Goal: Task Accomplishment & Management: Manage account settings

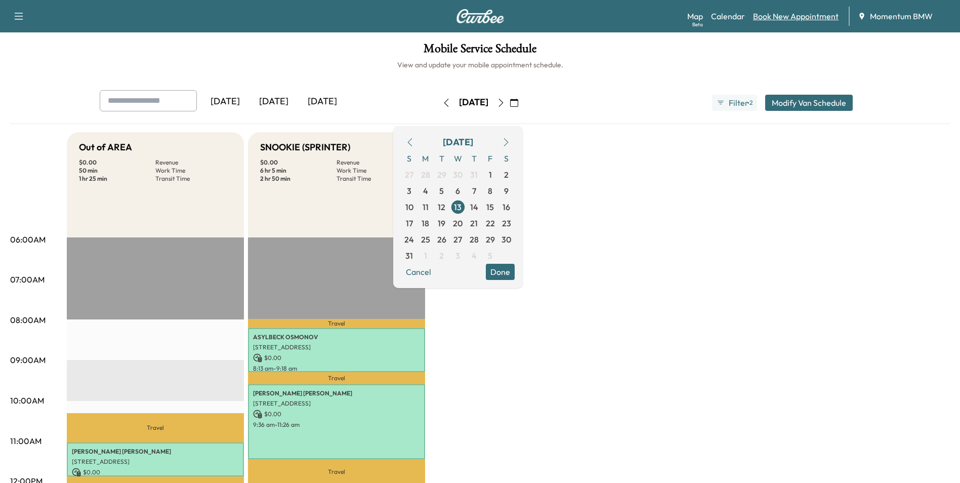
click at [786, 18] on link "Book New Appointment" at bounding box center [796, 16] width 86 height 12
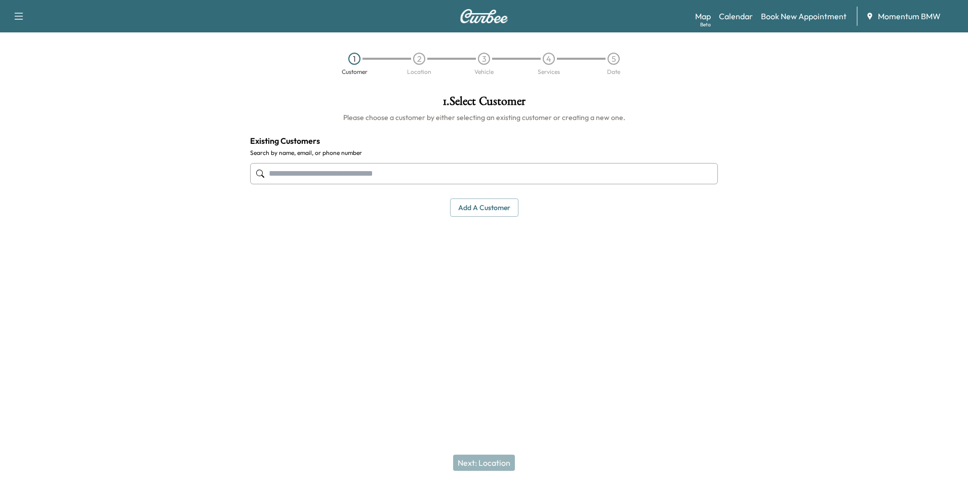
click at [476, 209] on button "Add a customer" at bounding box center [484, 207] width 68 height 19
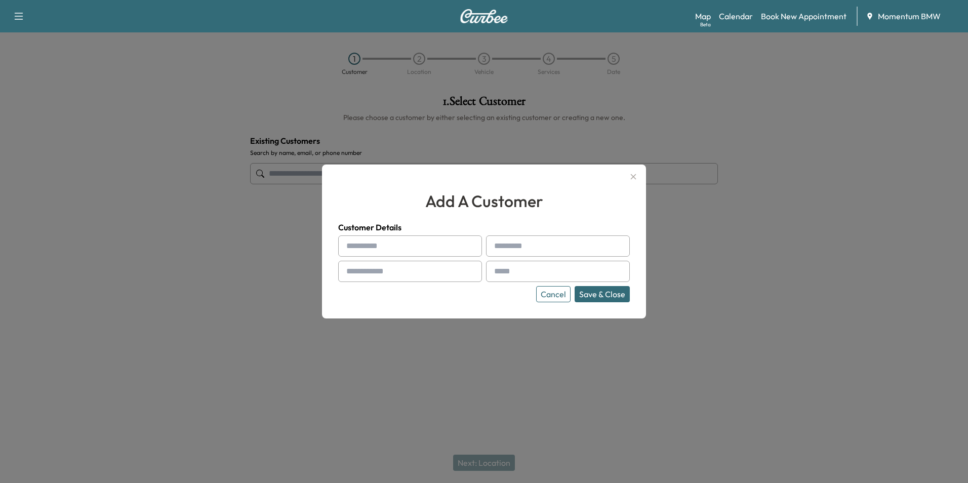
click at [374, 247] on input "text" at bounding box center [410, 245] width 144 height 21
type input "*********"
type input "*****"
click at [430, 274] on input "text" at bounding box center [410, 271] width 144 height 21
type input "**********"
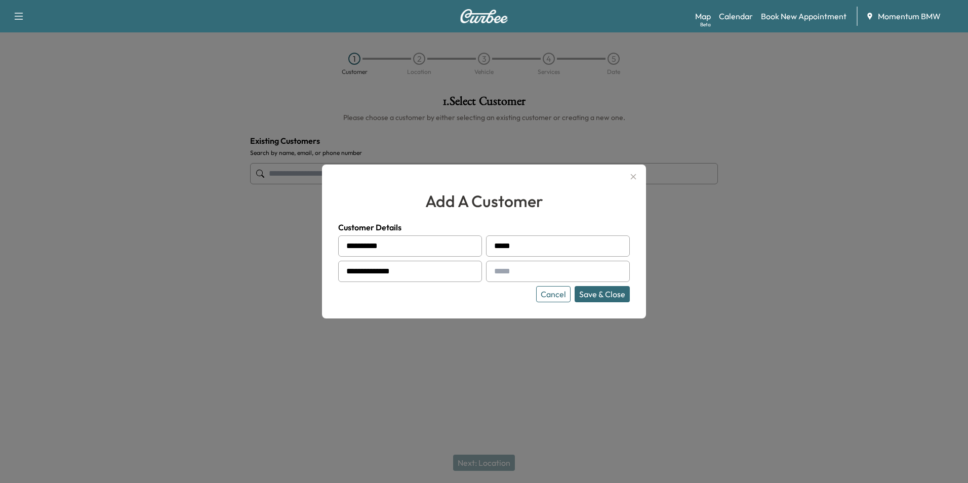
click at [542, 274] on input "text" at bounding box center [558, 271] width 144 height 21
type input "**********"
click at [606, 295] on button "Save & Close" at bounding box center [602, 294] width 55 height 16
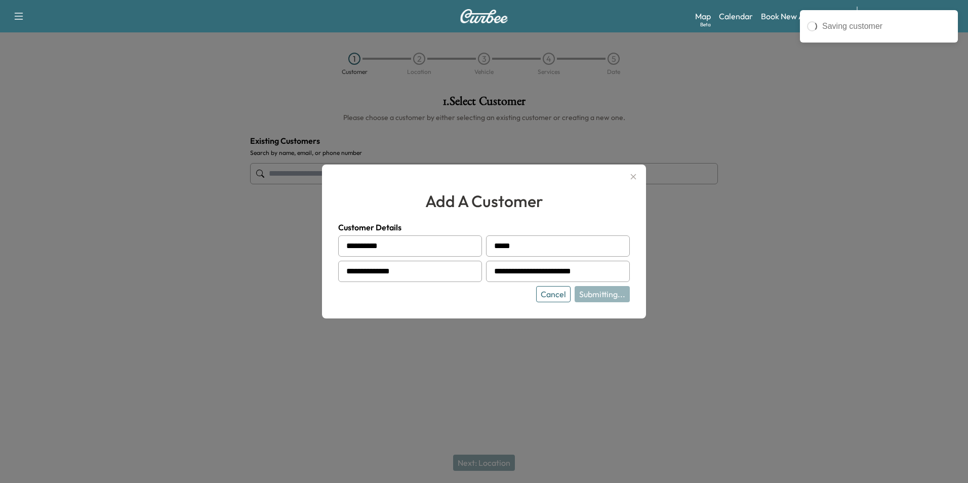
type input "**********"
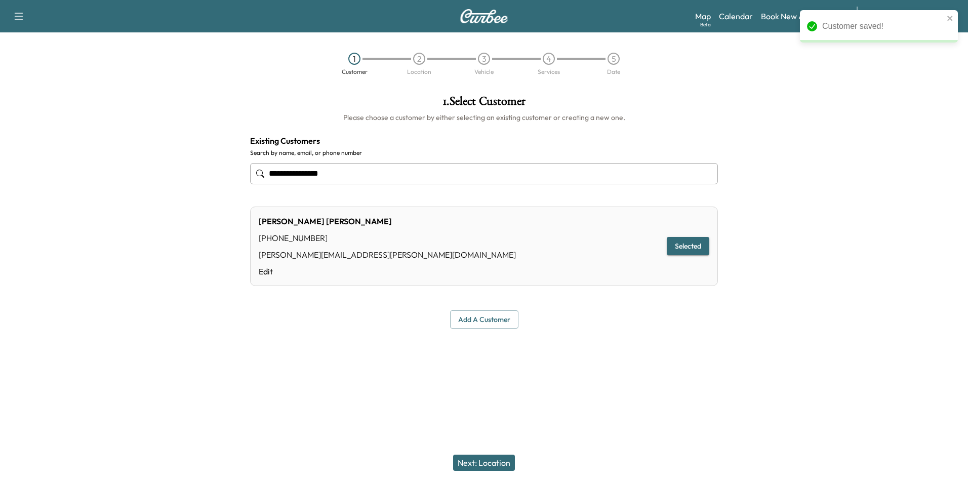
click at [502, 464] on button "Next: Location" at bounding box center [484, 463] width 62 height 16
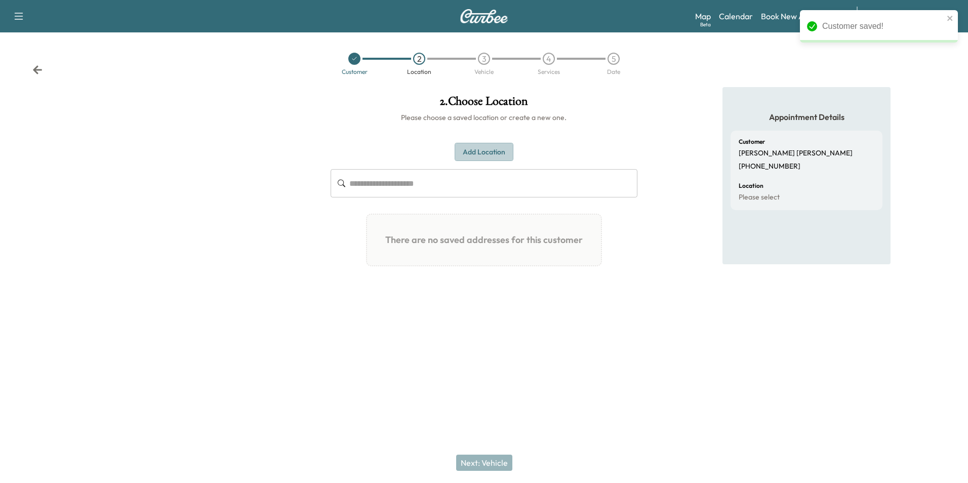
click at [492, 148] on button "Add Location" at bounding box center [484, 152] width 59 height 19
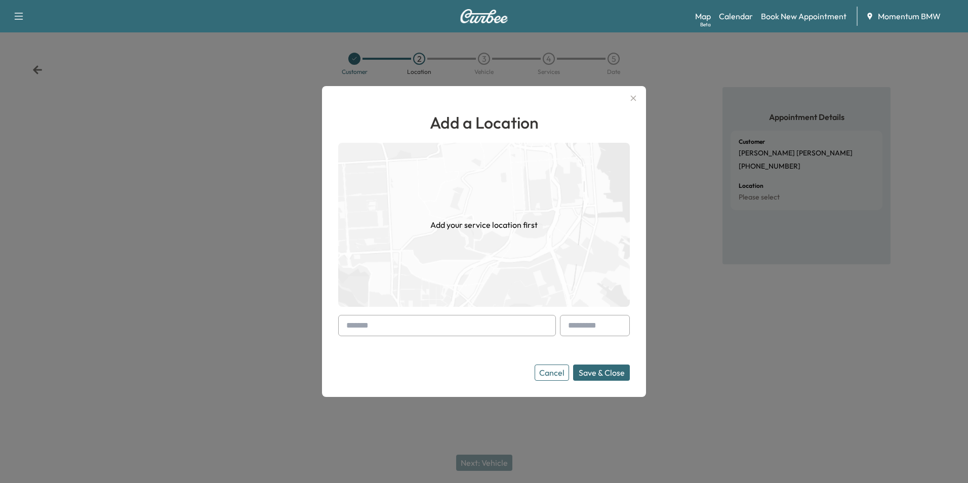
click at [443, 326] on input "text" at bounding box center [447, 325] width 218 height 21
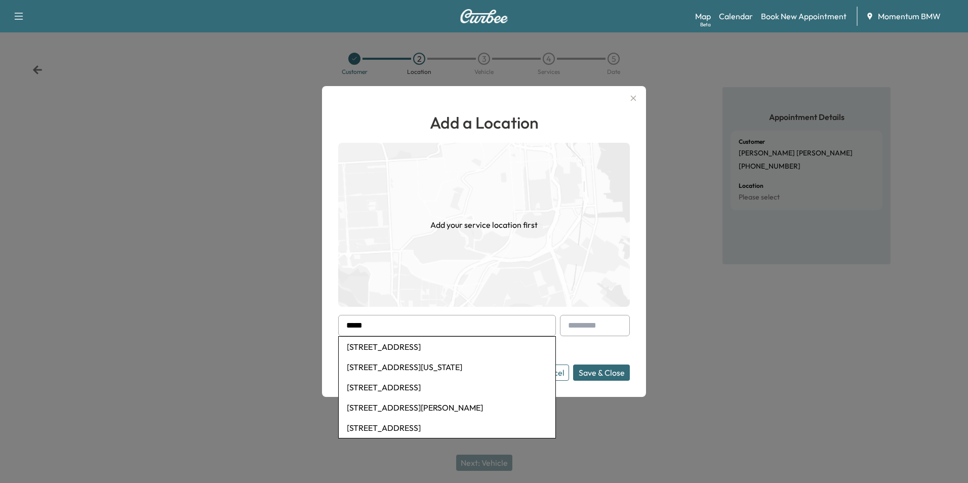
click at [419, 344] on li "[STREET_ADDRESS]" at bounding box center [447, 347] width 217 height 20
type input "**********"
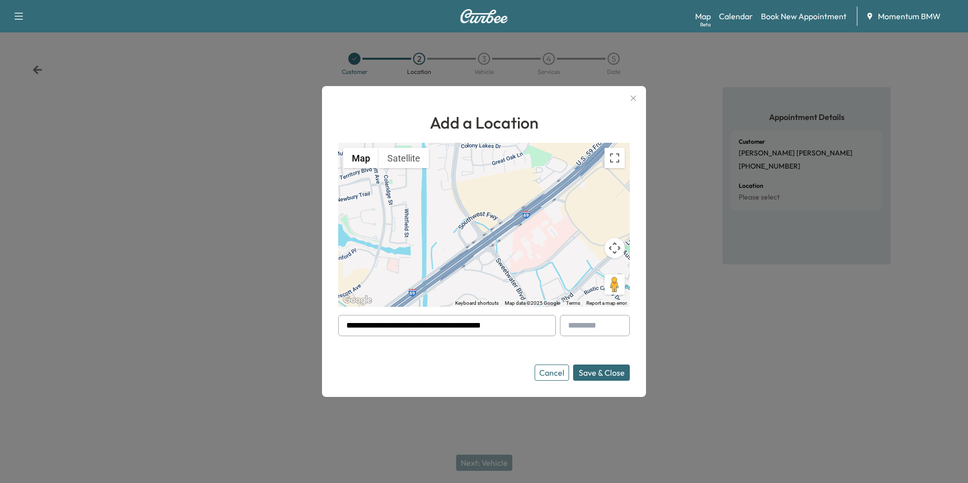
click at [597, 370] on button "Save & Close" at bounding box center [601, 372] width 57 height 16
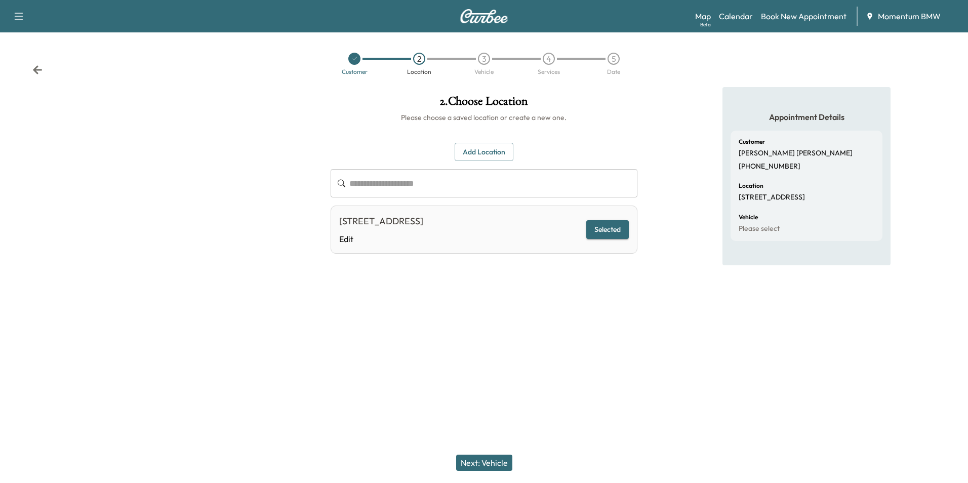
click at [496, 465] on button "Next: Vehicle" at bounding box center [484, 463] width 56 height 16
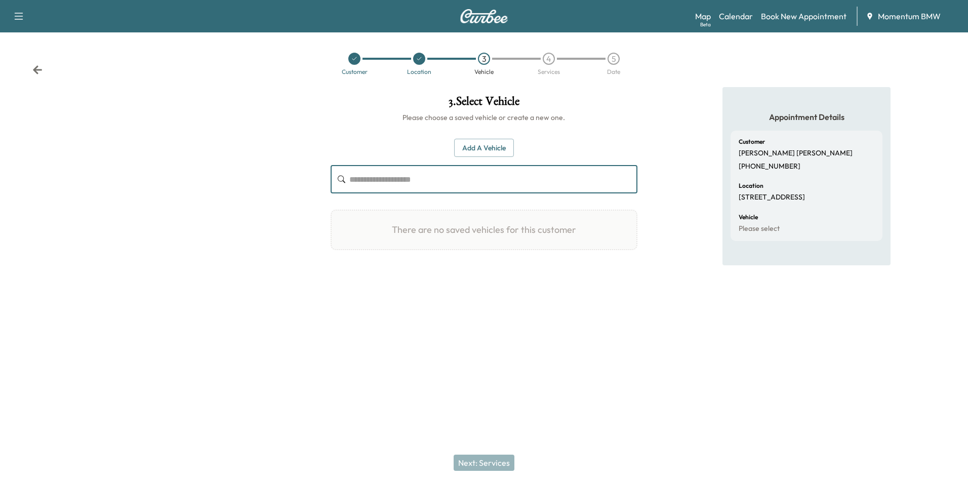
paste input "**********"
type input "**********"
drag, startPoint x: 453, startPoint y: 179, endPoint x: 247, endPoint y: 177, distance: 206.5
click at [247, 177] on div "**********" at bounding box center [484, 207] width 968 height 241
click at [492, 149] on button "Add a Vehicle" at bounding box center [484, 148] width 60 height 19
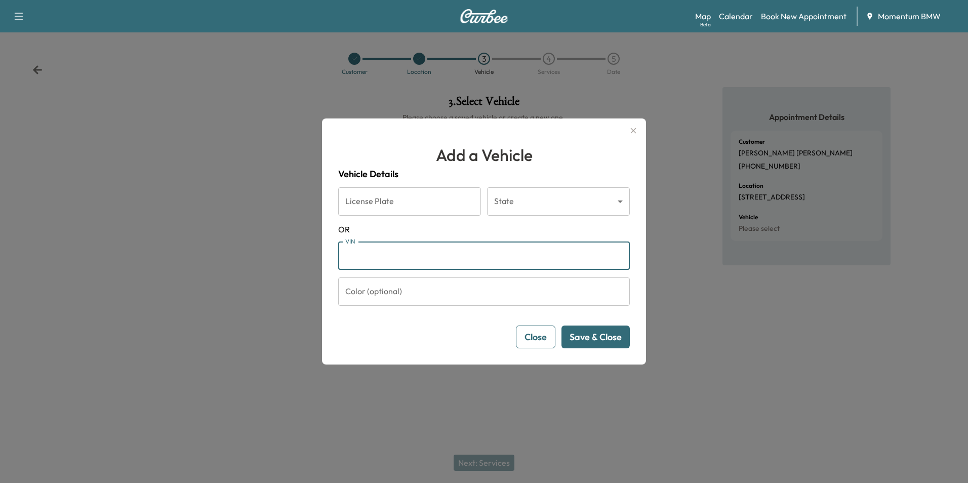
paste input "**********"
type input "**********"
click at [605, 340] on button "Save & Close" at bounding box center [595, 336] width 68 height 23
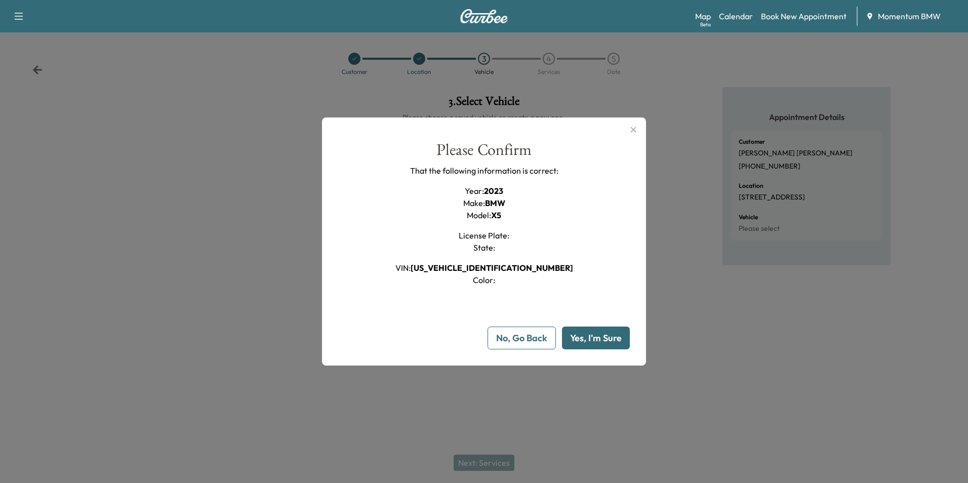
click at [605, 340] on button "Yes, I'm Sure" at bounding box center [596, 338] width 68 height 23
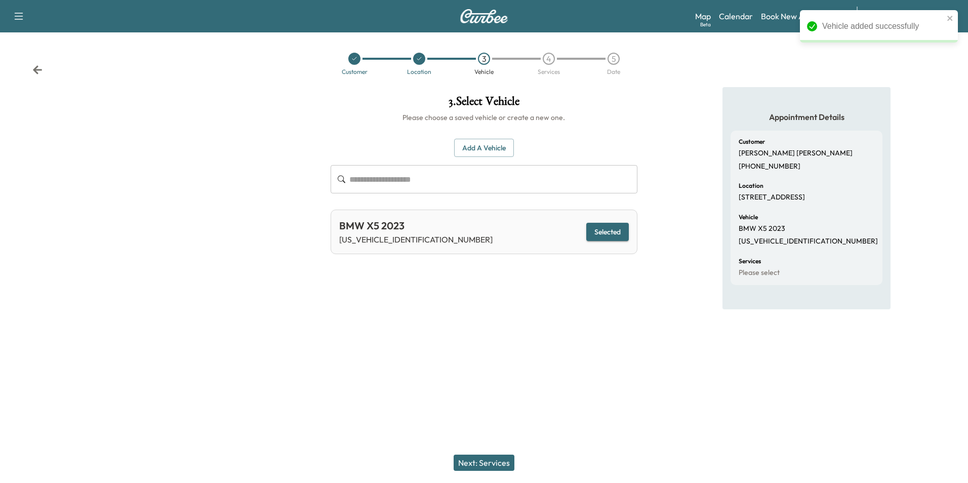
click at [501, 463] on button "Next: Services" at bounding box center [484, 463] width 61 height 16
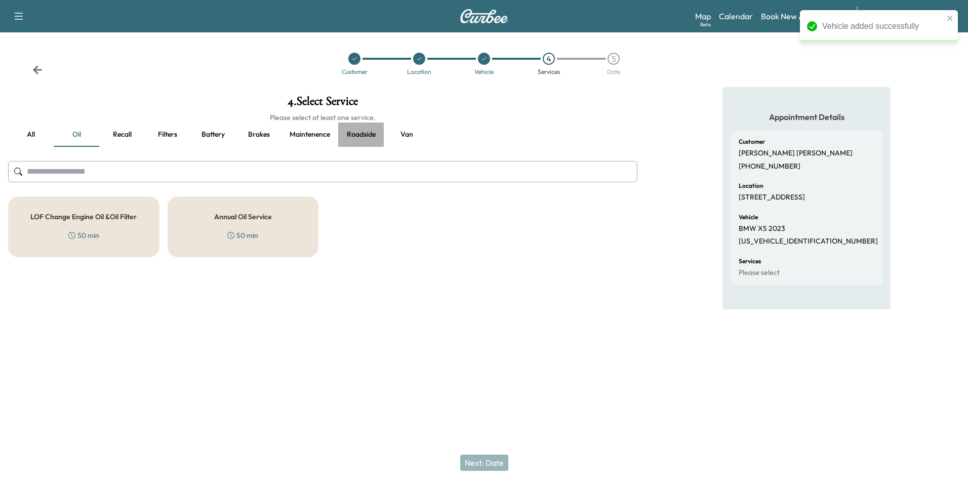
click at [364, 129] on button "Roadside" at bounding box center [361, 135] width 46 height 24
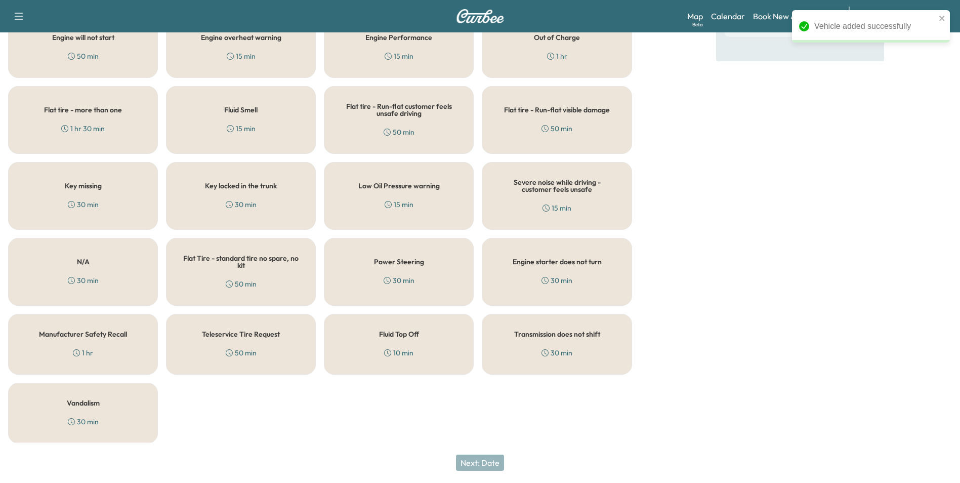
scroll to position [249, 0]
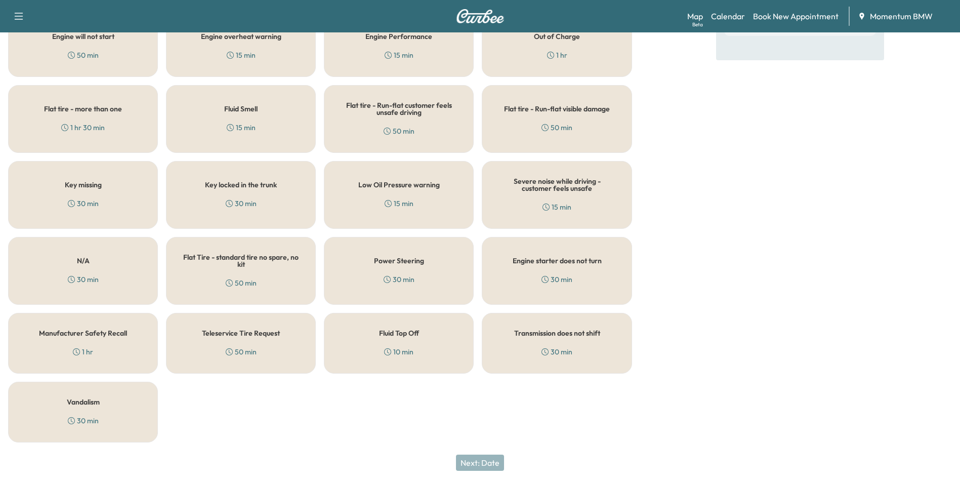
click at [402, 336] on h5 "Fluid Top Off" at bounding box center [399, 333] width 40 height 7
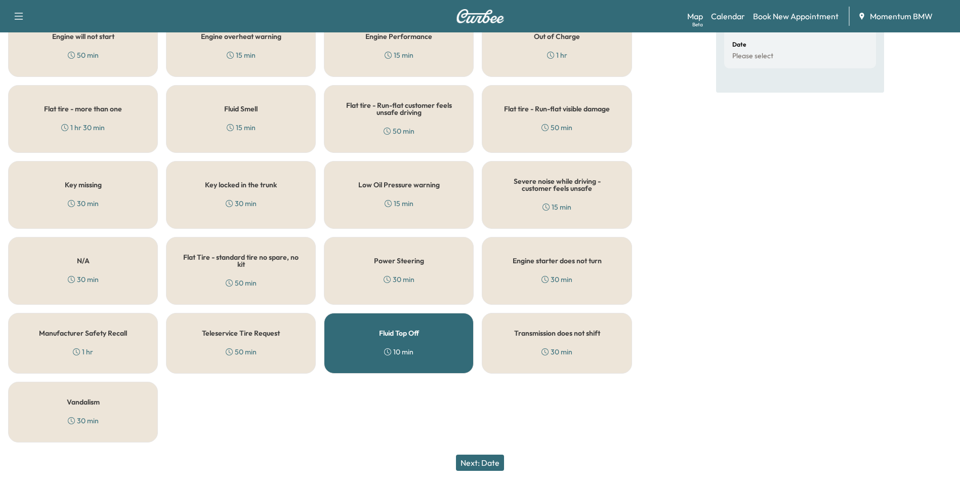
click at [492, 466] on button "Next: Date" at bounding box center [480, 463] width 48 height 16
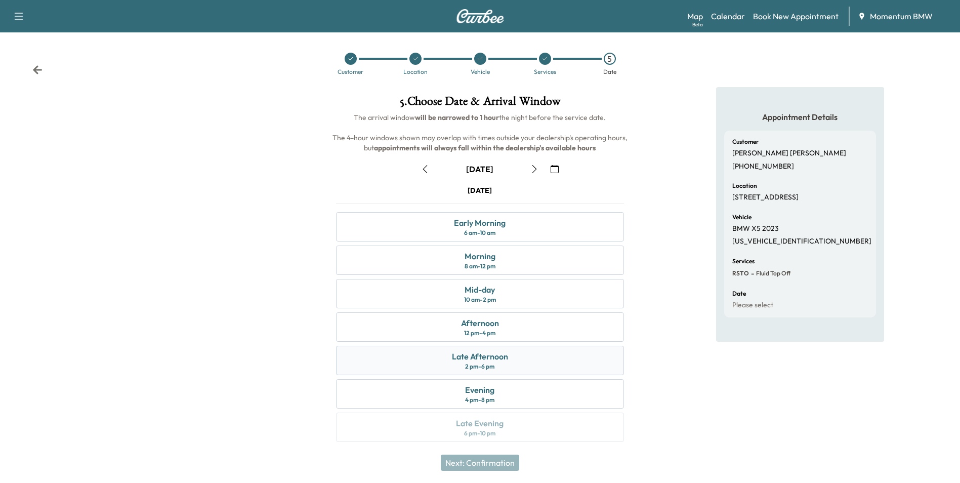
click at [499, 364] on div "Late Afternoon 2 pm - 6 pm" at bounding box center [480, 360] width 288 height 29
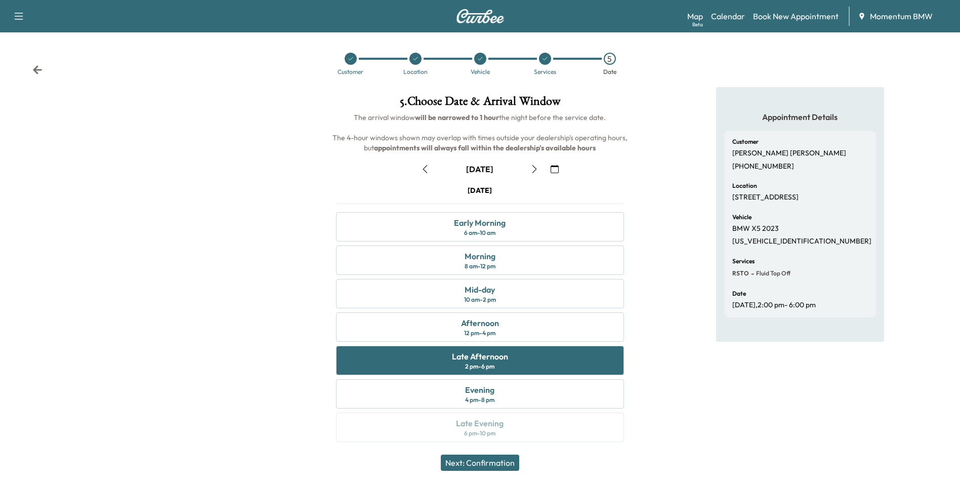
click at [505, 466] on button "Next: Confirmation" at bounding box center [480, 463] width 78 height 16
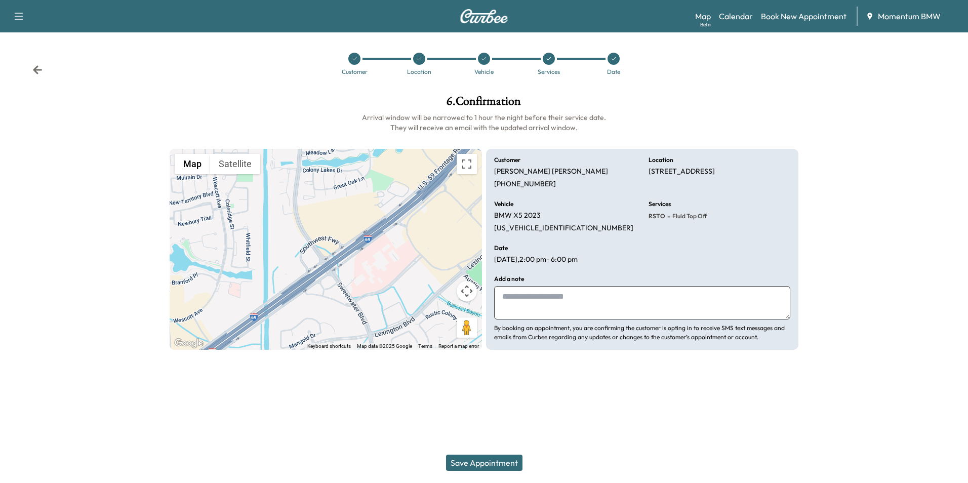
click at [580, 300] on textarea at bounding box center [642, 302] width 296 height 33
type textarea "****"
click at [503, 465] on button "Save Appointment" at bounding box center [484, 463] width 76 height 16
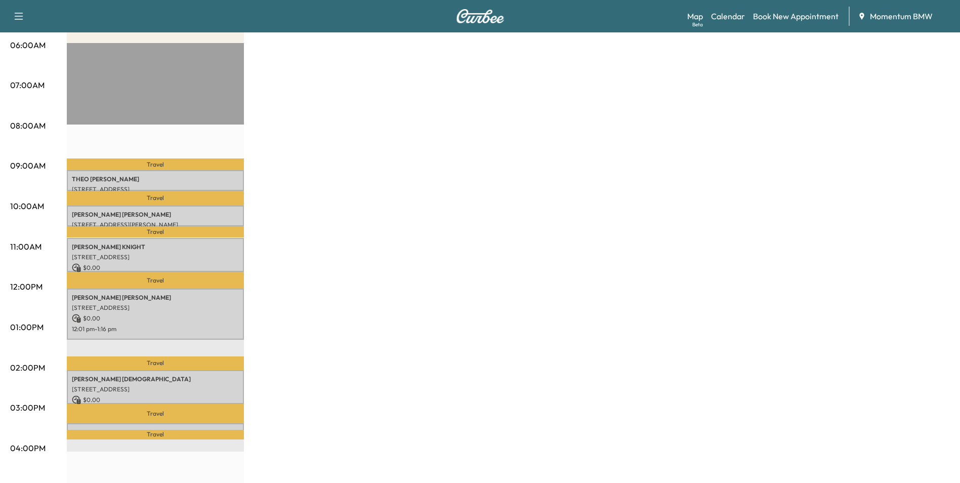
scroll to position [51, 0]
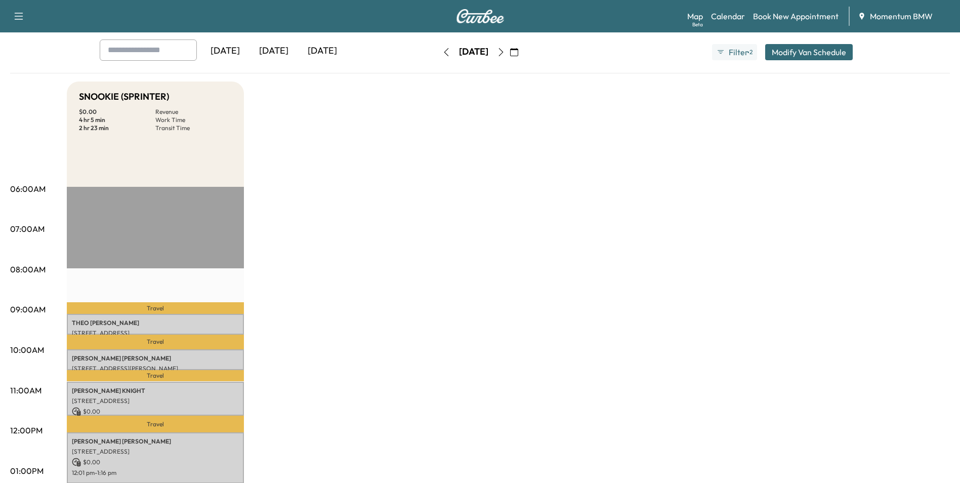
click at [442, 54] on icon "button" at bounding box center [446, 52] width 8 height 8
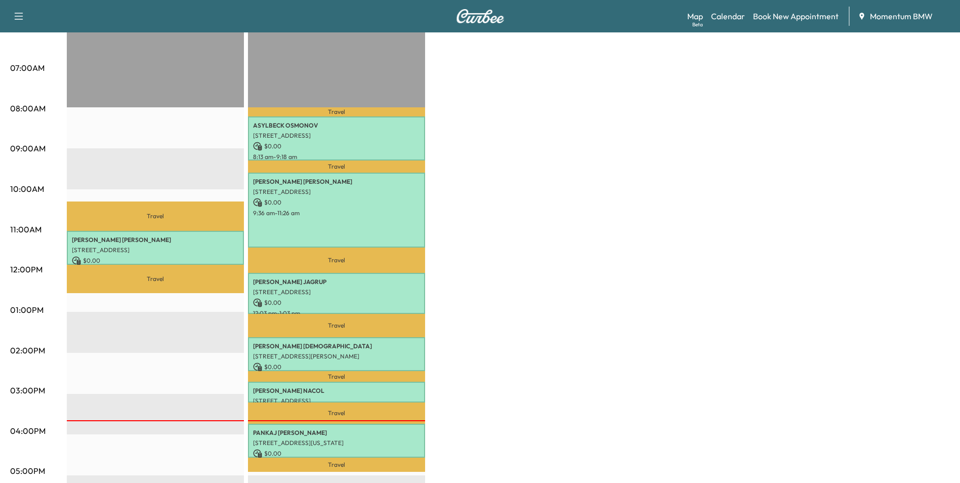
scroll to position [51, 0]
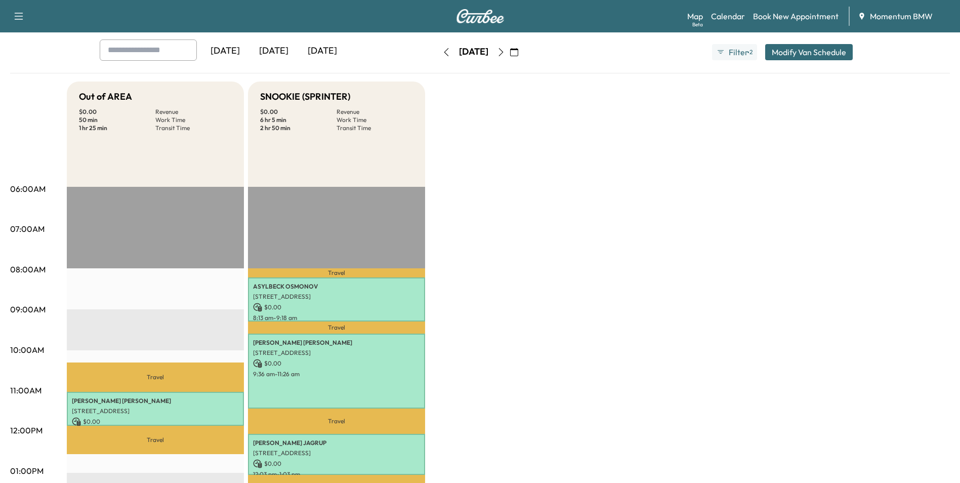
click at [505, 54] on icon "button" at bounding box center [501, 52] width 8 height 8
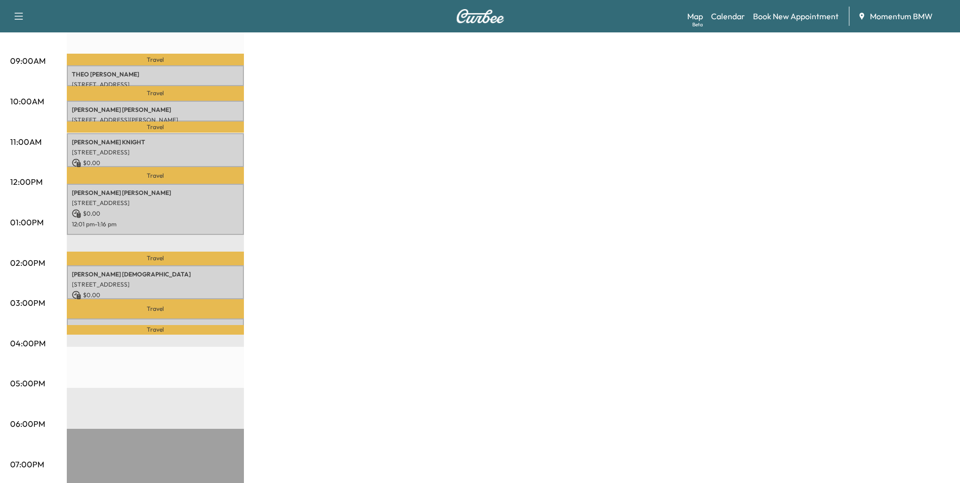
scroll to position [354, 0]
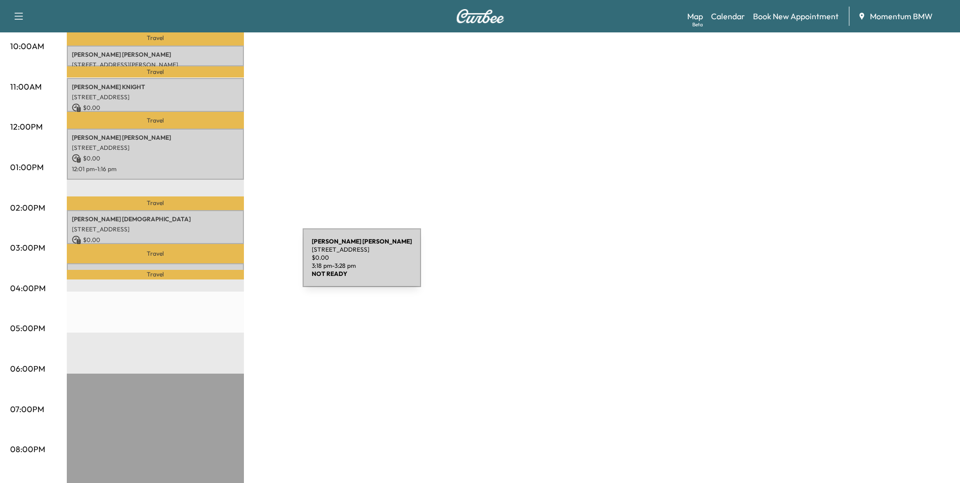
click at [227, 268] on p "[PERSON_NAME]" at bounding box center [155, 272] width 167 height 8
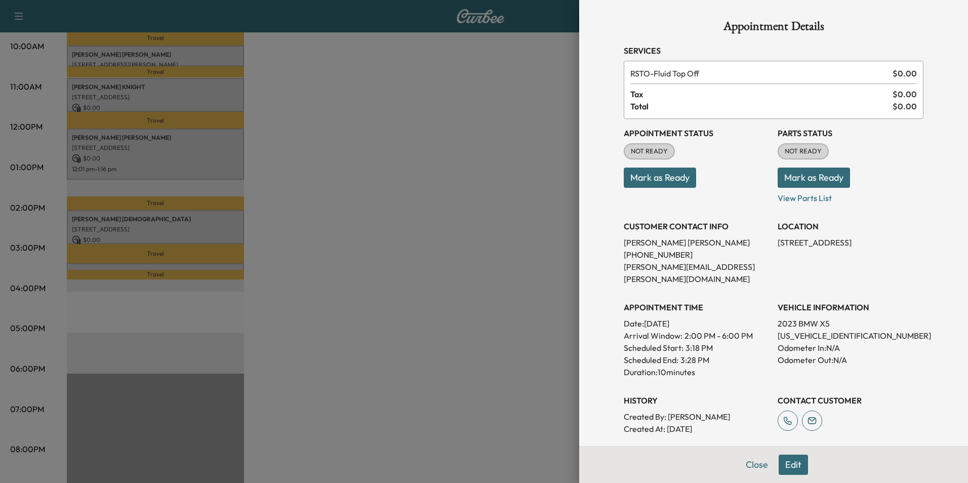
click at [787, 468] on button "Edit" at bounding box center [793, 465] width 29 height 20
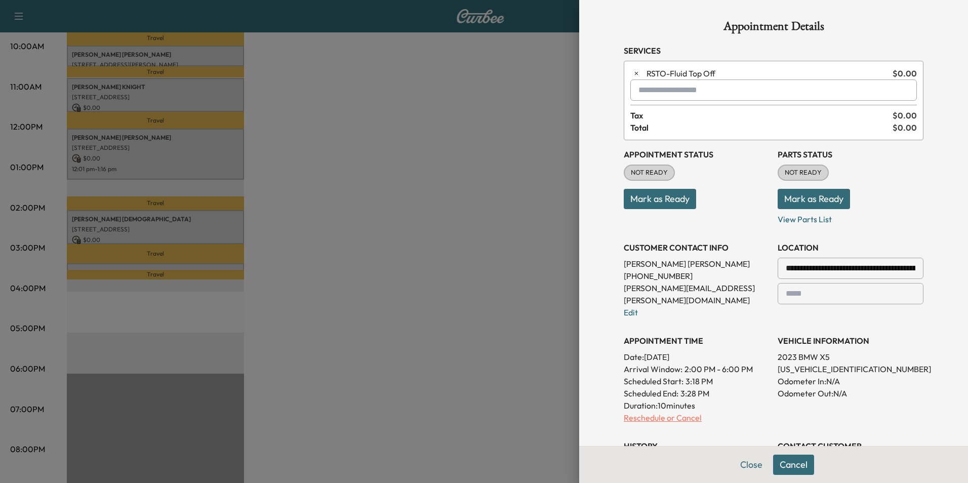
click at [653, 412] on p "Reschedule or Cancel" at bounding box center [697, 418] width 146 height 12
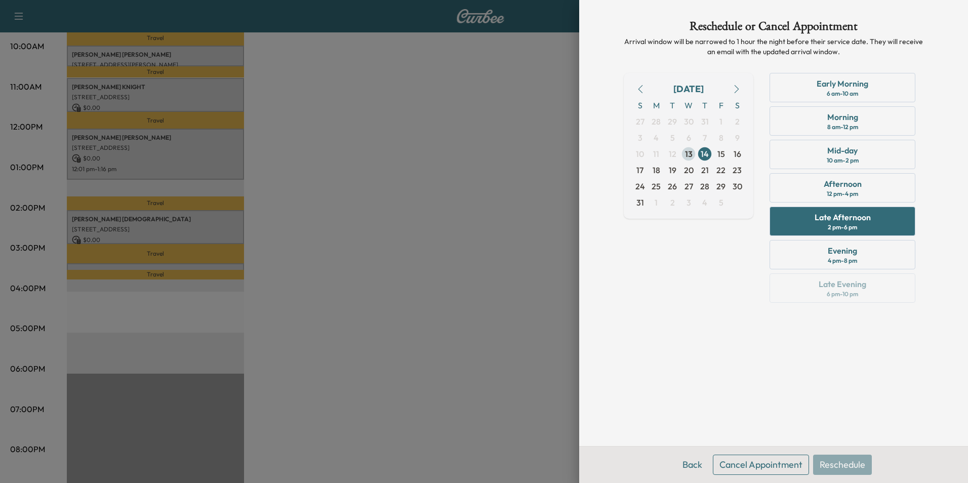
click at [690, 155] on span "13" at bounding box center [689, 154] width 8 height 12
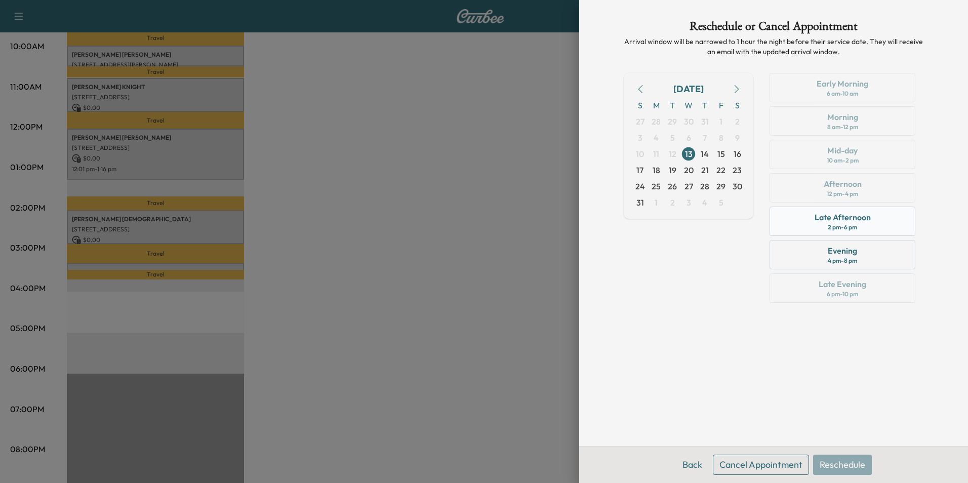
click at [862, 223] on div "Late Afternoon 2 pm - 6 pm" at bounding box center [842, 221] width 146 height 29
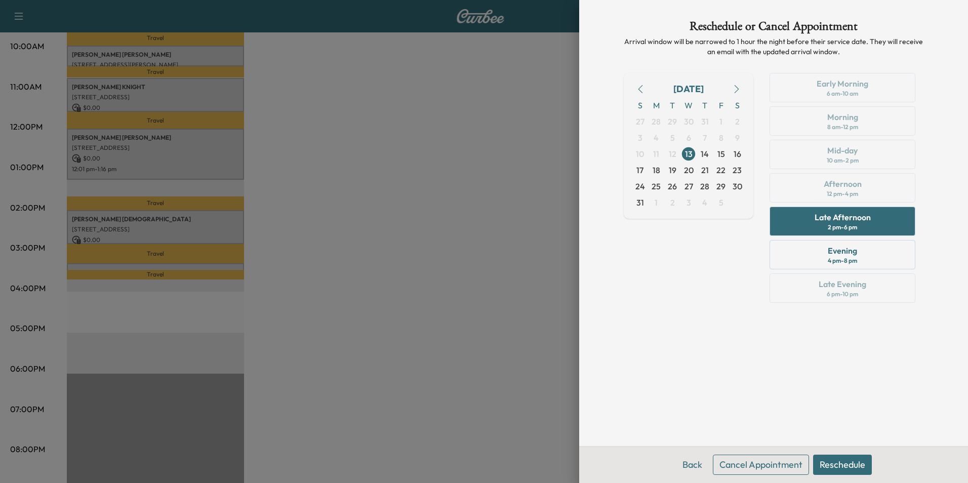
click at [846, 466] on button "Reschedule" at bounding box center [842, 465] width 59 height 20
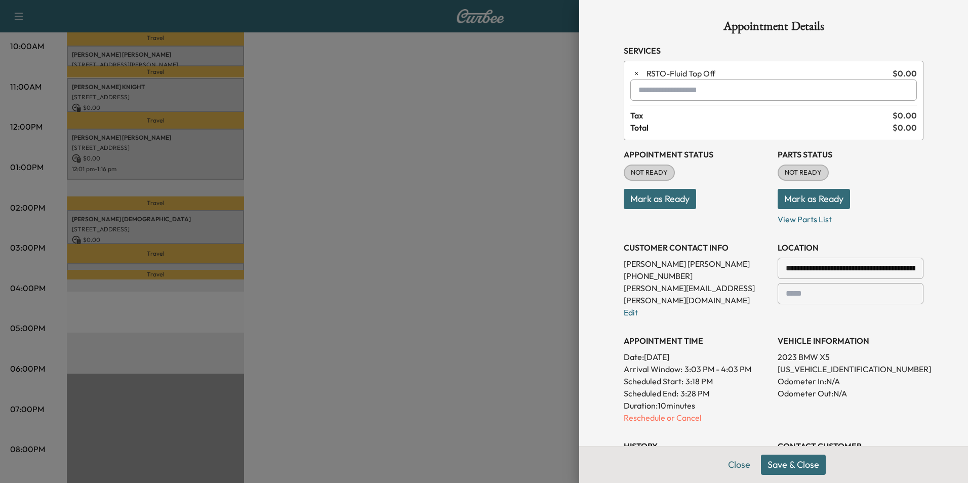
click at [798, 469] on button "Save & Close" at bounding box center [793, 465] width 65 height 20
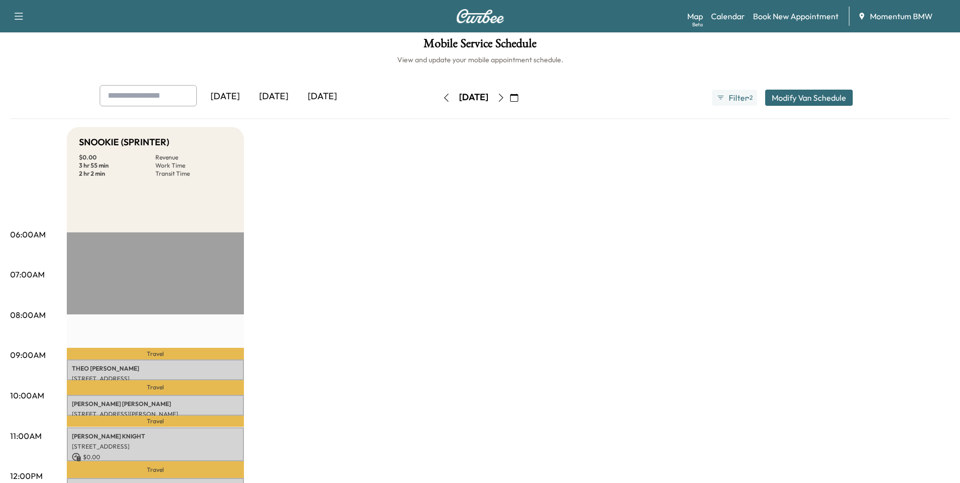
scroll to position [0, 0]
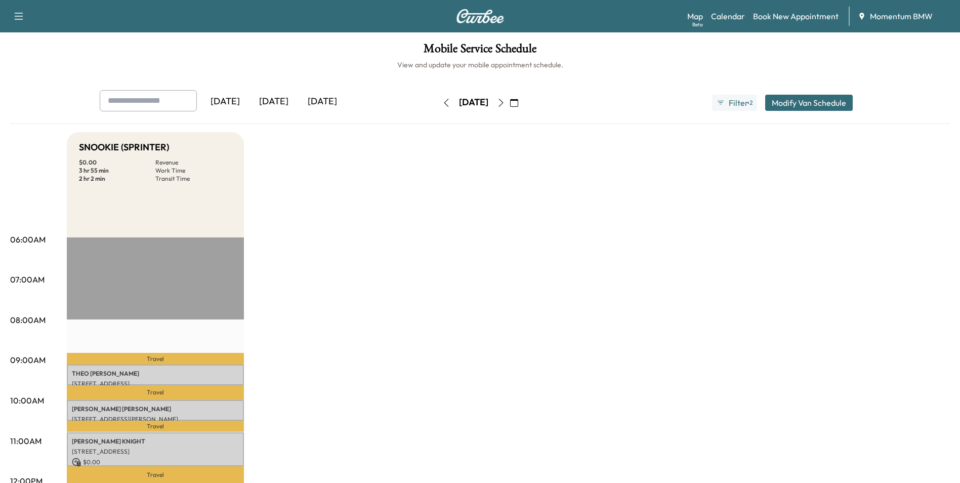
click at [442, 99] on icon "button" at bounding box center [446, 103] width 8 height 8
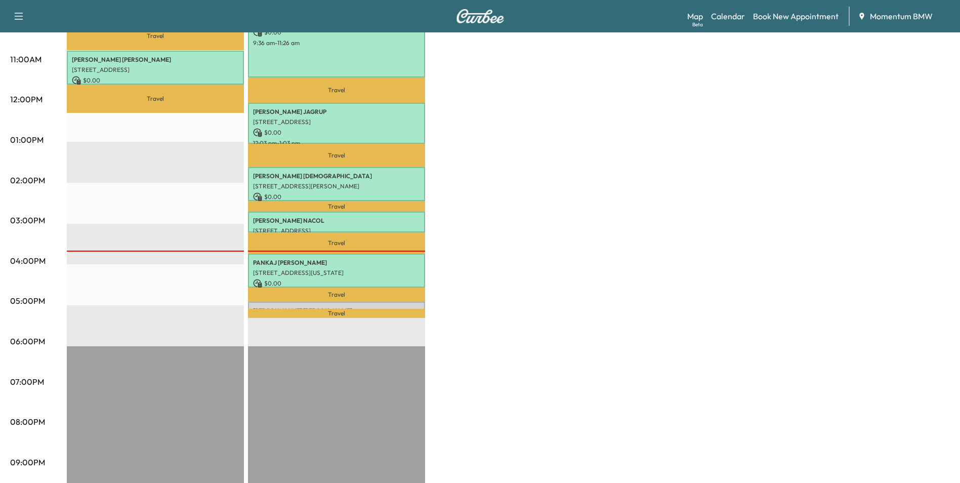
scroll to position [405, 0]
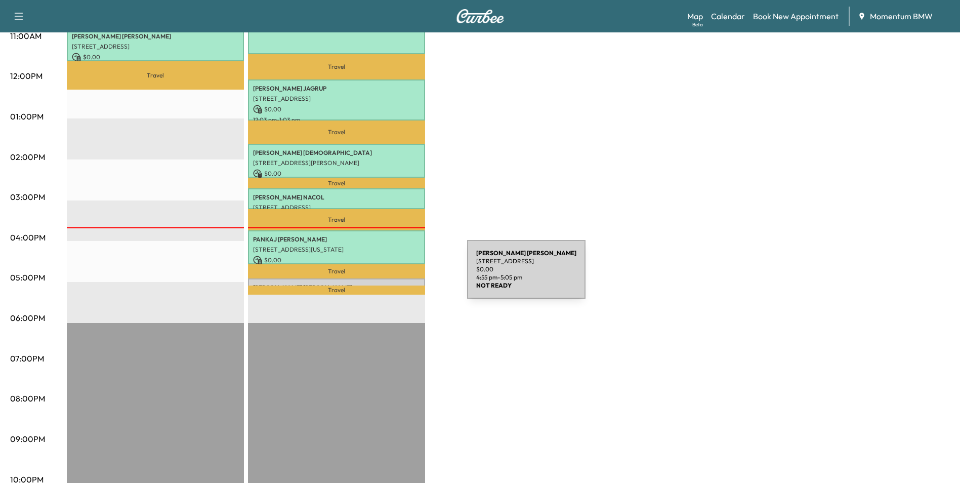
click at [391, 278] on div "[PERSON_NAME] [STREET_ADDRESS] $ 0.00 4:55 pm - 5:05 pm" at bounding box center [336, 283] width 177 height 10
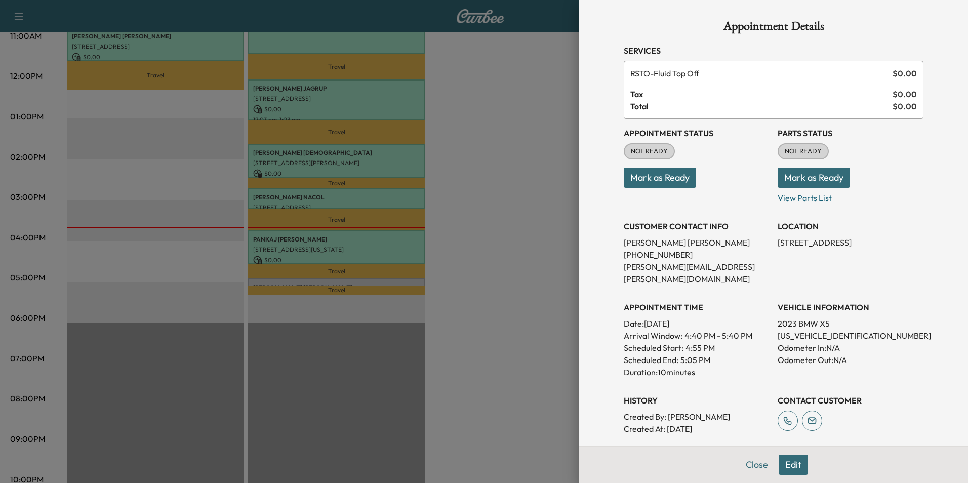
click at [659, 178] on button "Mark as Ready" at bounding box center [660, 178] width 72 height 20
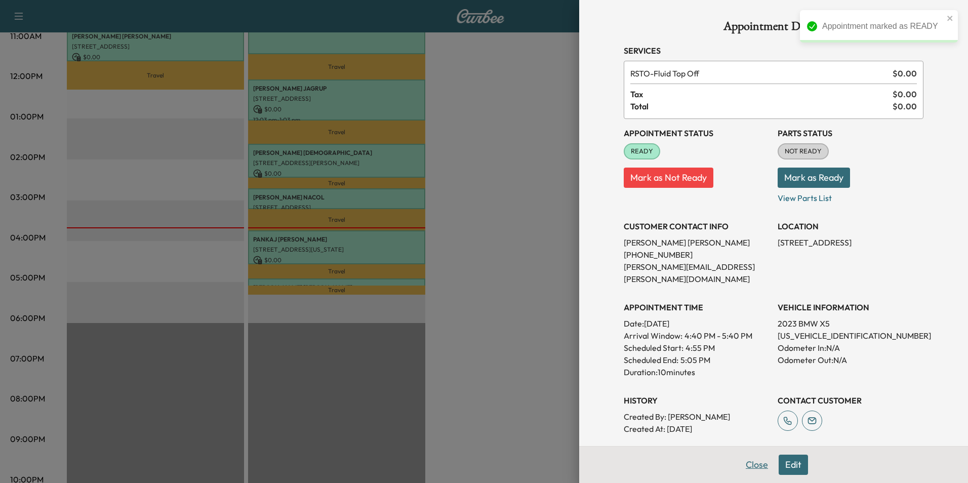
click at [757, 465] on button "Close" at bounding box center [756, 465] width 35 height 20
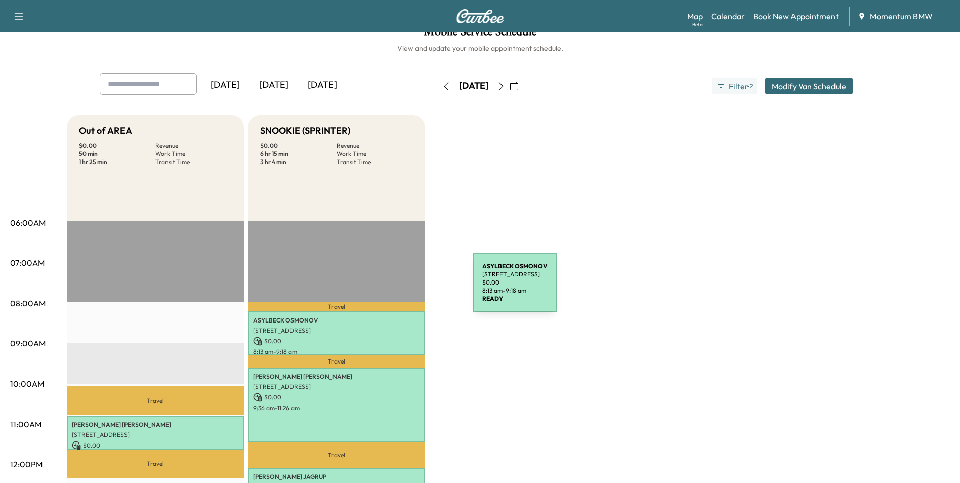
scroll to position [0, 0]
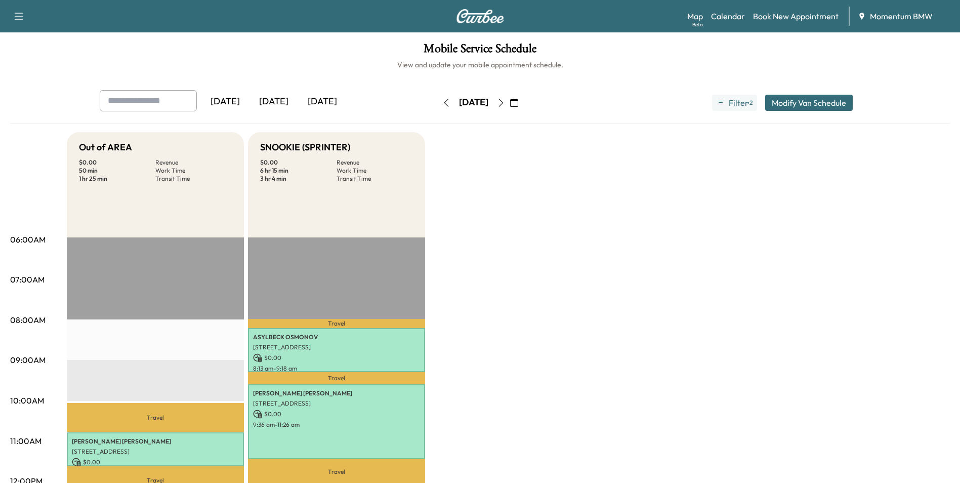
click at [503, 100] on icon "button" at bounding box center [501, 103] width 5 height 8
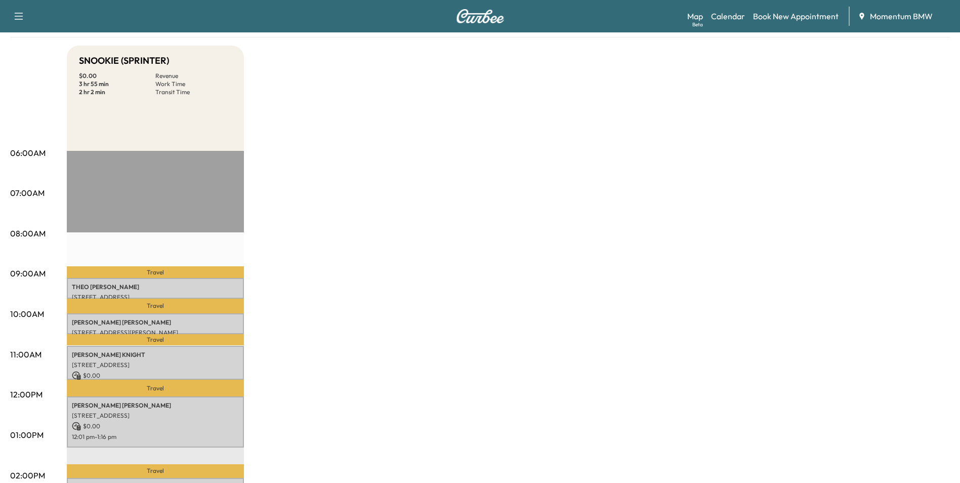
scroll to position [152, 0]
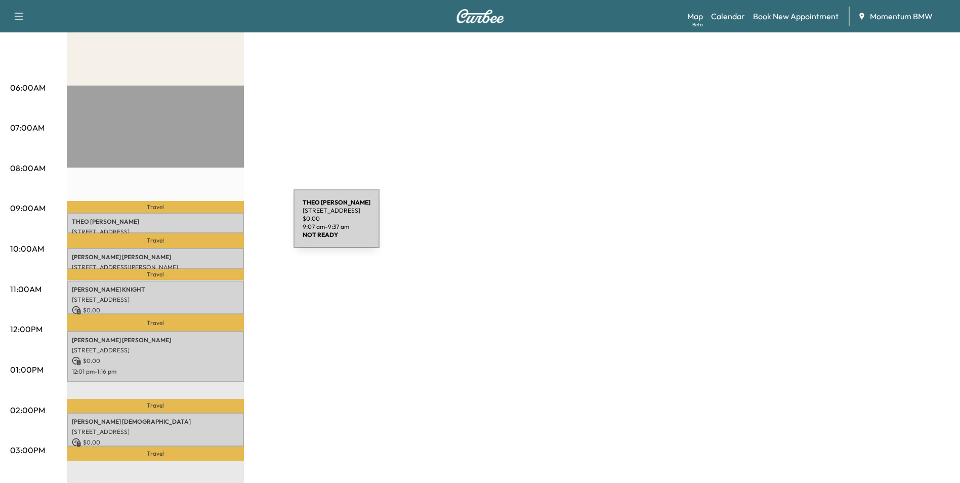
click at [218, 225] on div "[PERSON_NAME] [STREET_ADDRESS] $ 0.00 9:07 am - 9:37 am" at bounding box center [155, 223] width 177 height 20
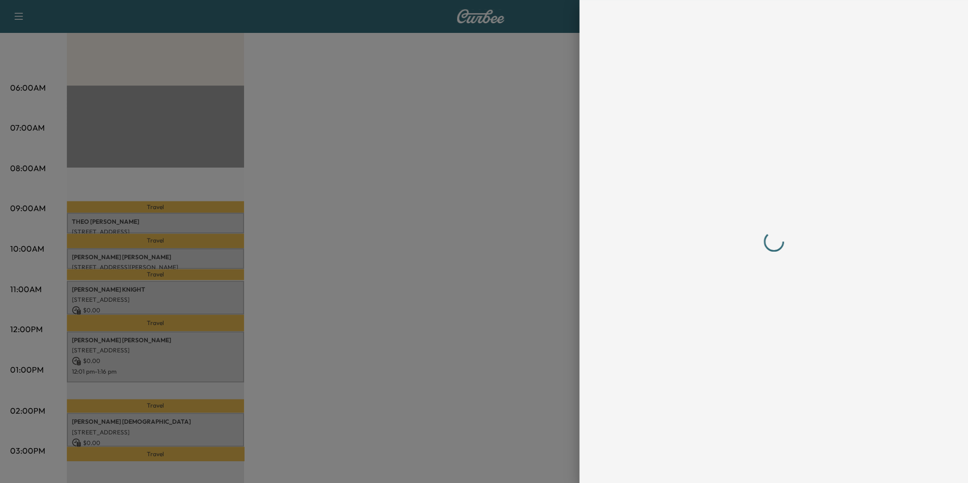
click at [218, 225] on div at bounding box center [484, 241] width 968 height 483
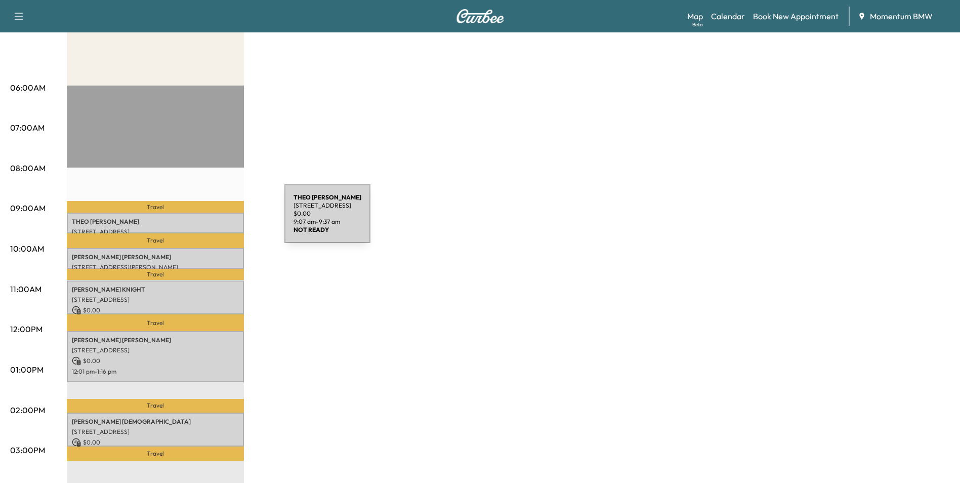
click at [209, 220] on p "[PERSON_NAME]" at bounding box center [155, 222] width 167 height 8
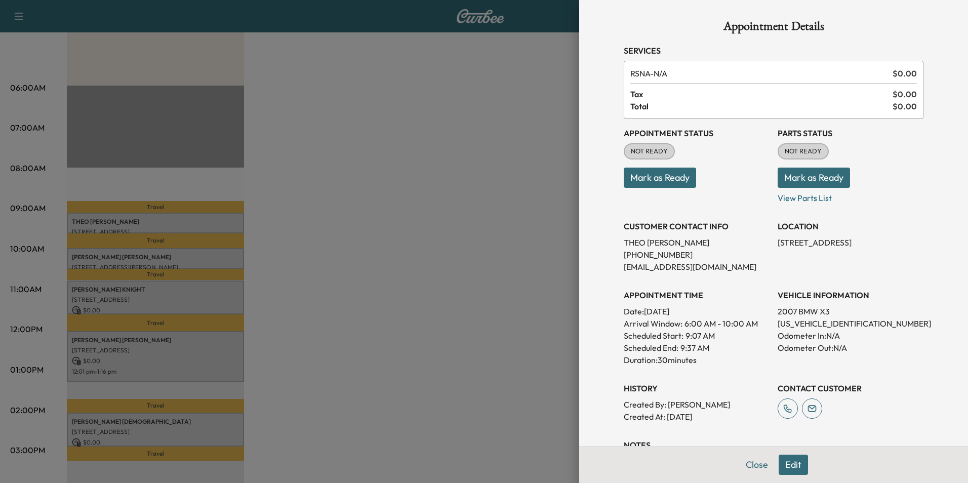
click at [215, 255] on div at bounding box center [484, 241] width 968 height 483
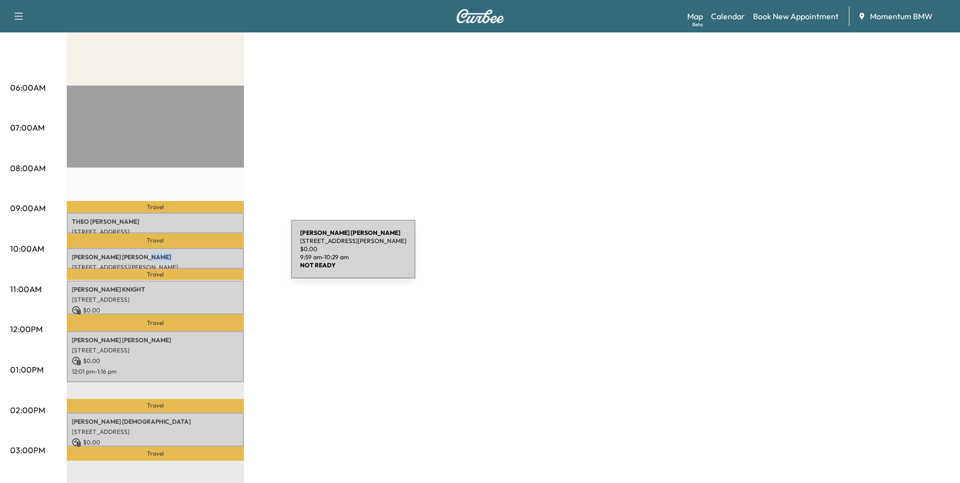
click at [215, 256] on p "[PERSON_NAME]" at bounding box center [155, 257] width 167 height 8
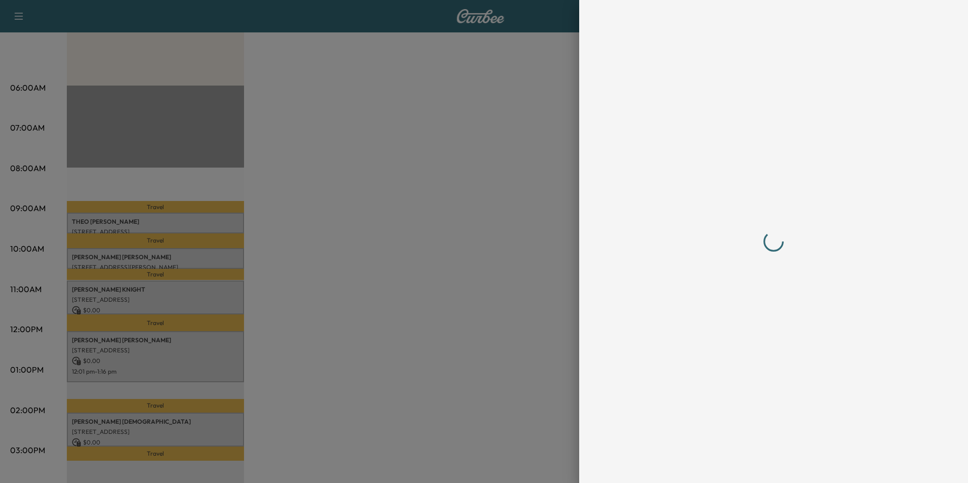
click at [215, 256] on div at bounding box center [484, 241] width 968 height 483
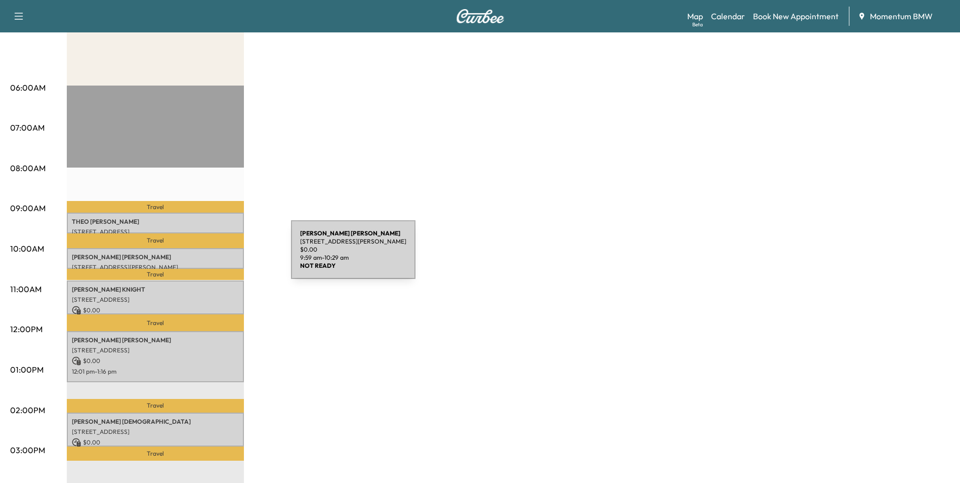
click at [215, 256] on p "[PERSON_NAME]" at bounding box center [155, 257] width 167 height 8
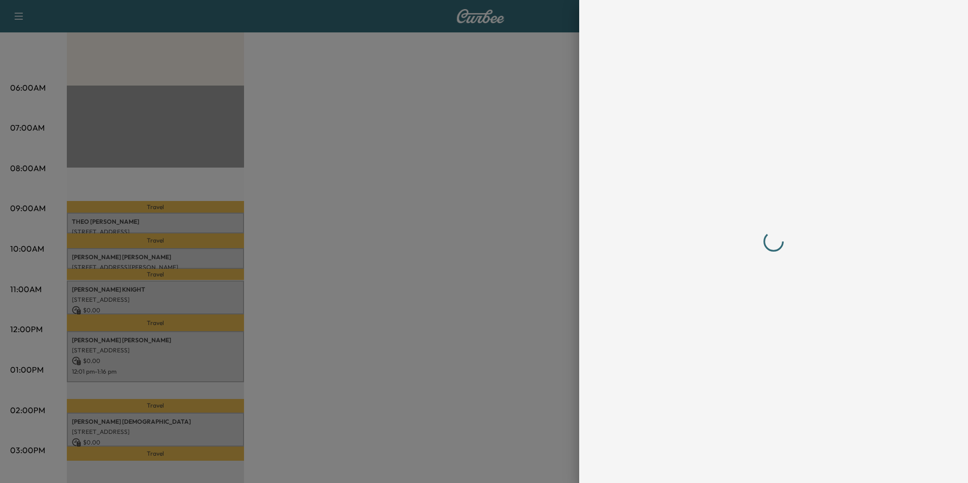
click at [215, 256] on div at bounding box center [484, 241] width 968 height 483
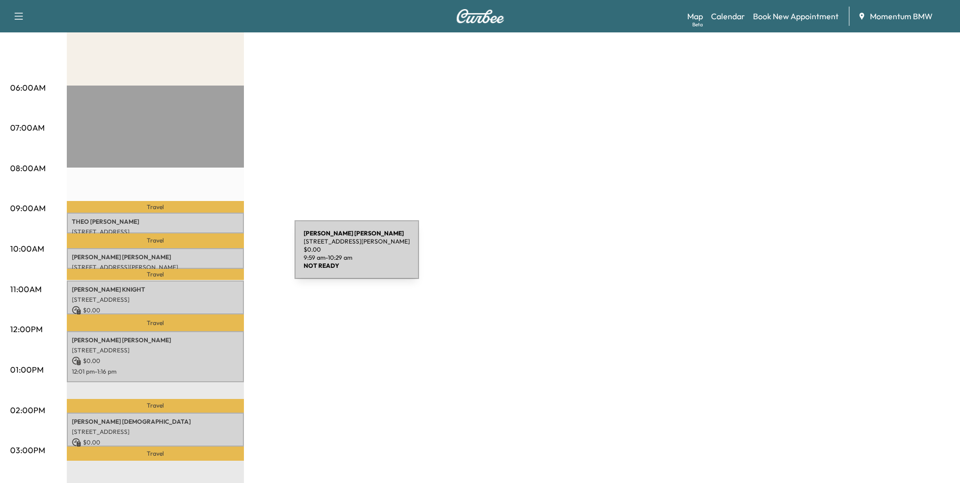
click at [219, 256] on p "[PERSON_NAME]" at bounding box center [155, 257] width 167 height 8
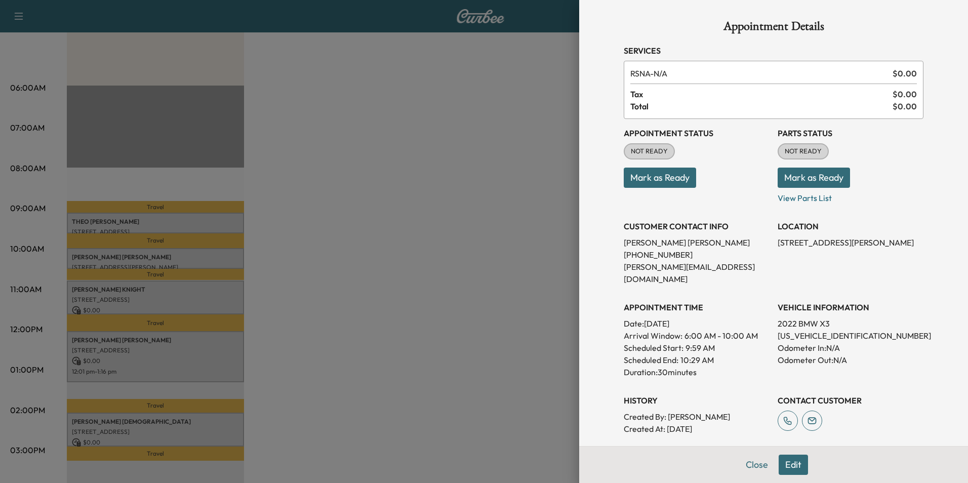
click at [218, 303] on div at bounding box center [484, 241] width 968 height 483
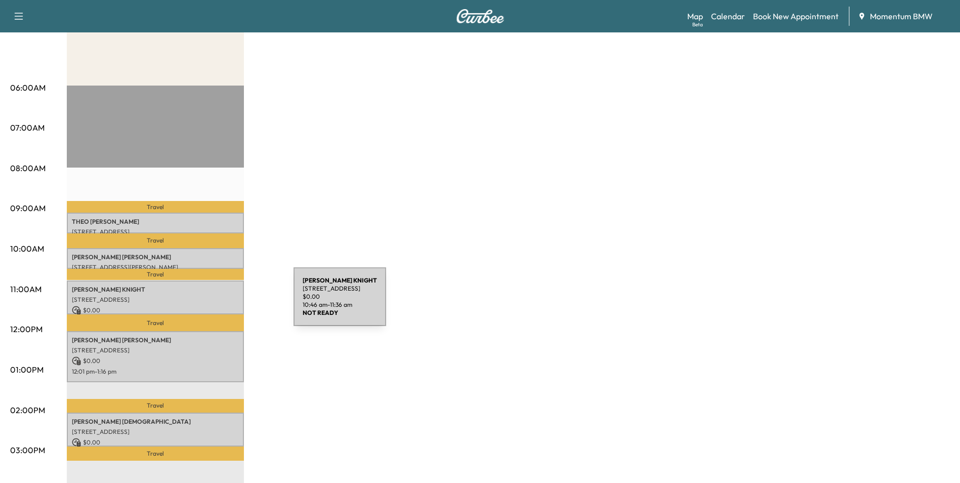
click at [218, 303] on div "[PERSON_NAME] [STREET_ADDRESS] $ 0.00 10:46 am - 11:36 am" at bounding box center [155, 297] width 177 height 34
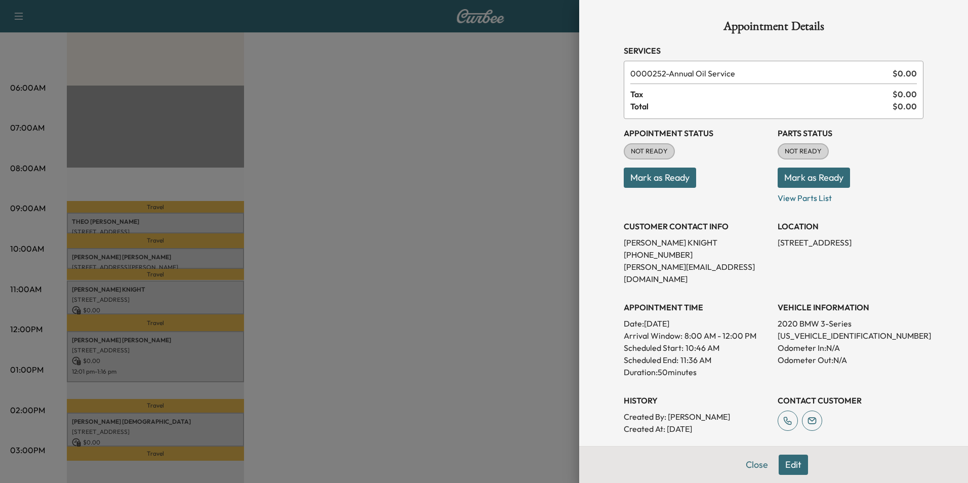
click at [221, 358] on div at bounding box center [484, 241] width 968 height 483
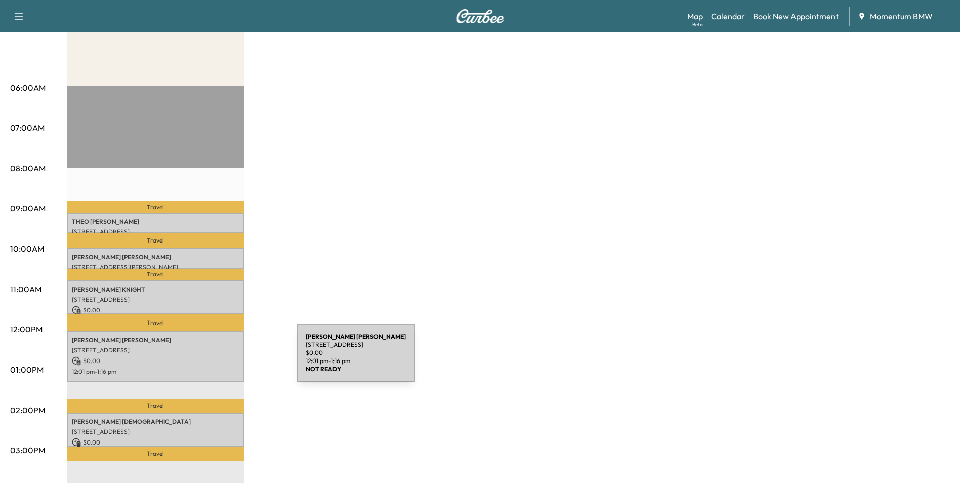
click at [221, 359] on p "$ 0.00" at bounding box center [155, 360] width 167 height 9
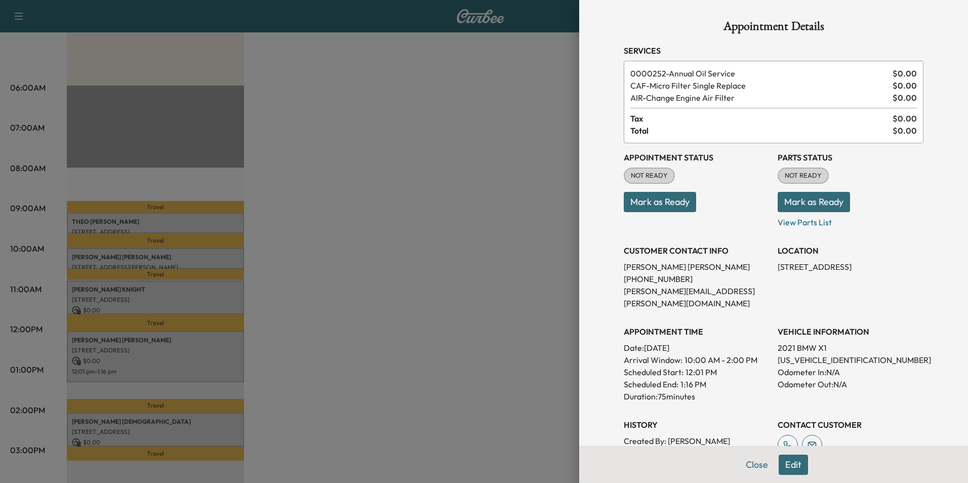
click at [221, 433] on div at bounding box center [484, 241] width 968 height 483
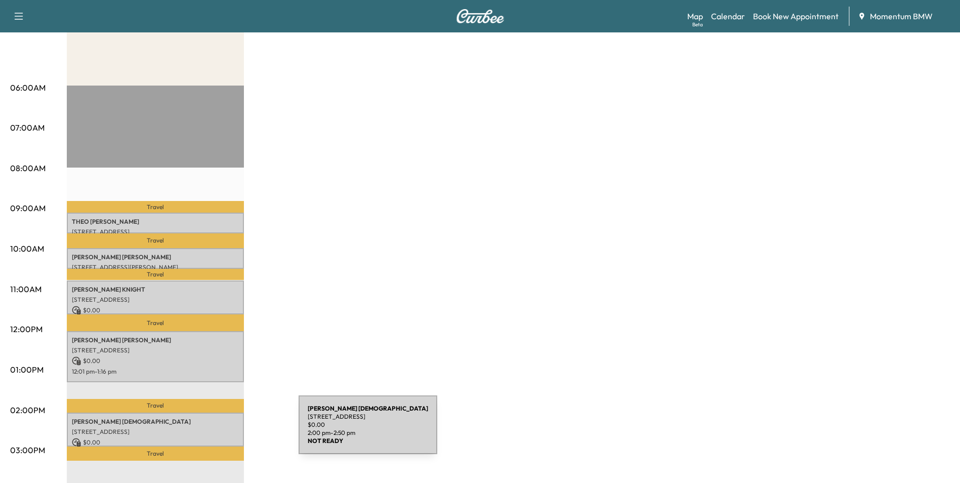
click at [223, 431] on p "[STREET_ADDRESS]" at bounding box center [155, 432] width 167 height 8
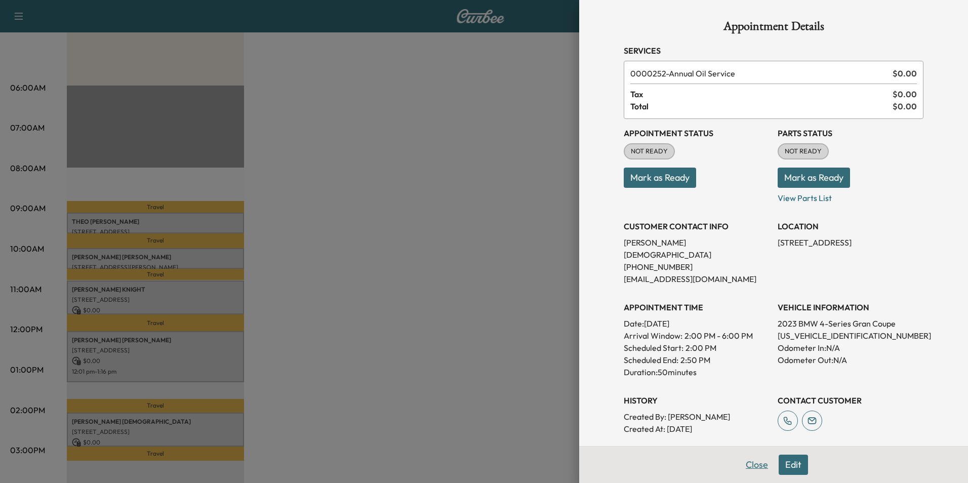
click at [755, 465] on button "Close" at bounding box center [756, 465] width 35 height 20
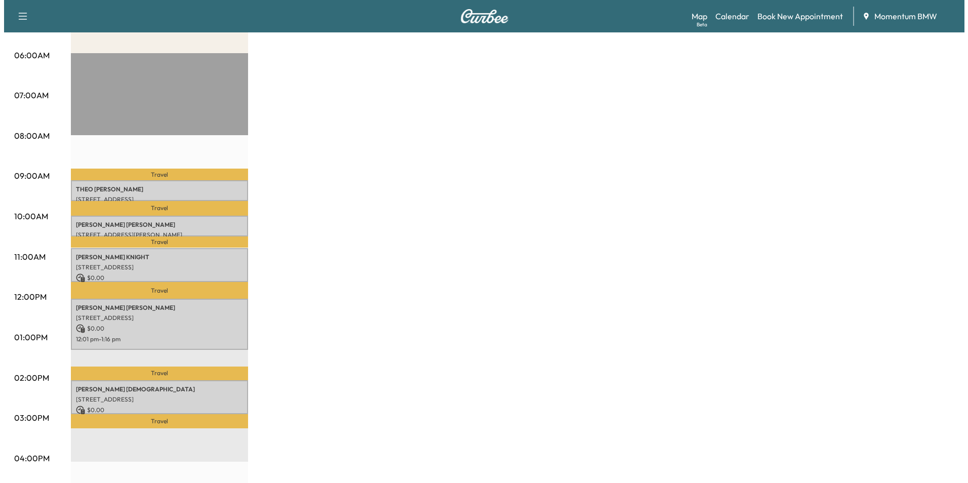
scroll to position [202, 0]
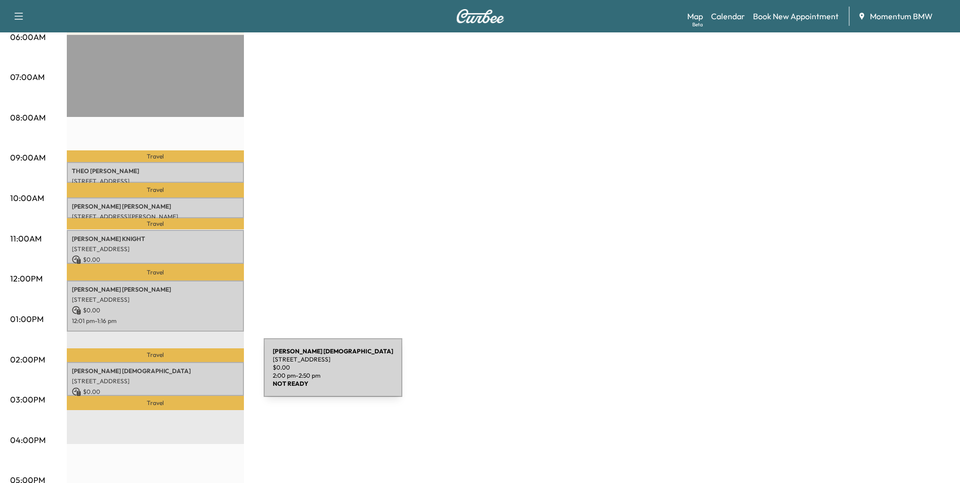
click at [188, 377] on p "[STREET_ADDRESS]" at bounding box center [155, 381] width 167 height 8
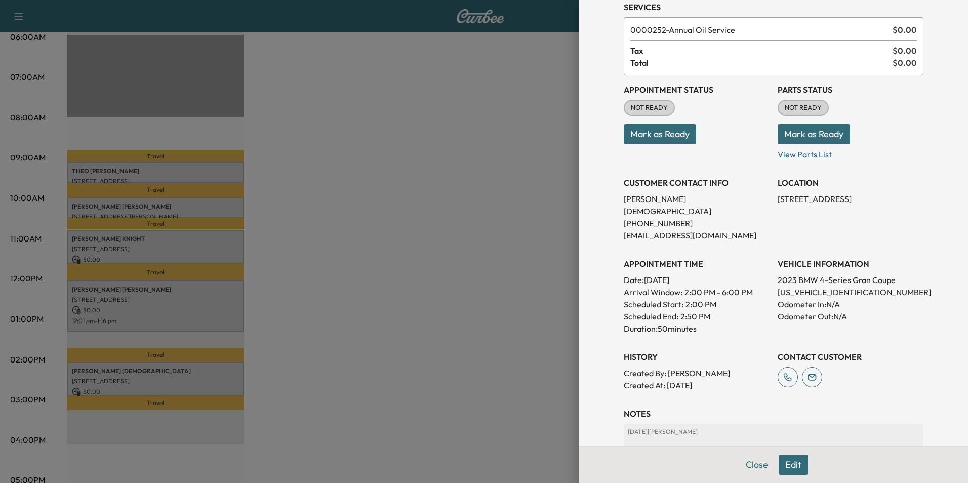
scroll to position [101, 0]
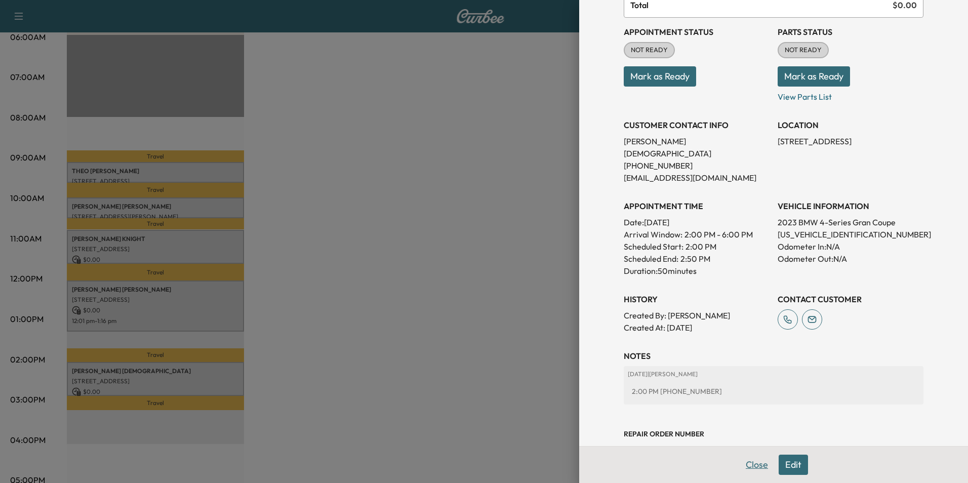
click at [752, 468] on button "Close" at bounding box center [756, 465] width 35 height 20
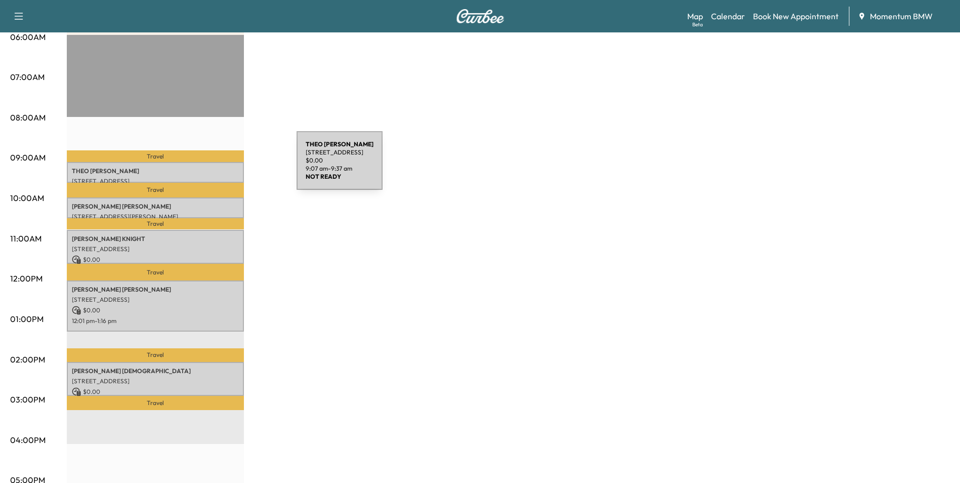
click at [221, 168] on p "[PERSON_NAME]" at bounding box center [155, 171] width 167 height 8
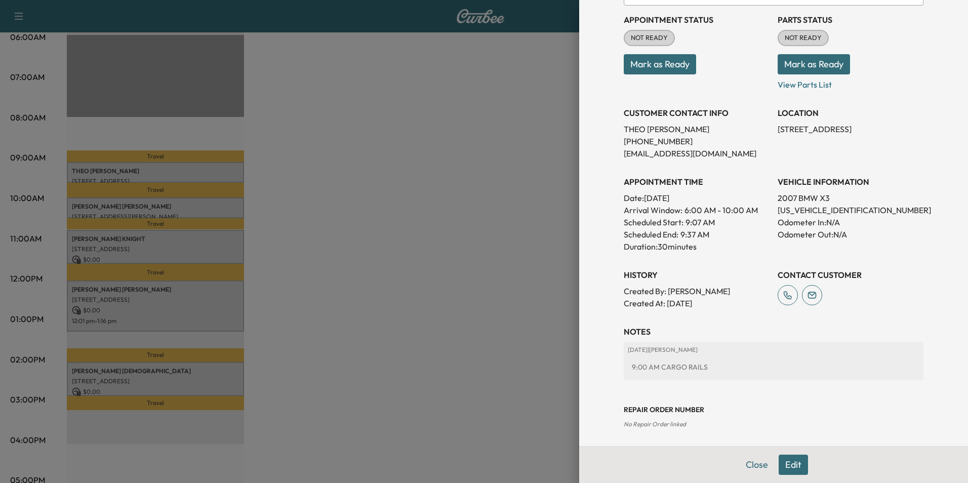
scroll to position [116, 0]
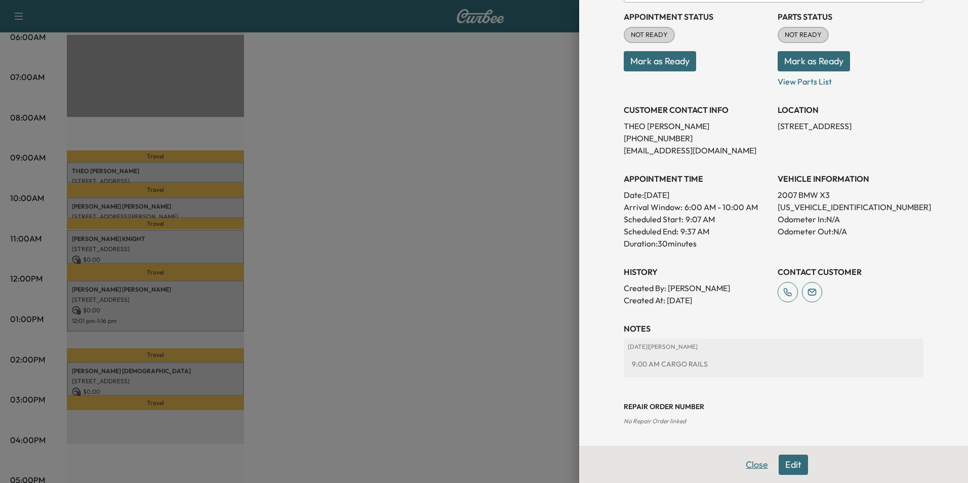
click at [739, 459] on button "Close" at bounding box center [756, 465] width 35 height 20
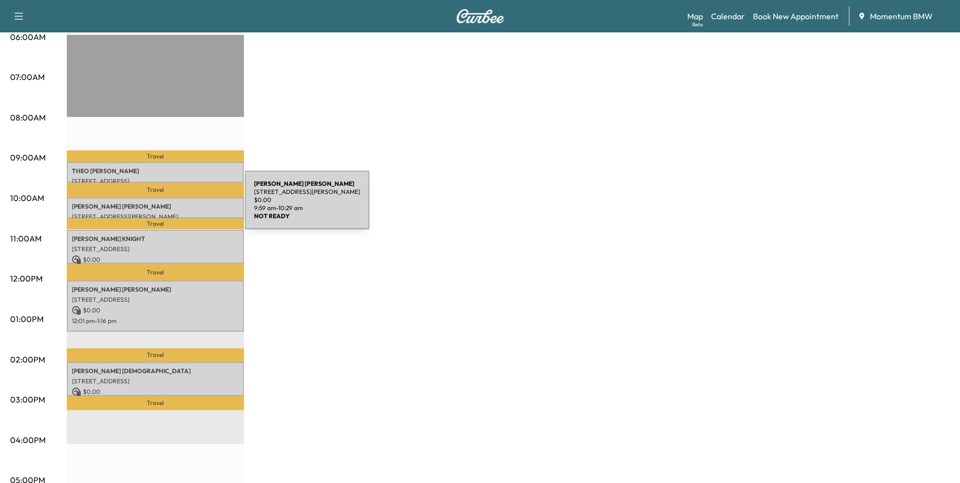
click at [169, 206] on p "[PERSON_NAME]" at bounding box center [155, 206] width 167 height 8
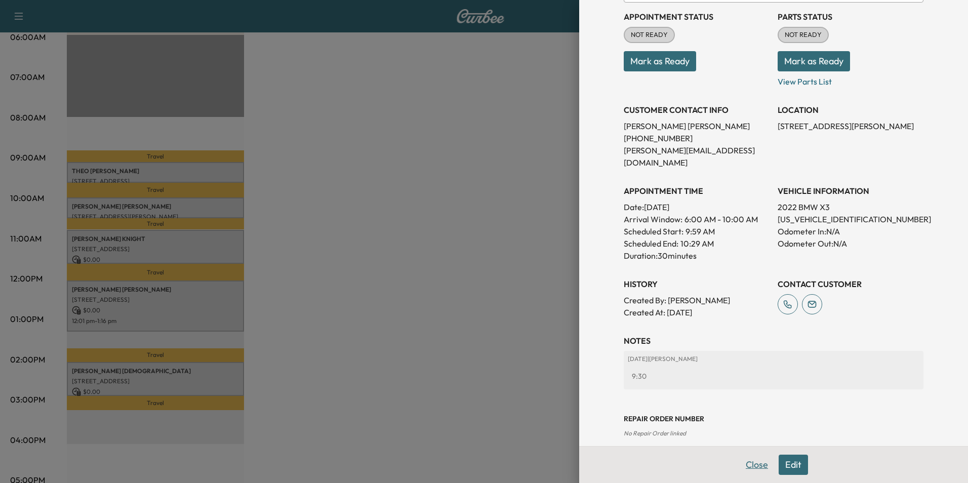
click at [749, 464] on button "Close" at bounding box center [756, 465] width 35 height 20
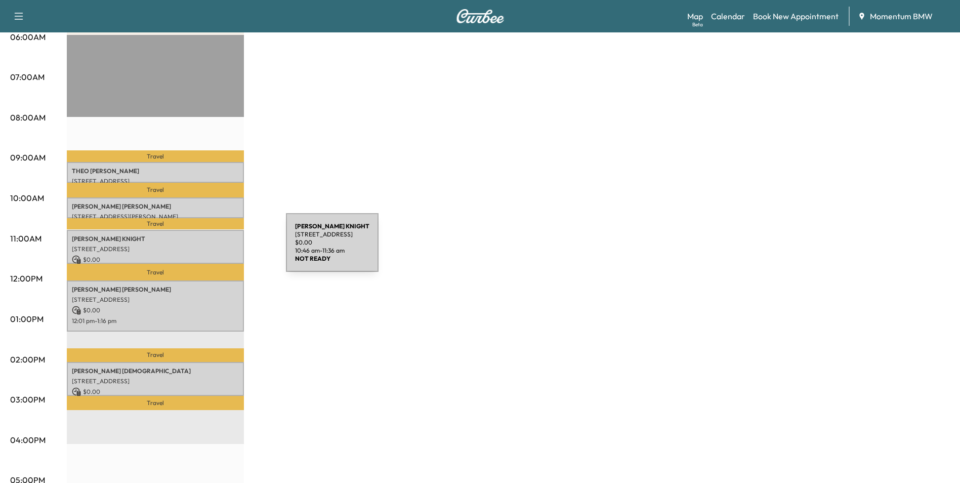
click at [210, 249] on p "[STREET_ADDRESS]" at bounding box center [155, 249] width 167 height 8
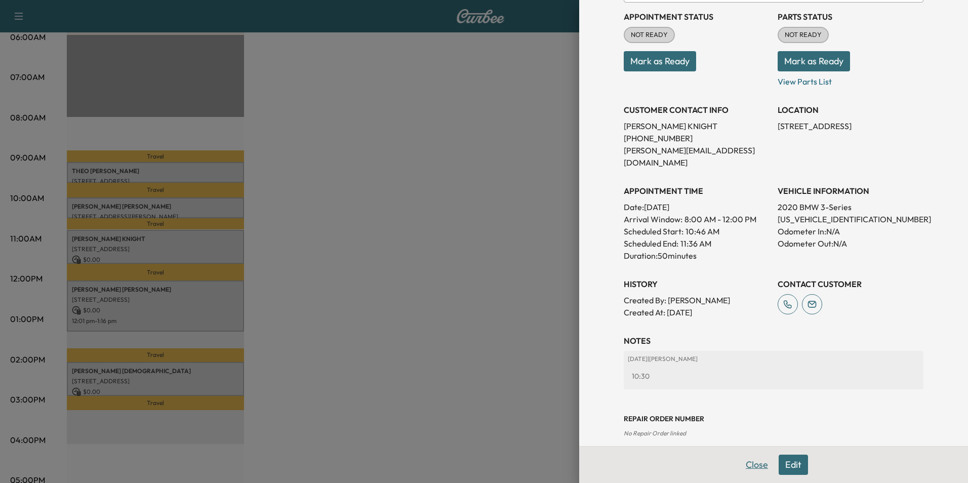
click at [748, 467] on button "Close" at bounding box center [756, 465] width 35 height 20
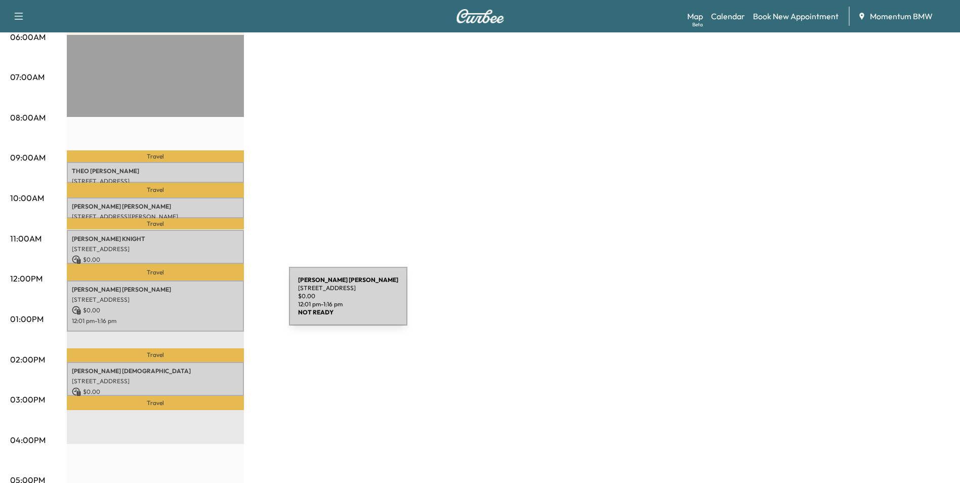
click at [213, 302] on div "[PERSON_NAME] [STREET_ADDRESS] $ 0.00 12:01 pm - 1:16 pm" at bounding box center [155, 305] width 177 height 51
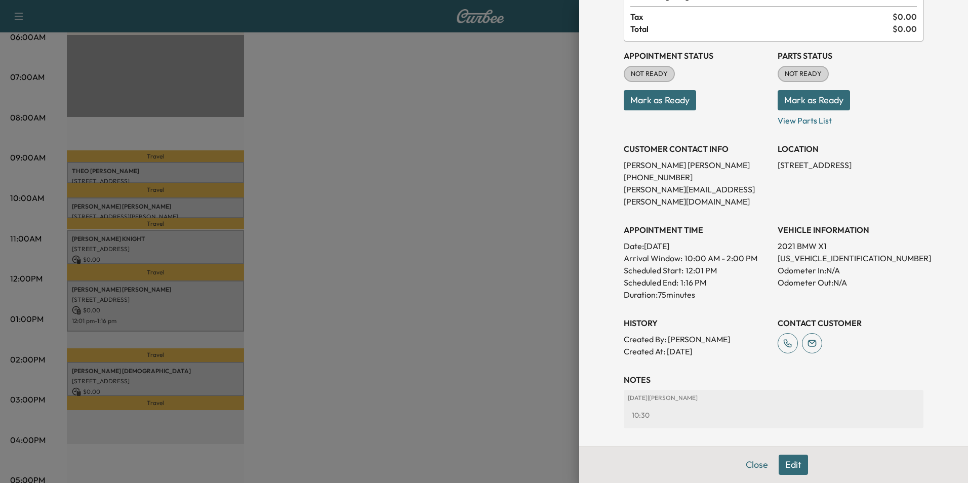
scroll to position [141, 0]
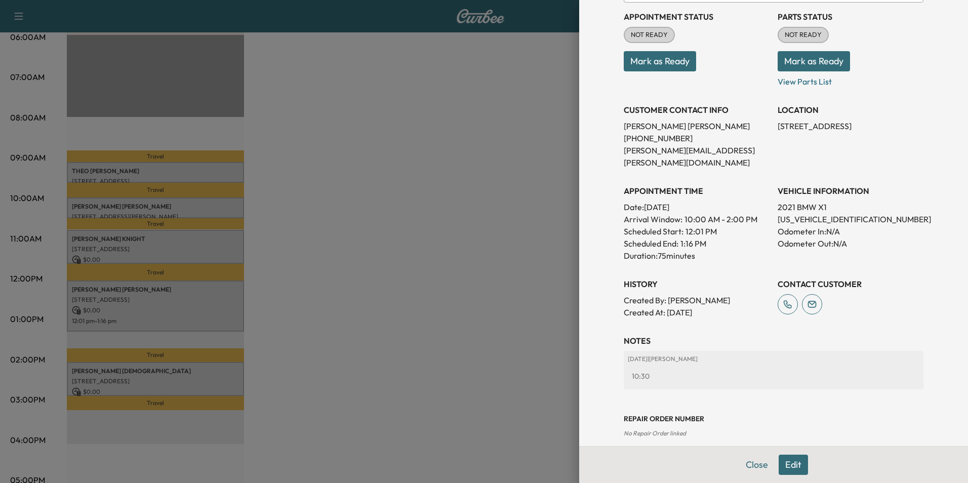
click at [750, 463] on button "Close" at bounding box center [756, 465] width 35 height 20
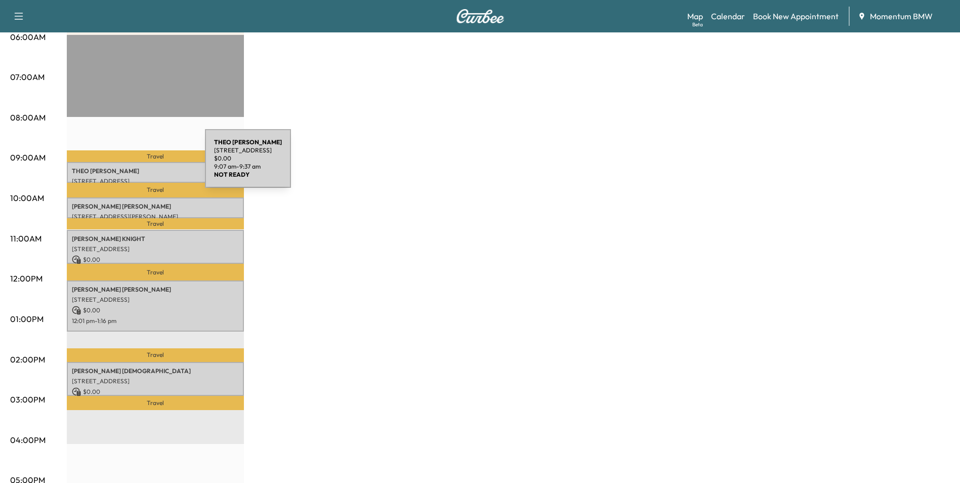
click at [129, 167] on p "[PERSON_NAME]" at bounding box center [155, 171] width 167 height 8
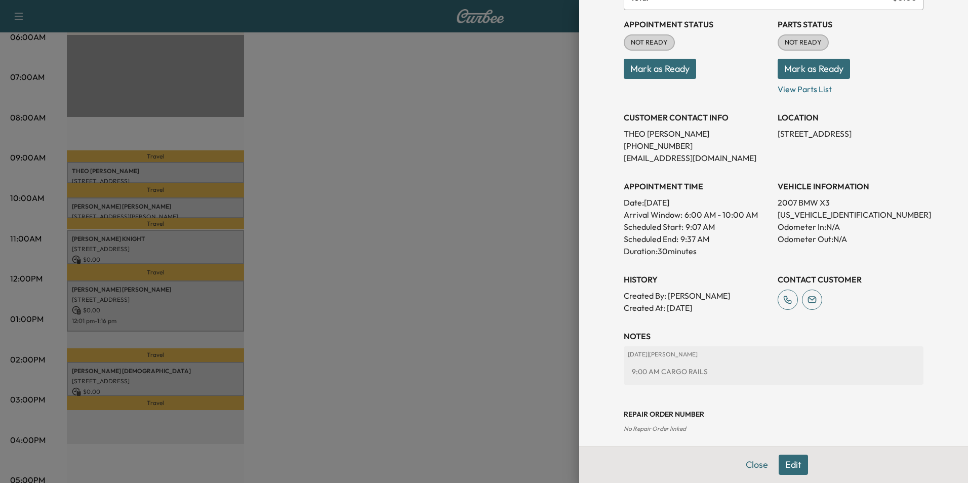
scroll to position [116, 0]
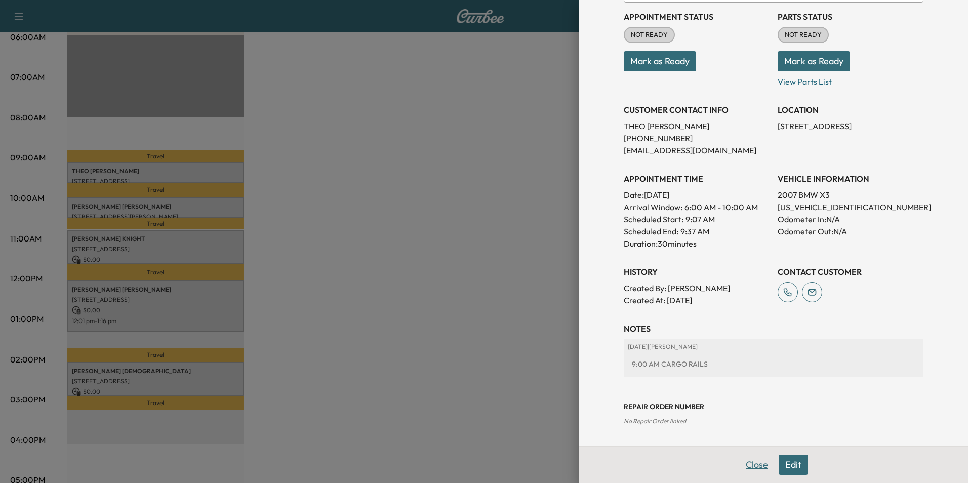
click at [740, 458] on button "Close" at bounding box center [756, 465] width 35 height 20
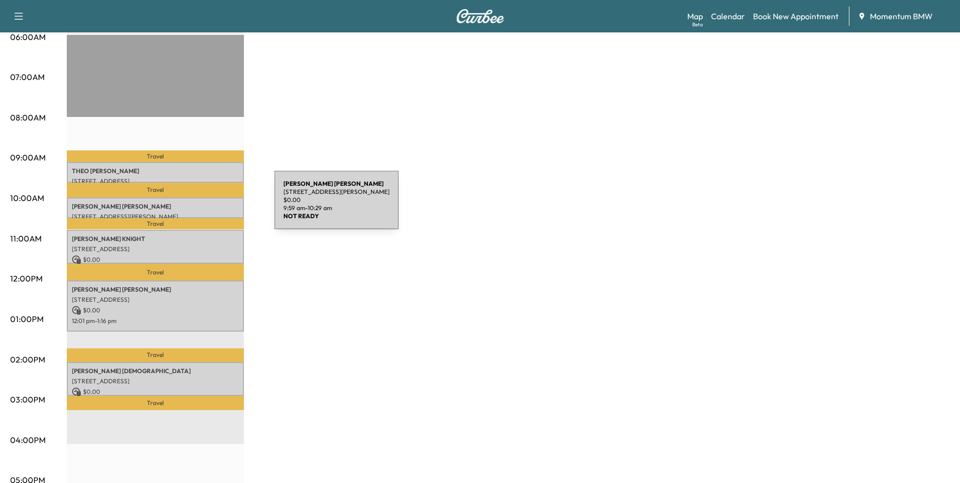
click at [198, 206] on p "[PERSON_NAME]" at bounding box center [155, 206] width 167 height 8
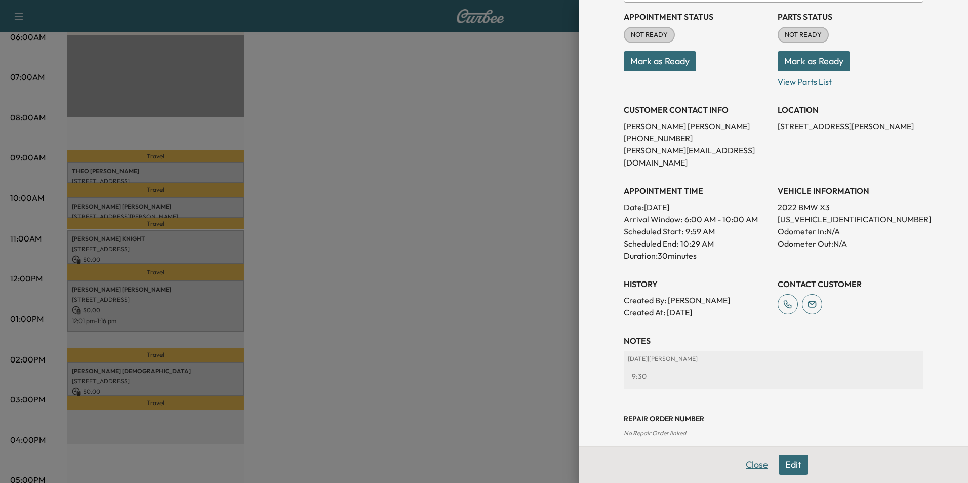
click at [744, 469] on button "Close" at bounding box center [756, 465] width 35 height 20
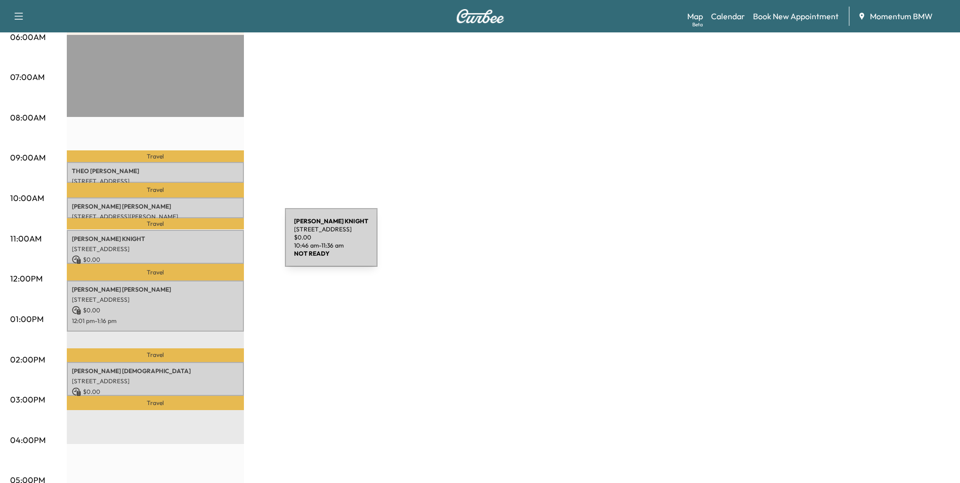
click at [209, 245] on p "[STREET_ADDRESS]" at bounding box center [155, 249] width 167 height 8
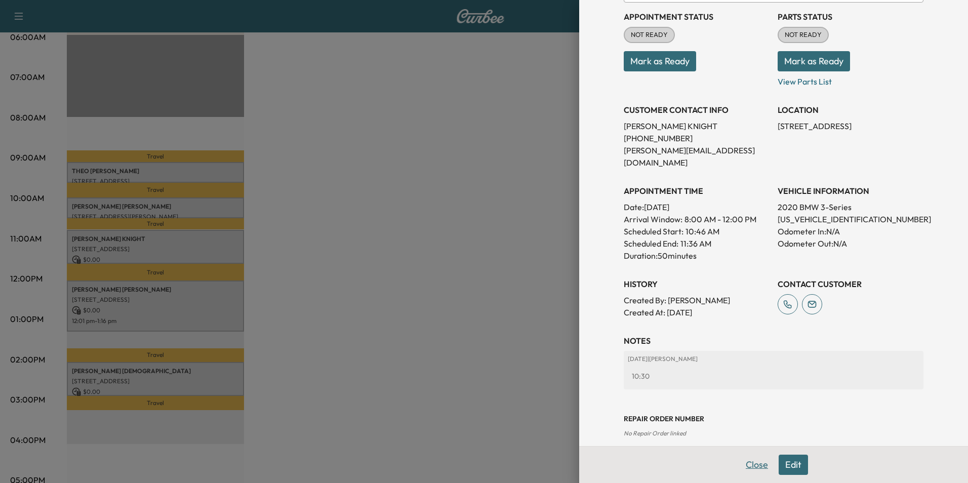
click at [741, 467] on button "Close" at bounding box center [756, 465] width 35 height 20
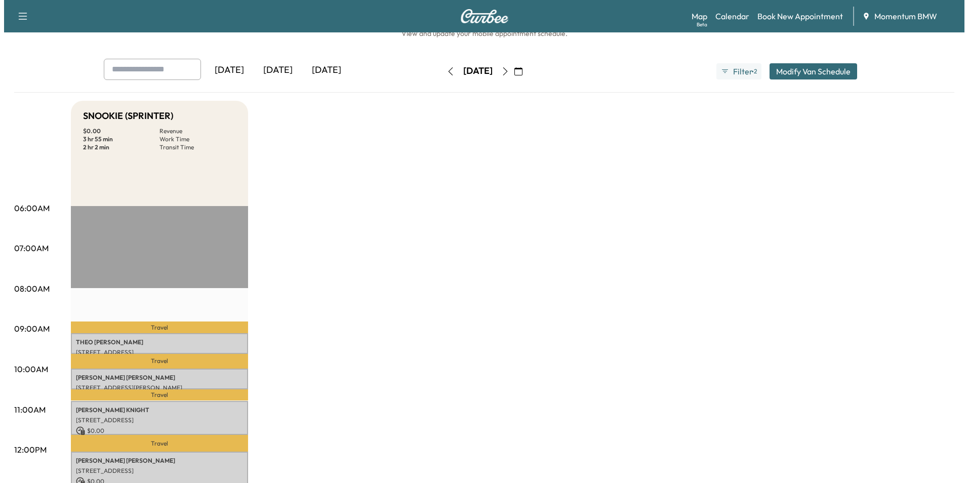
scroll to position [253, 0]
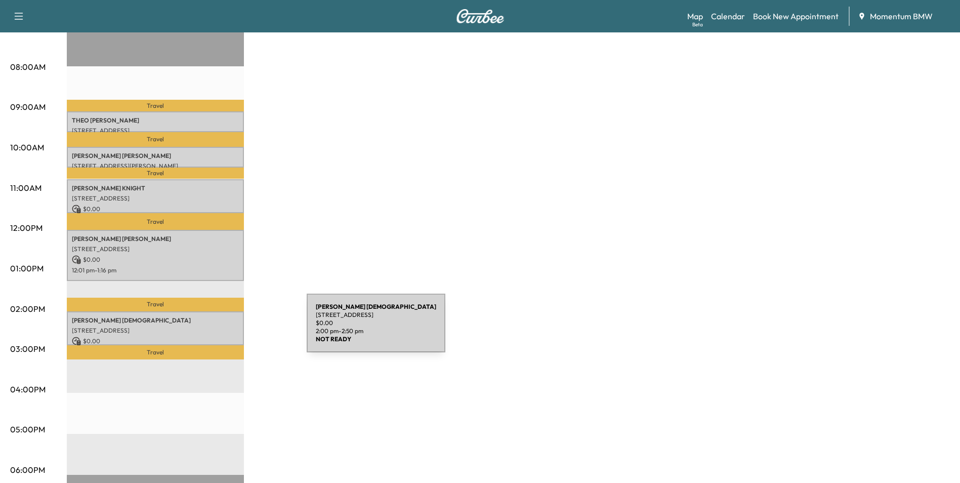
click at [231, 330] on p "[STREET_ADDRESS]" at bounding box center [155, 331] width 167 height 8
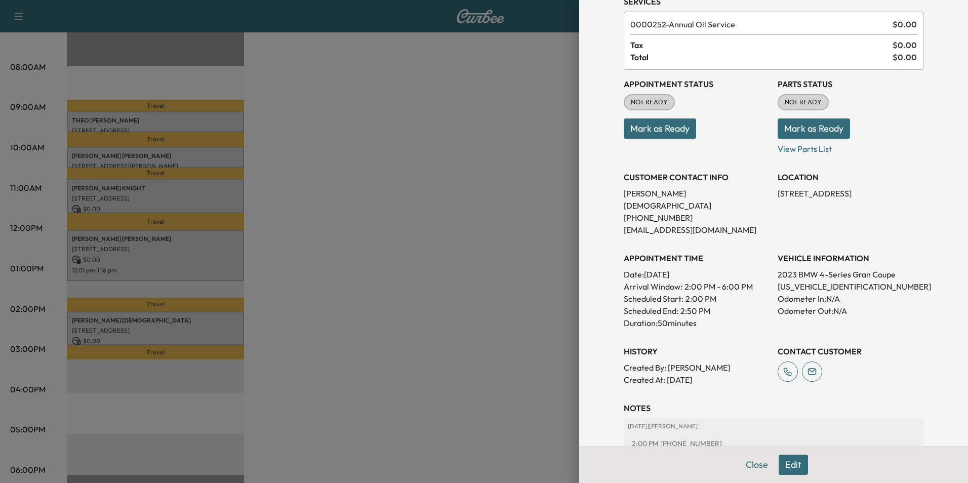
scroll to position [116, 0]
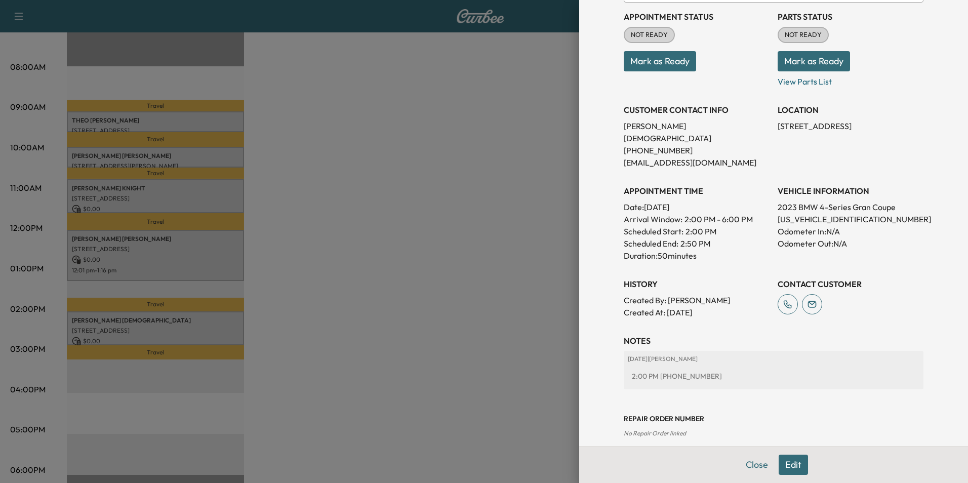
click at [750, 463] on button "Close" at bounding box center [756, 465] width 35 height 20
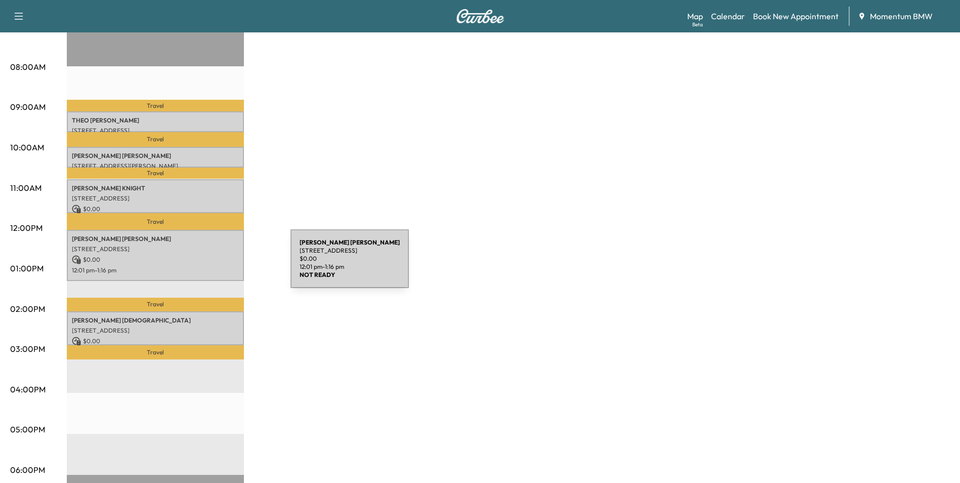
click at [215, 266] on p "12:01 pm - 1:16 pm" at bounding box center [155, 270] width 167 height 8
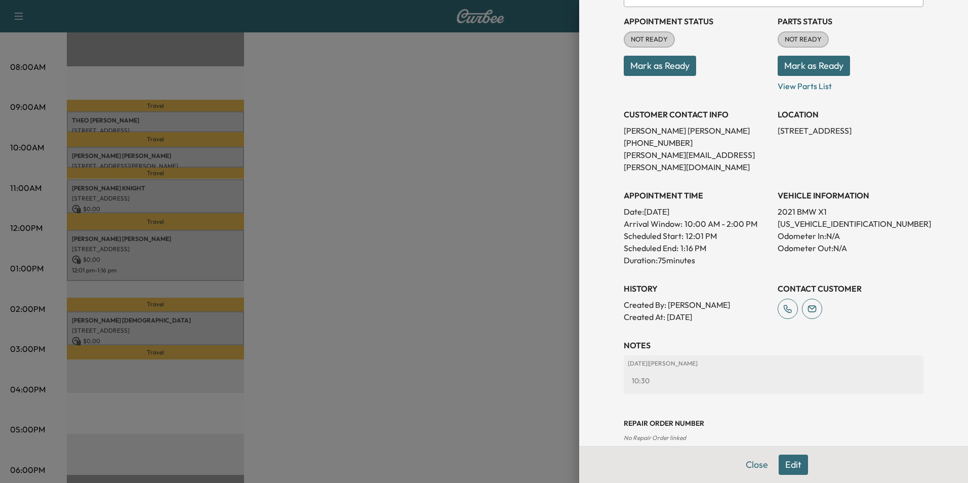
scroll to position [141, 0]
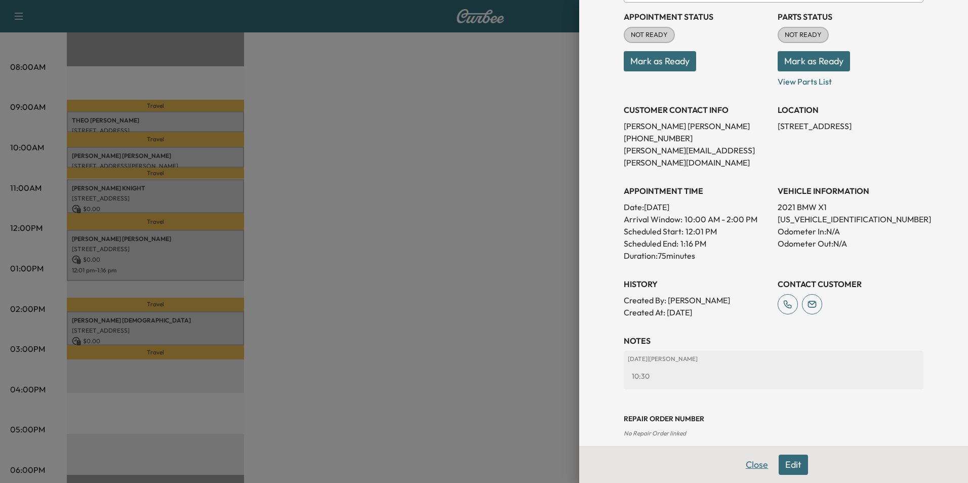
click at [748, 463] on button "Close" at bounding box center [756, 465] width 35 height 20
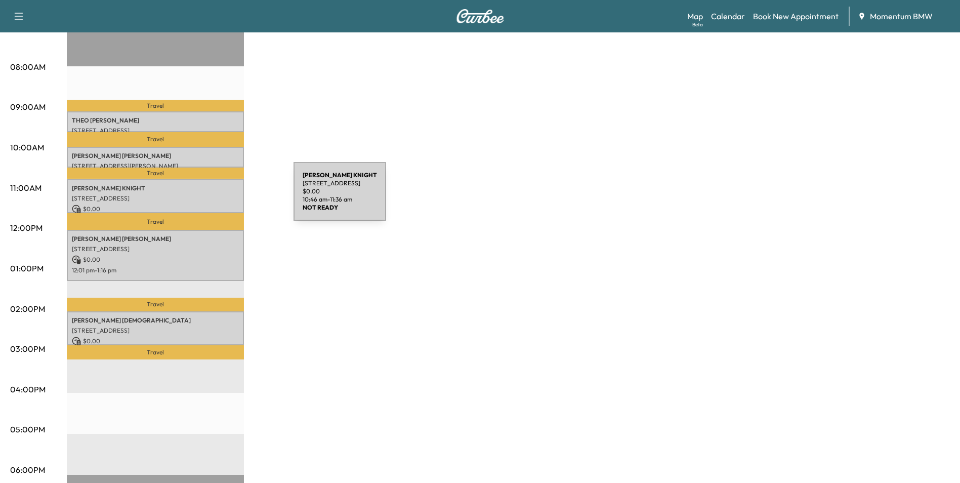
click at [218, 198] on p "[STREET_ADDRESS]" at bounding box center [155, 198] width 167 height 8
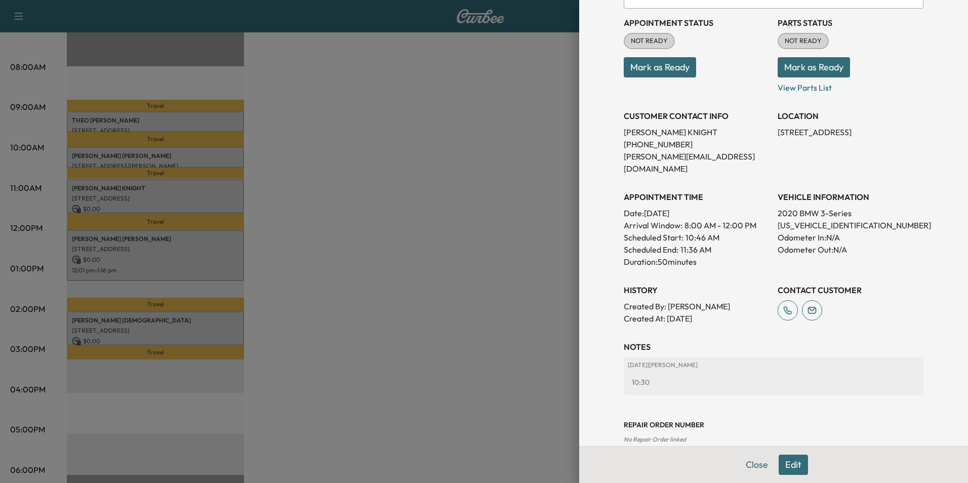
scroll to position [116, 0]
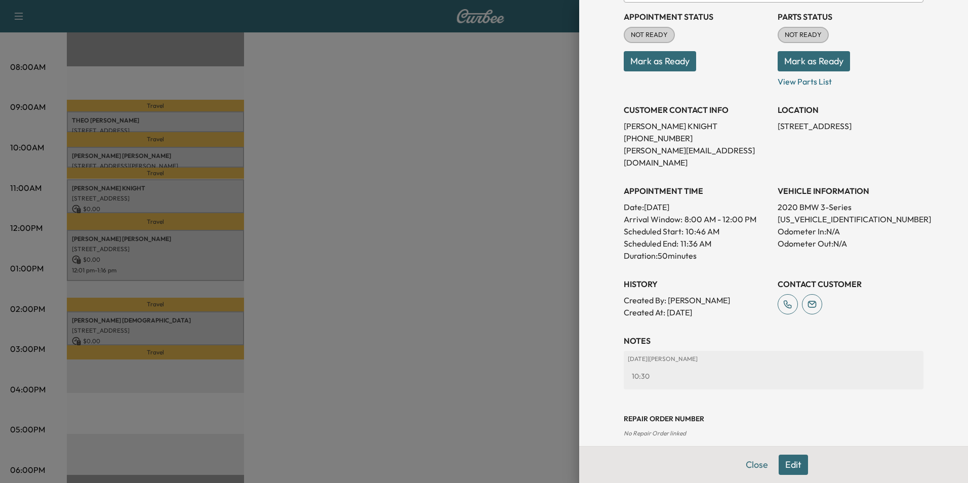
click at [218, 119] on div at bounding box center [484, 241] width 968 height 483
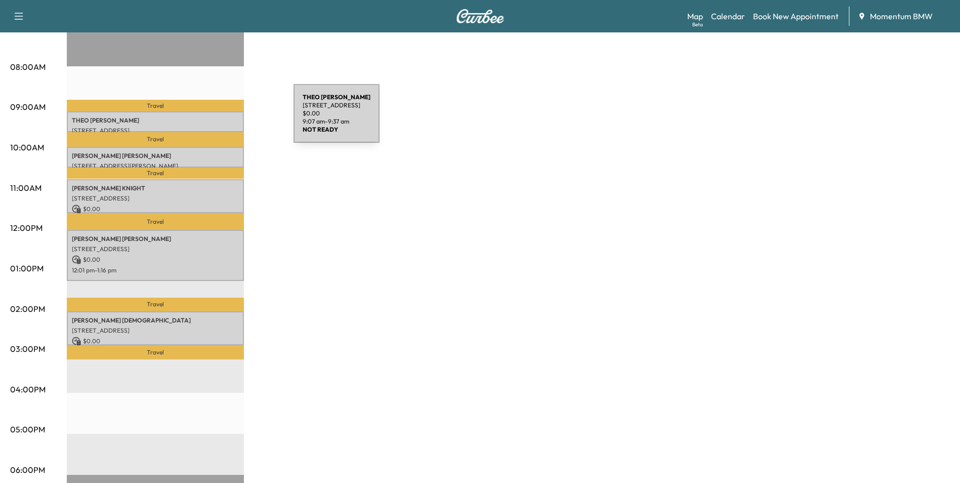
click at [218, 119] on p "[PERSON_NAME]" at bounding box center [155, 120] width 167 height 8
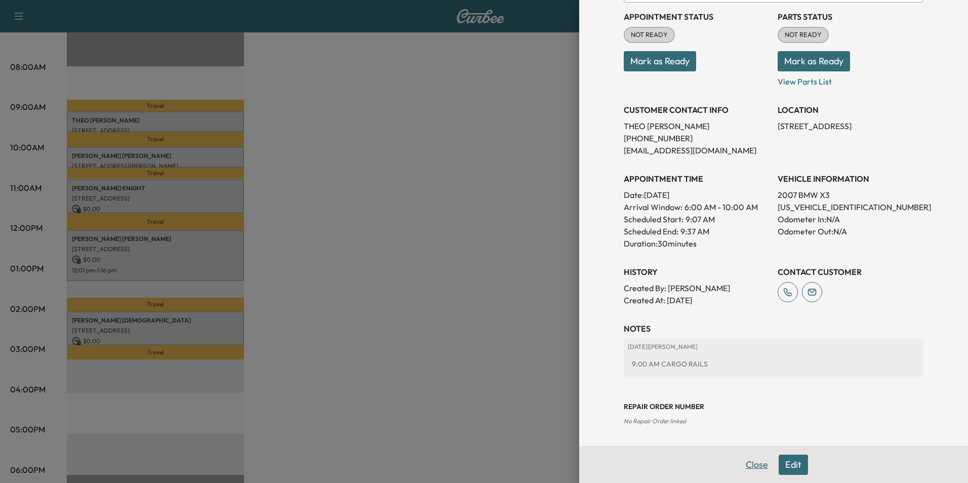
click at [753, 463] on button "Close" at bounding box center [756, 465] width 35 height 20
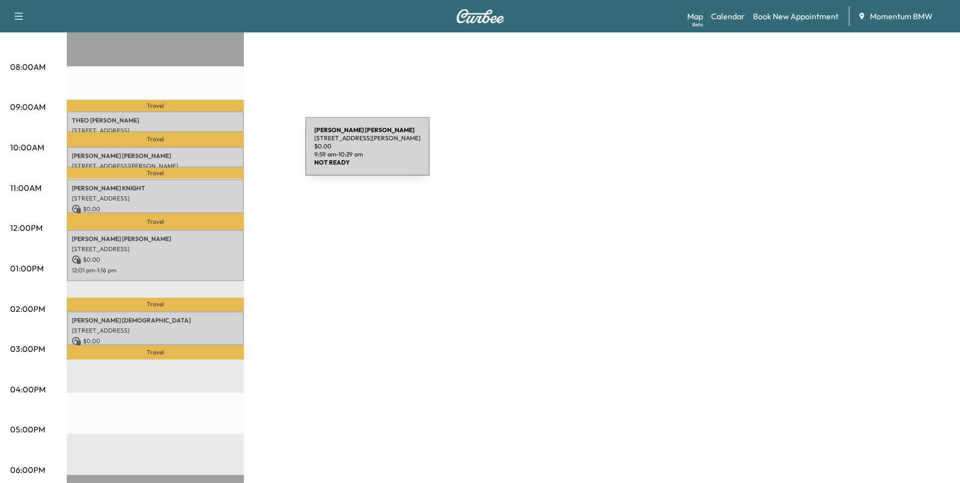
click at [229, 152] on p "[PERSON_NAME]" at bounding box center [155, 156] width 167 height 8
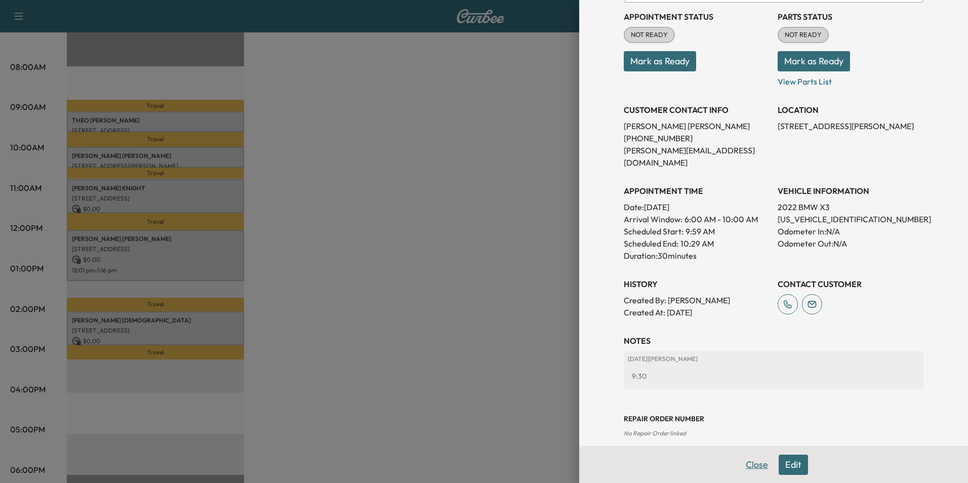
click at [751, 467] on button "Close" at bounding box center [756, 465] width 35 height 20
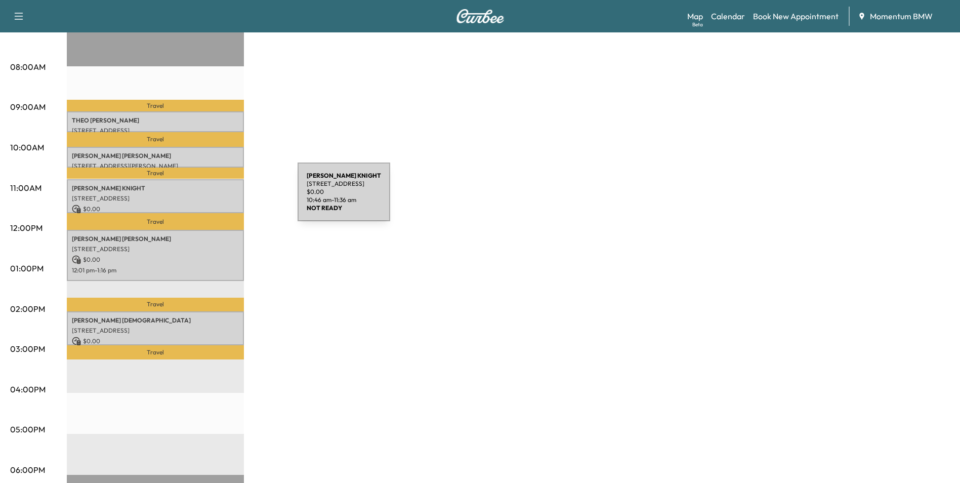
click at [220, 198] on p "[STREET_ADDRESS]" at bounding box center [155, 198] width 167 height 8
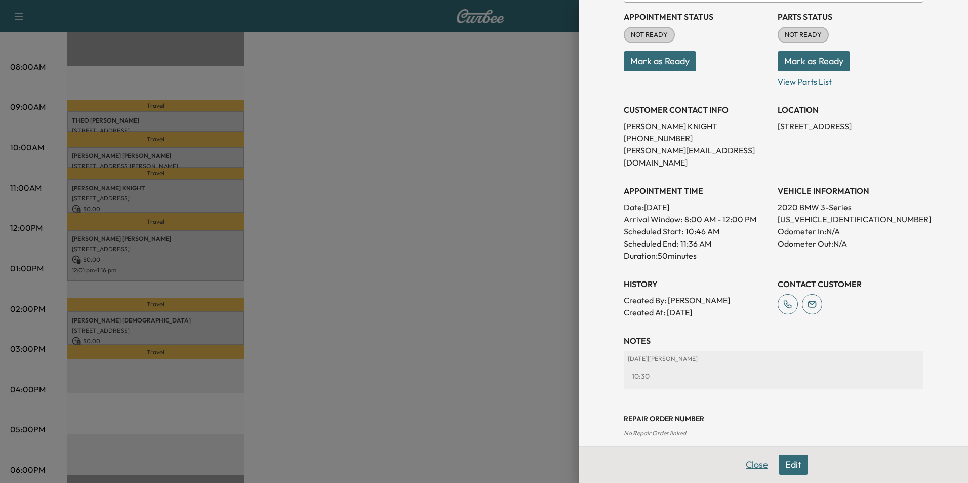
click at [747, 468] on button "Close" at bounding box center [756, 465] width 35 height 20
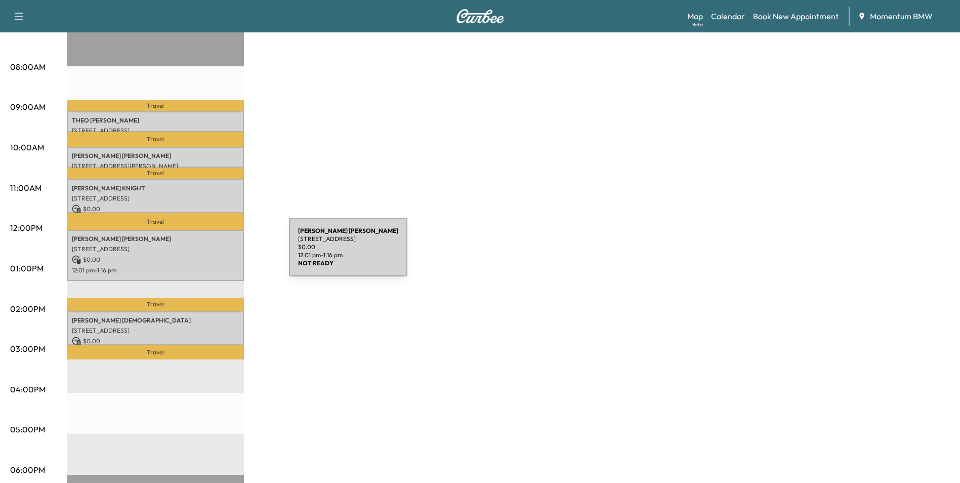
click at [213, 255] on p "$ 0.00" at bounding box center [155, 259] width 167 height 9
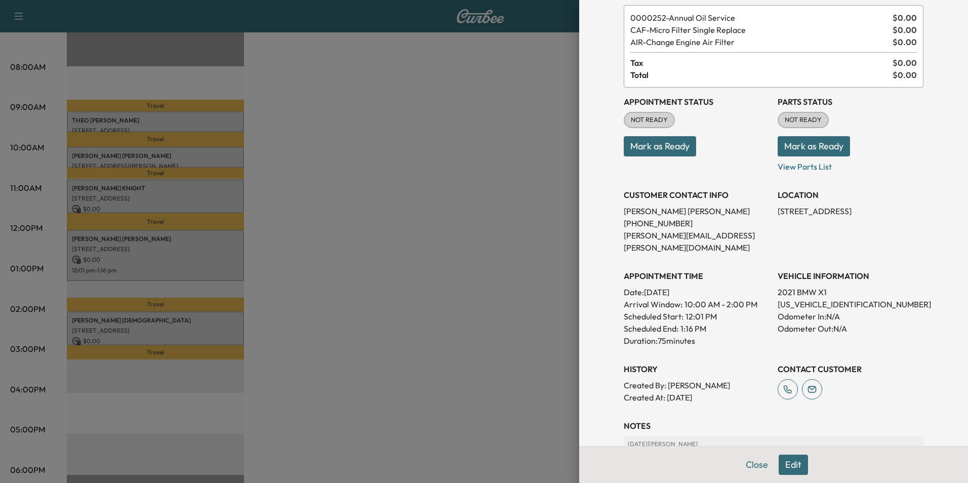
scroll to position [141, 0]
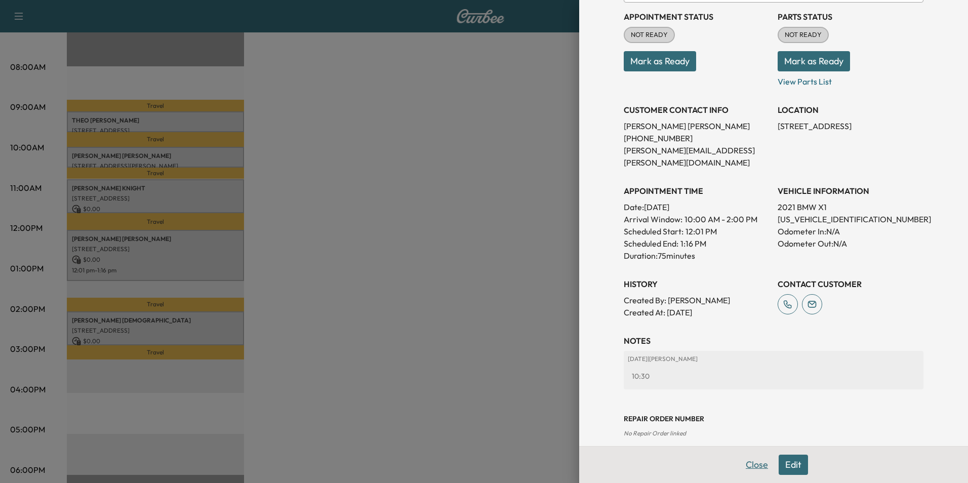
click at [749, 466] on button "Close" at bounding box center [756, 465] width 35 height 20
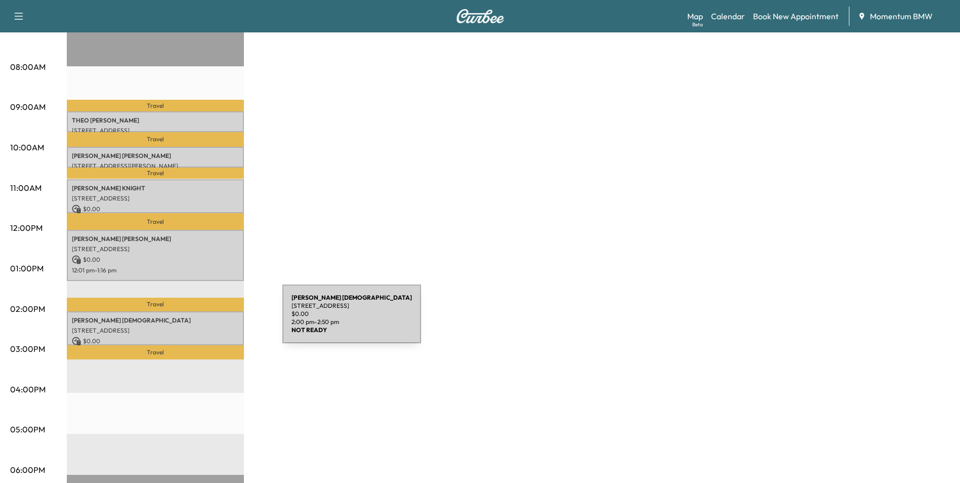
click at [207, 321] on div "[PERSON_NAME] [STREET_ADDRESS] $ 0.00 2:00 pm - 2:50 pm" at bounding box center [155, 328] width 177 height 34
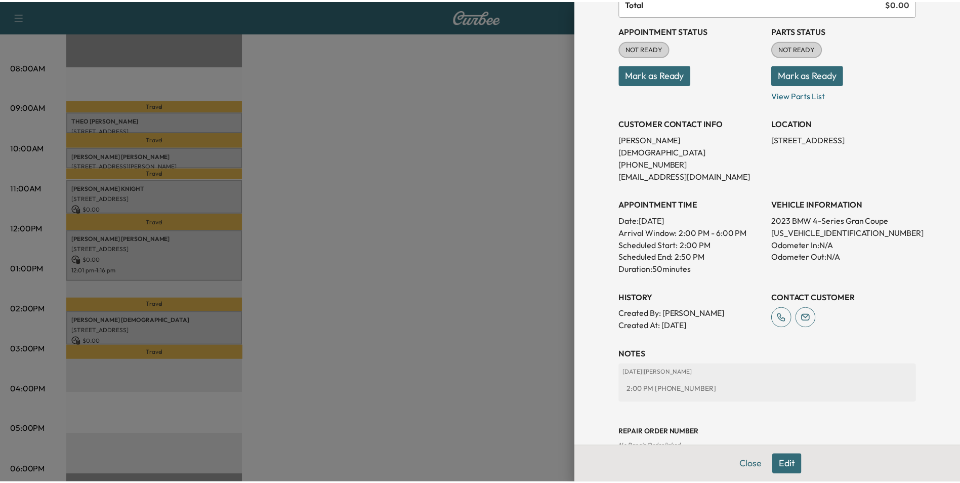
scroll to position [116, 0]
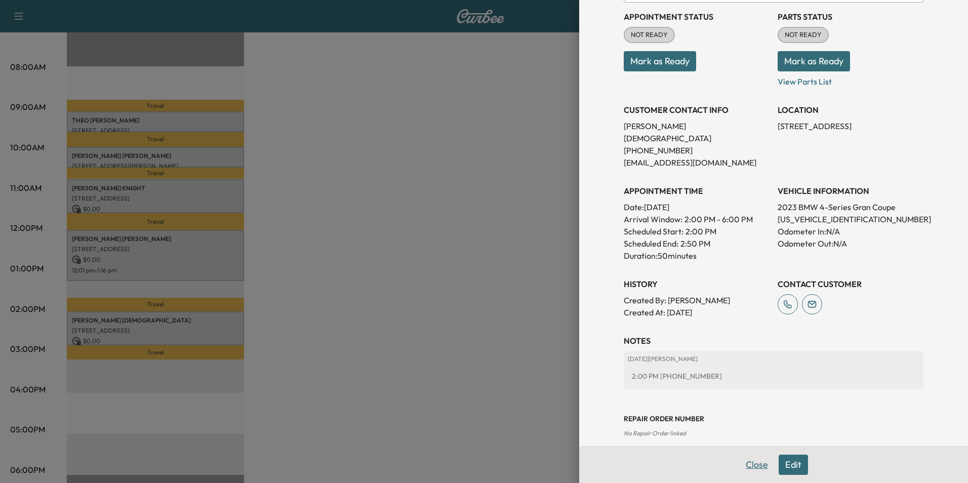
click at [746, 468] on button "Close" at bounding box center [756, 465] width 35 height 20
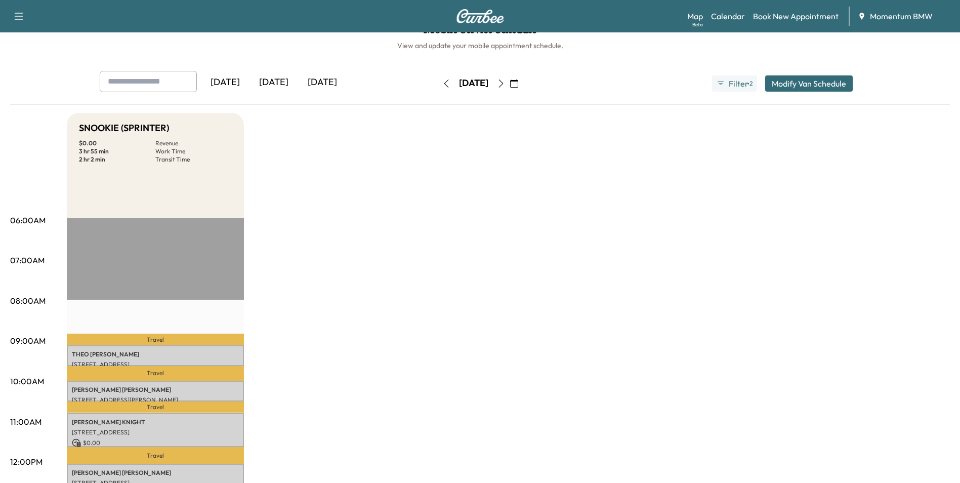
scroll to position [0, 0]
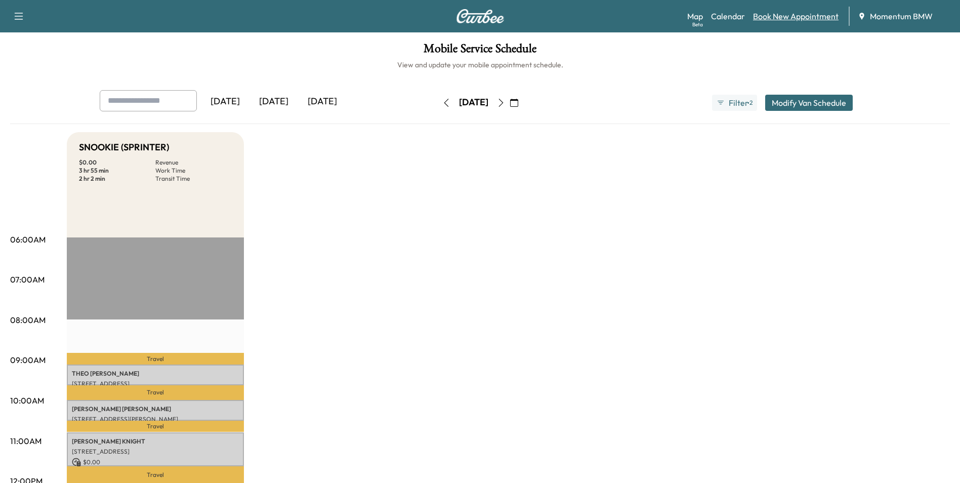
click at [792, 19] on link "Book New Appointment" at bounding box center [796, 16] width 86 height 12
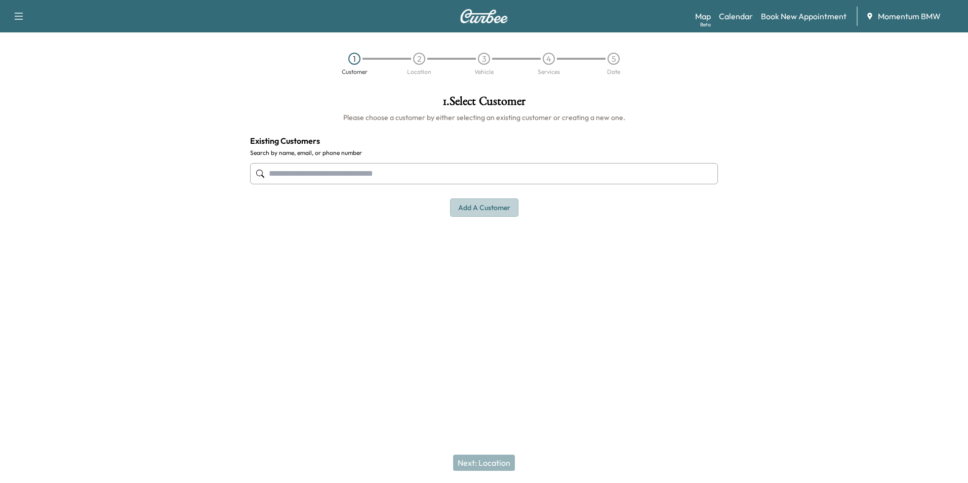
click at [499, 212] on button "Add a customer" at bounding box center [484, 207] width 68 height 19
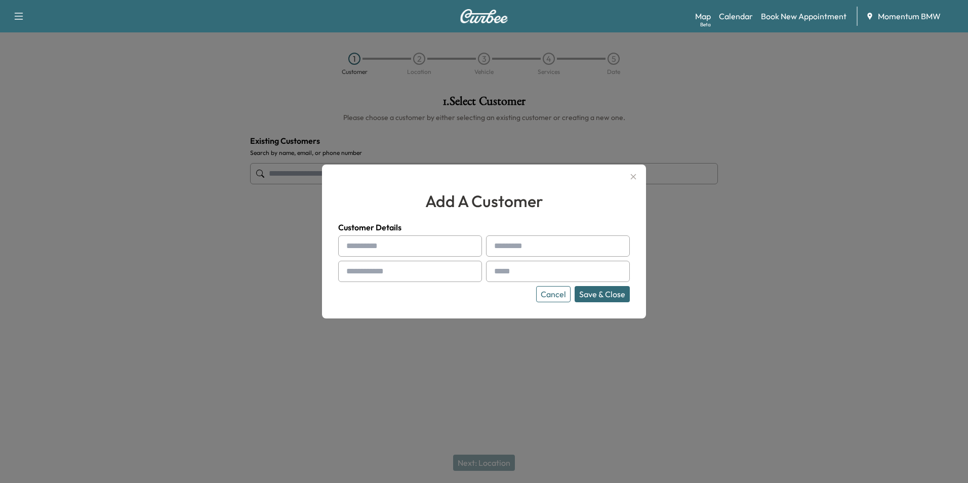
click at [631, 173] on icon "button" at bounding box center [633, 177] width 12 height 12
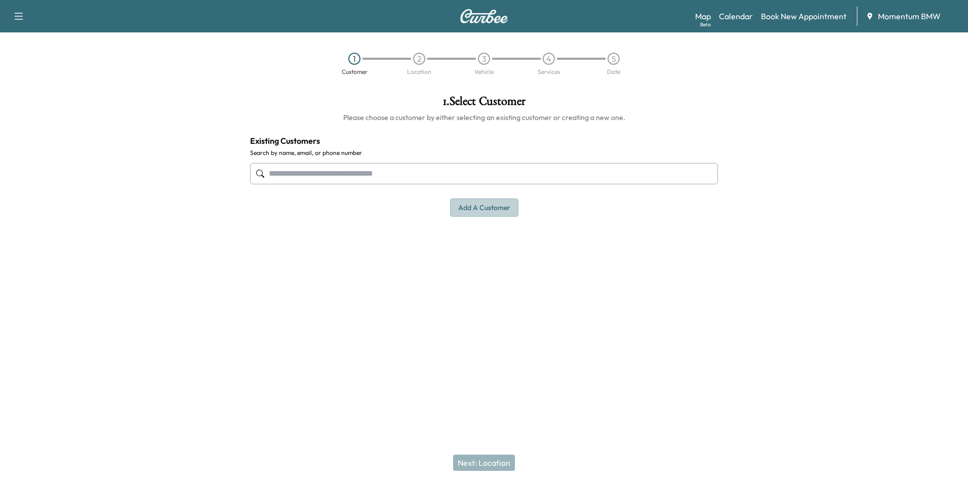
click at [501, 206] on button "Add a customer" at bounding box center [484, 207] width 68 height 19
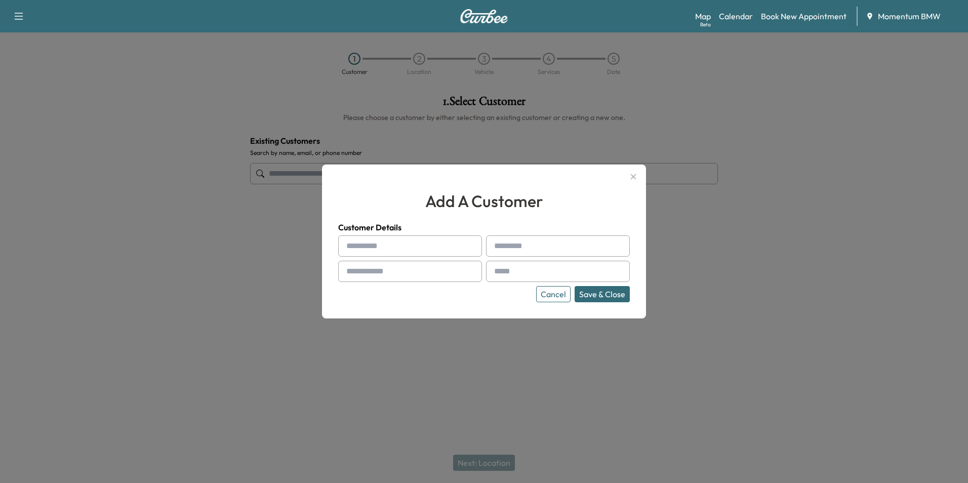
click at [449, 254] on input "text" at bounding box center [410, 245] width 144 height 21
type input "**********"
type input "*******"
type input "**********"
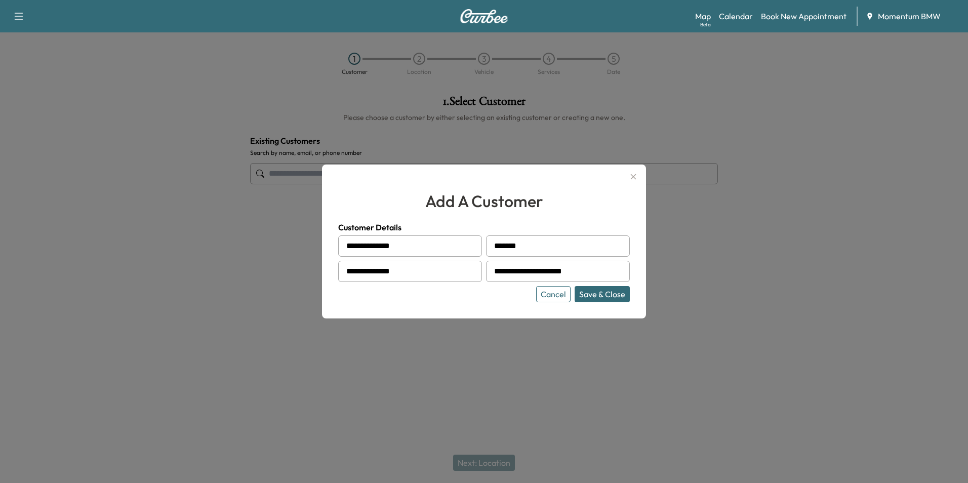
click at [608, 293] on button "Save & Close" at bounding box center [602, 294] width 55 height 16
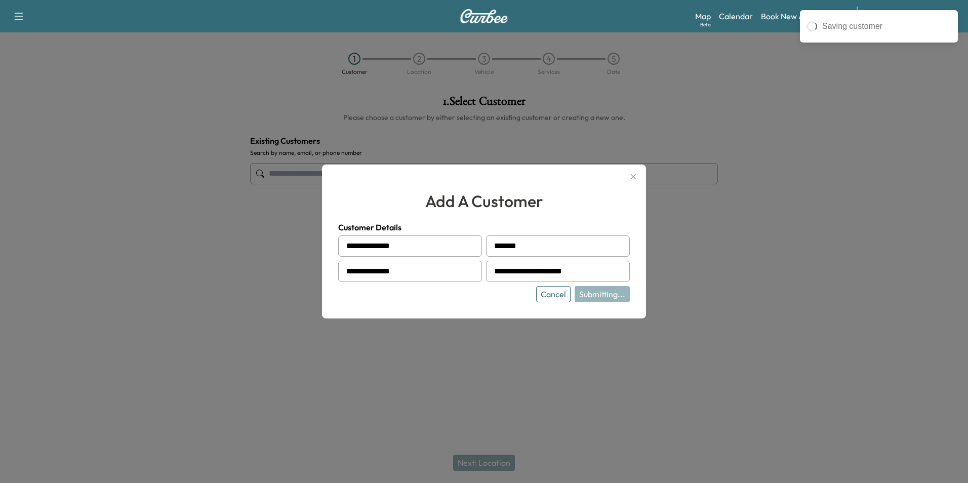
type input "**********"
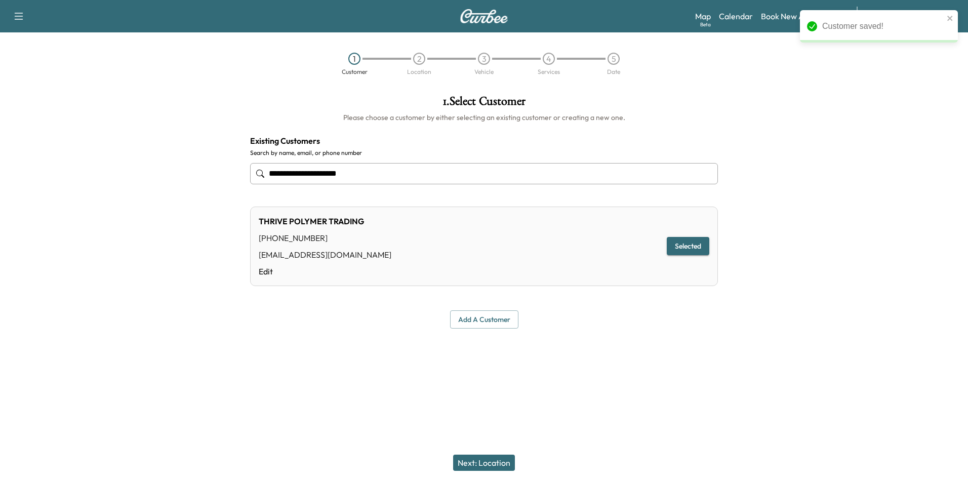
click at [496, 461] on button "Next: Location" at bounding box center [484, 463] width 62 height 16
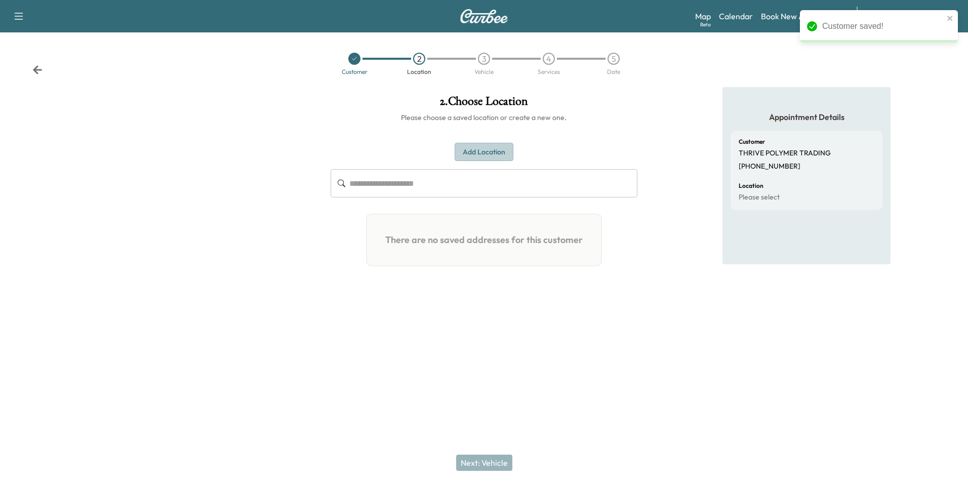
click at [496, 152] on button "Add Location" at bounding box center [484, 152] width 59 height 19
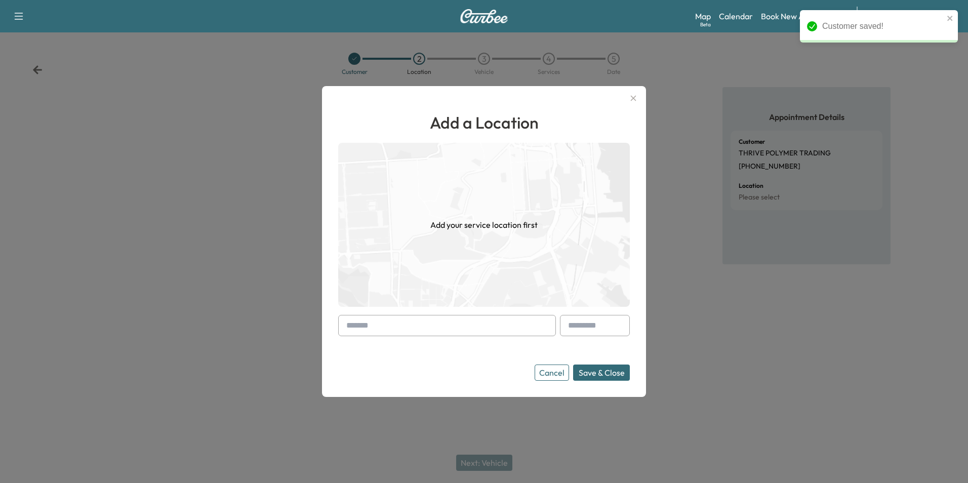
click at [446, 327] on input "text" at bounding box center [447, 325] width 218 height 21
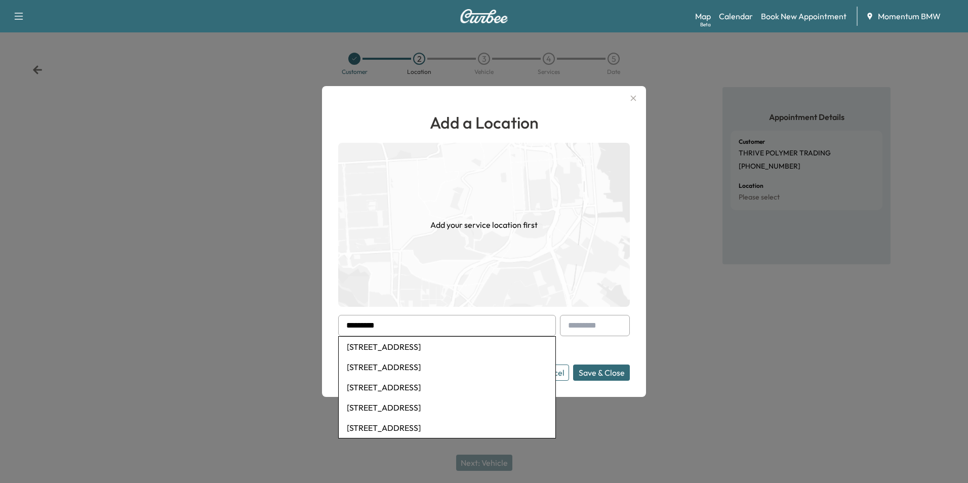
click at [446, 349] on li "[STREET_ADDRESS]" at bounding box center [447, 347] width 217 height 20
type input "**********"
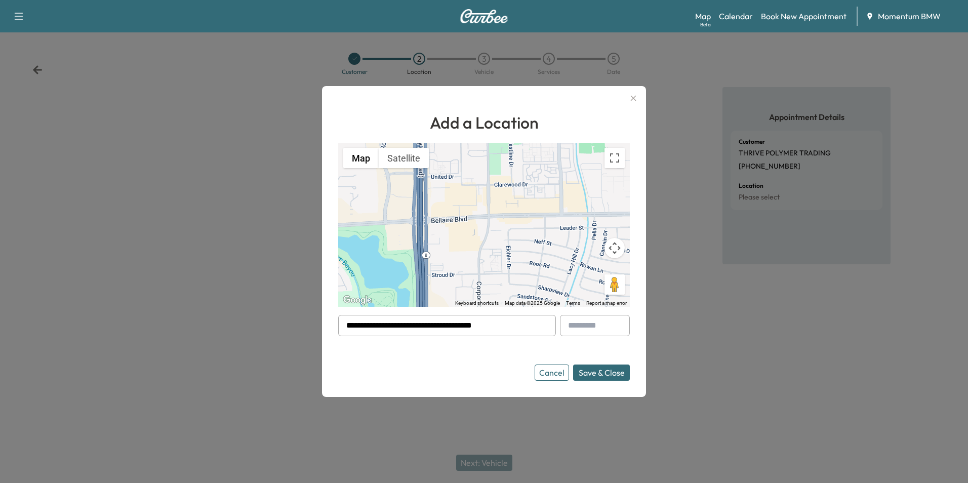
click at [605, 376] on button "Save & Close" at bounding box center [601, 372] width 57 height 16
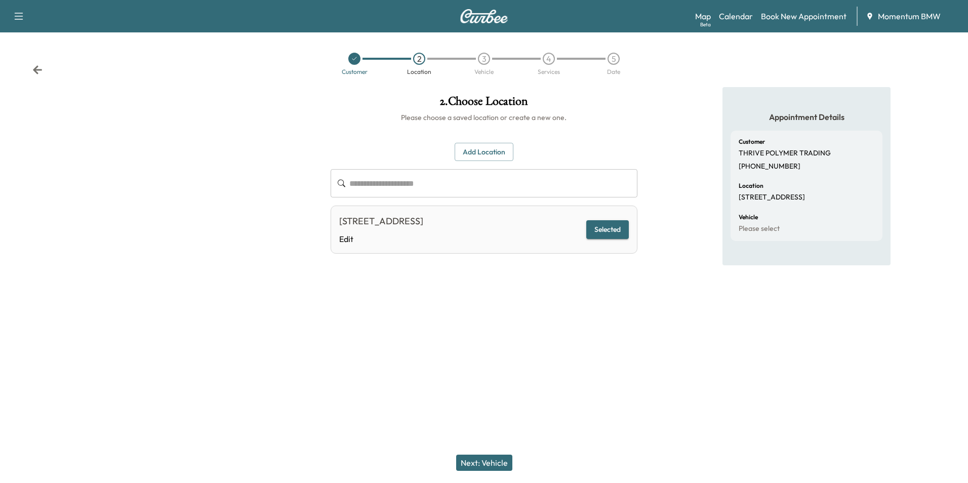
click at [485, 459] on button "Next: Vehicle" at bounding box center [484, 463] width 56 height 16
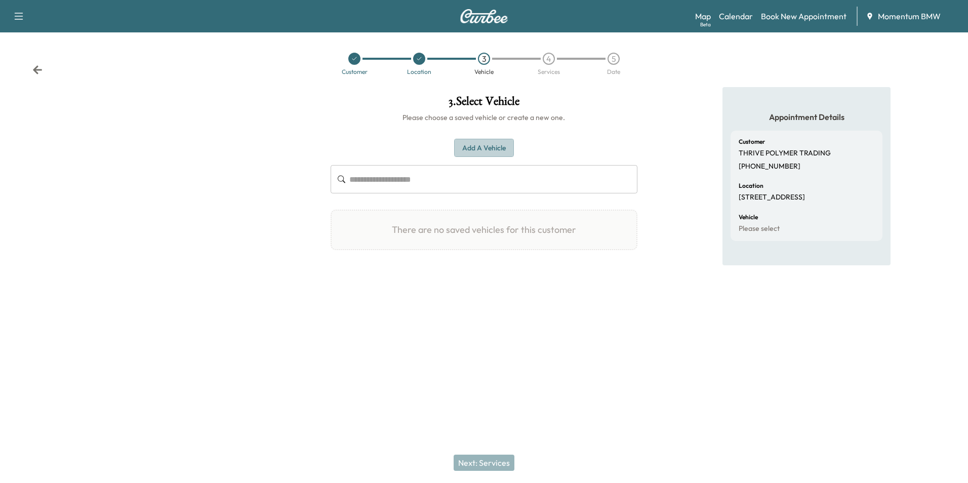
click at [484, 150] on button "Add a Vehicle" at bounding box center [484, 148] width 60 height 19
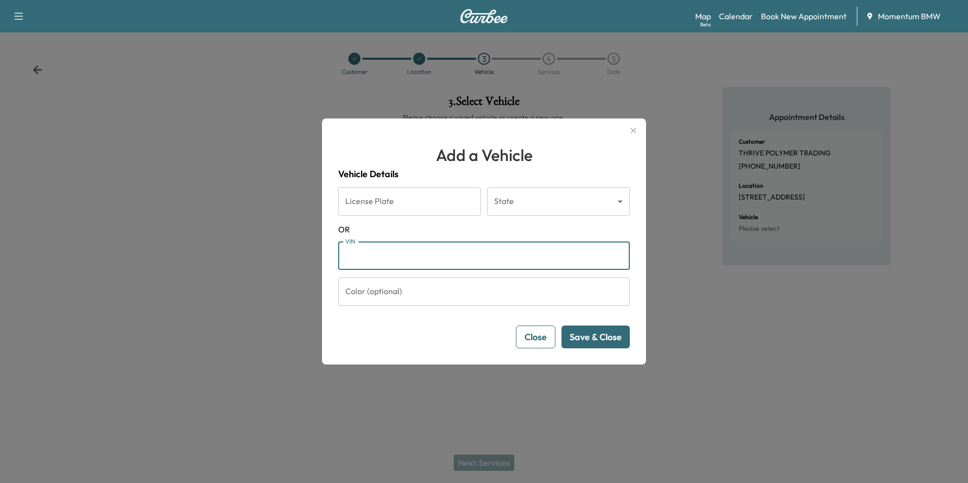
paste input "**********"
type input "**********"
click at [607, 339] on button "Save & Close" at bounding box center [595, 336] width 68 height 23
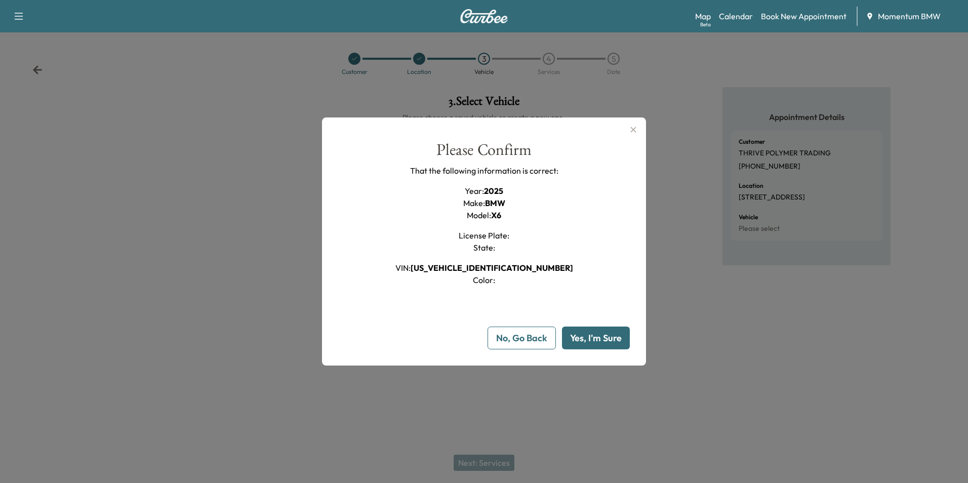
click at [608, 337] on button "Yes, I'm Sure" at bounding box center [596, 338] width 68 height 23
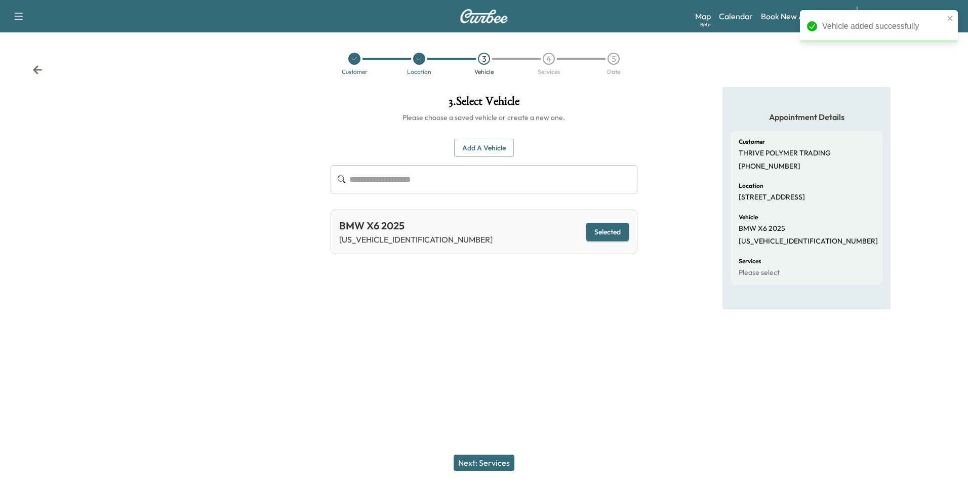
click at [488, 465] on button "Next: Services" at bounding box center [484, 463] width 61 height 16
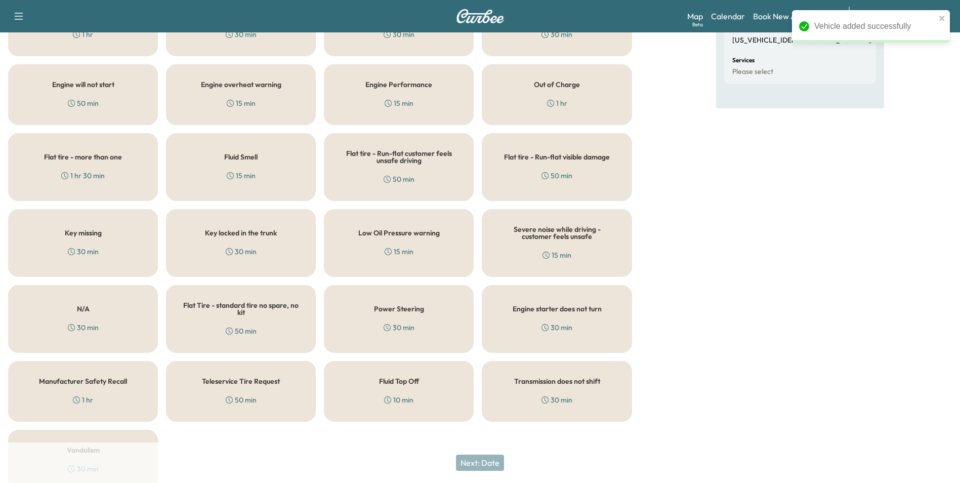
scroll to position [249, 0]
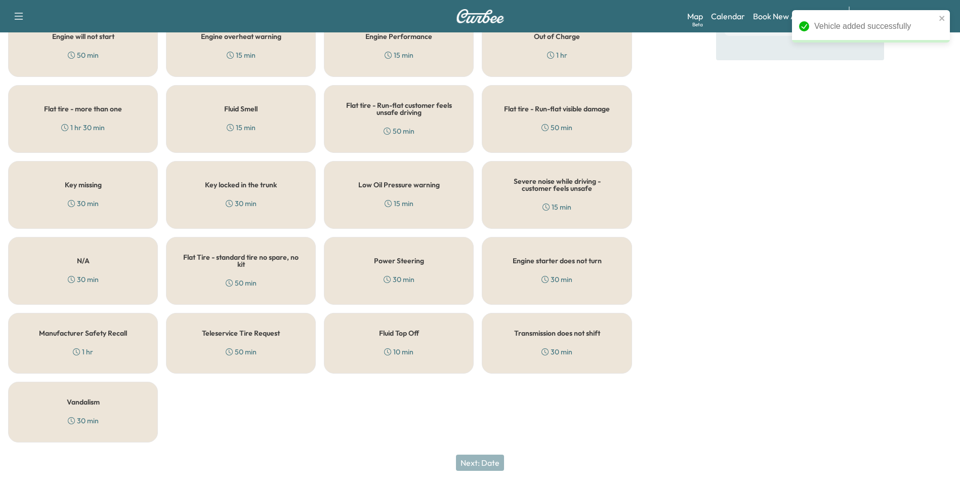
click at [410, 341] on div "Fluid Top Off 10 min" at bounding box center [399, 343] width 150 height 61
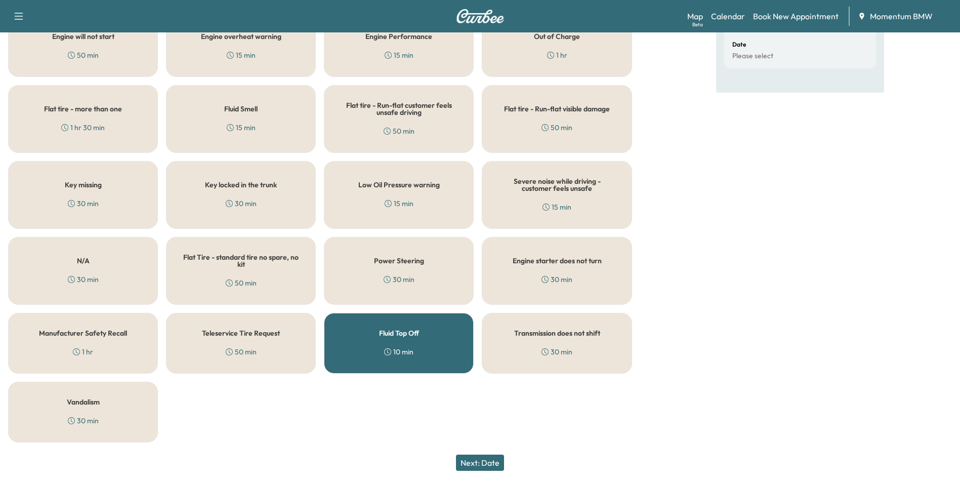
click at [495, 461] on button "Next: Date" at bounding box center [480, 463] width 48 height 16
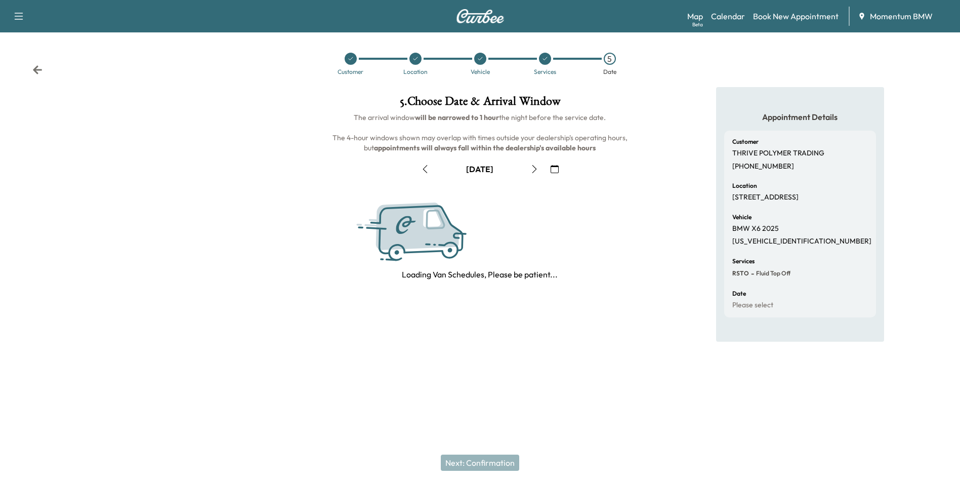
scroll to position [0, 0]
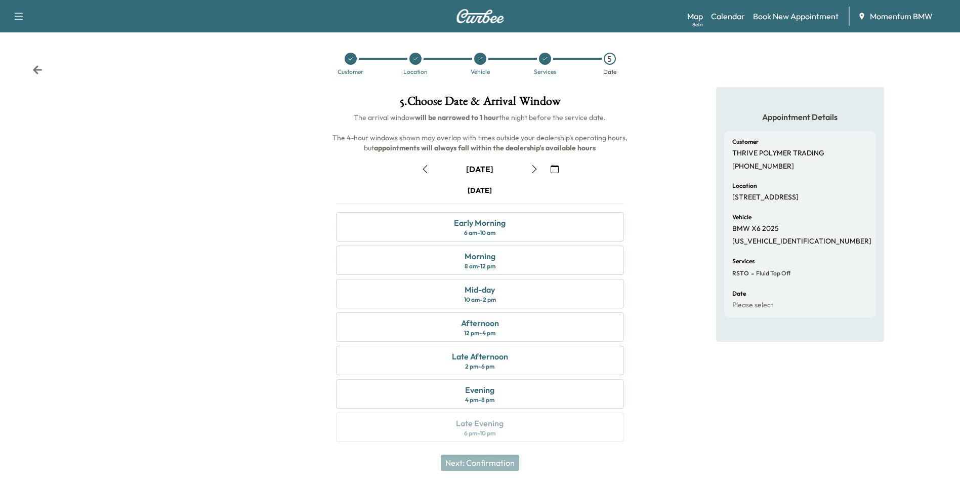
click at [424, 173] on button "button" at bounding box center [425, 169] width 17 height 16
click at [513, 359] on div "Late Afternoon 2 pm - 6 pm" at bounding box center [480, 360] width 288 height 29
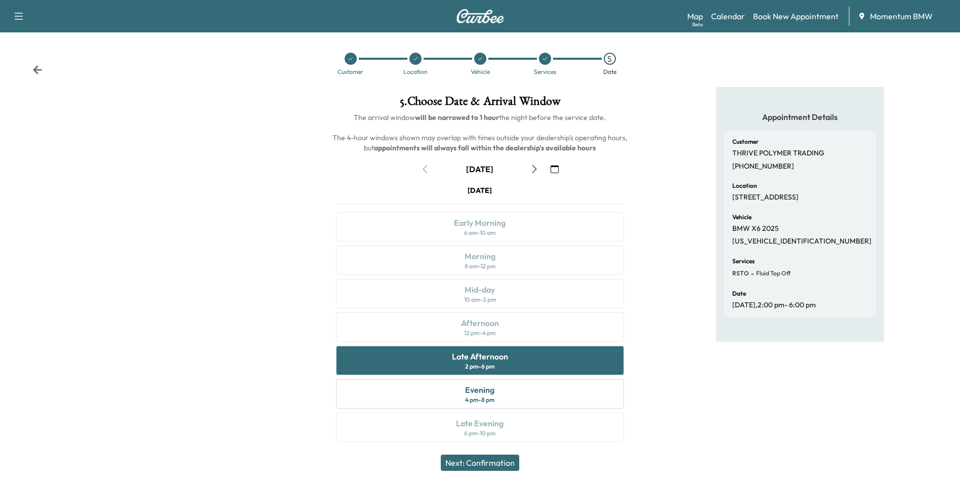
click at [500, 464] on button "Next: Confirmation" at bounding box center [480, 463] width 78 height 16
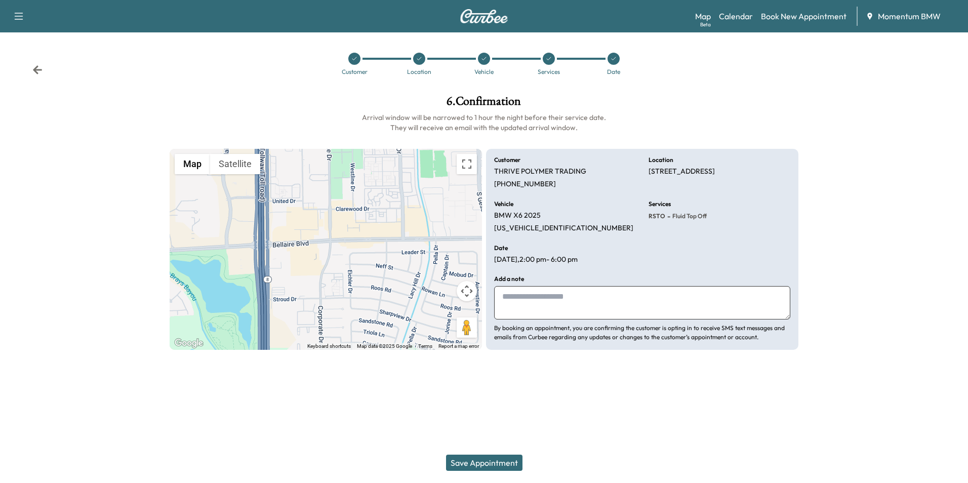
click at [543, 298] on textarea at bounding box center [642, 302] width 296 height 33
type textarea "*******"
click at [488, 459] on button "Save Appointment" at bounding box center [484, 463] width 76 height 16
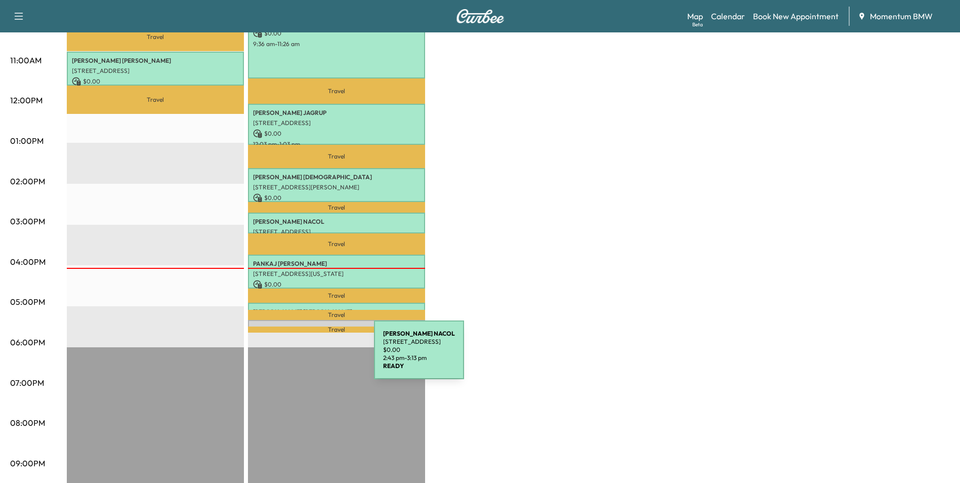
scroll to position [405, 0]
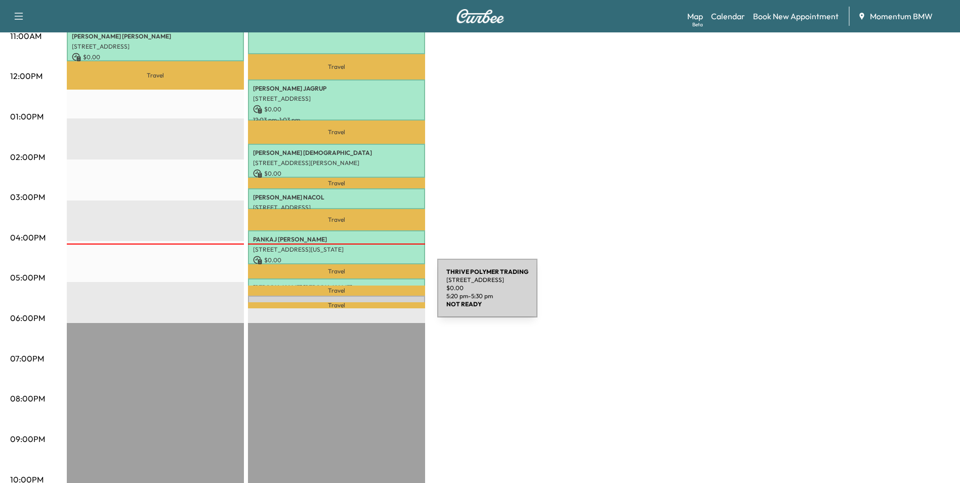
click at [361, 296] on div "THRIVE POLYMER TRADING [STREET_ADDRESS] $ 0.00 5:20 pm - 5:30 pm" at bounding box center [336, 301] width 177 height 10
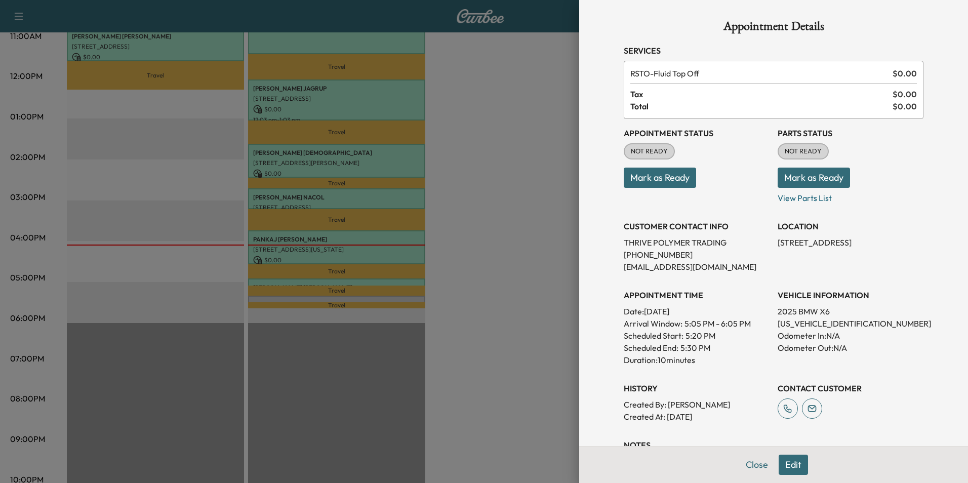
drag, startPoint x: 664, startPoint y: 175, endPoint x: 670, endPoint y: 176, distance: 6.2
click at [664, 175] on button "Mark as Ready" at bounding box center [660, 178] width 72 height 20
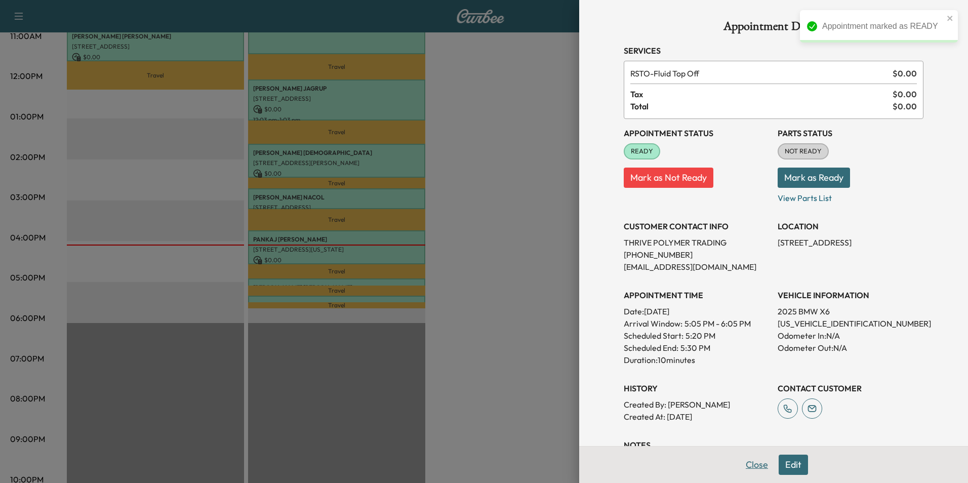
click at [747, 467] on button "Close" at bounding box center [756, 465] width 35 height 20
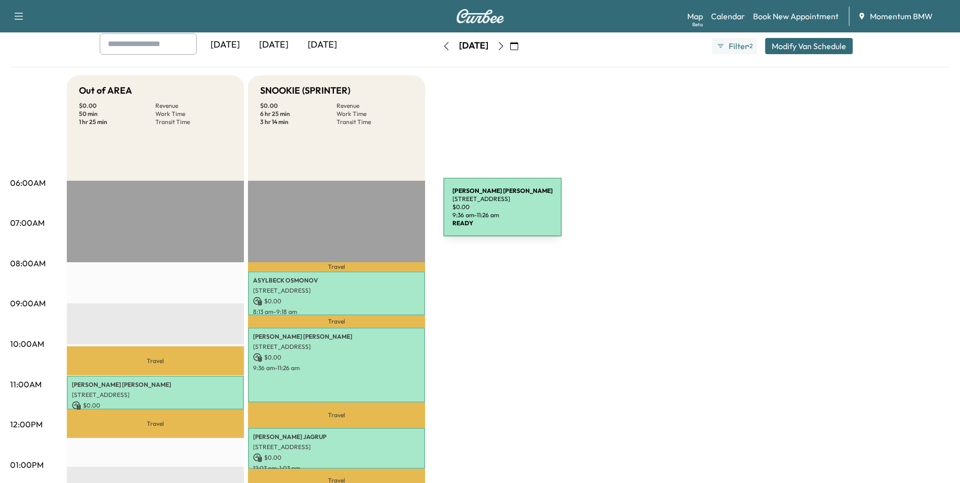
scroll to position [51, 0]
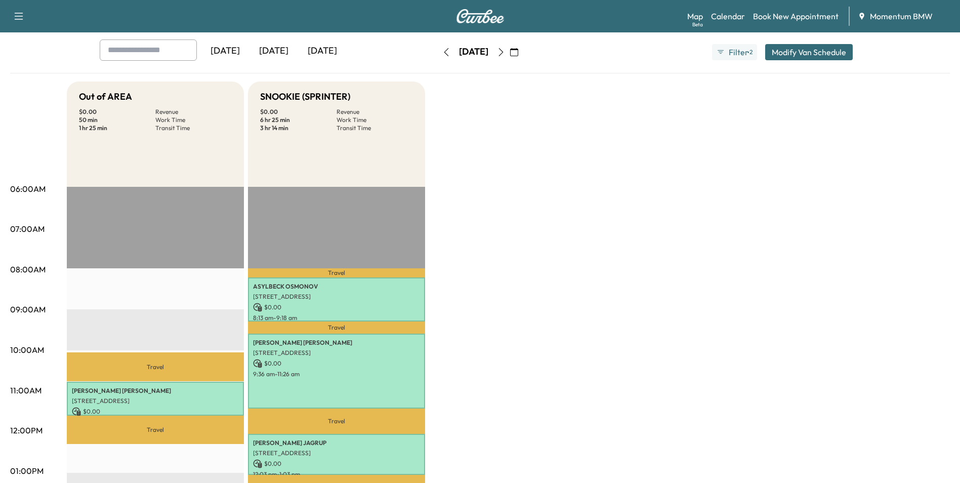
click at [505, 53] on icon "button" at bounding box center [501, 52] width 8 height 8
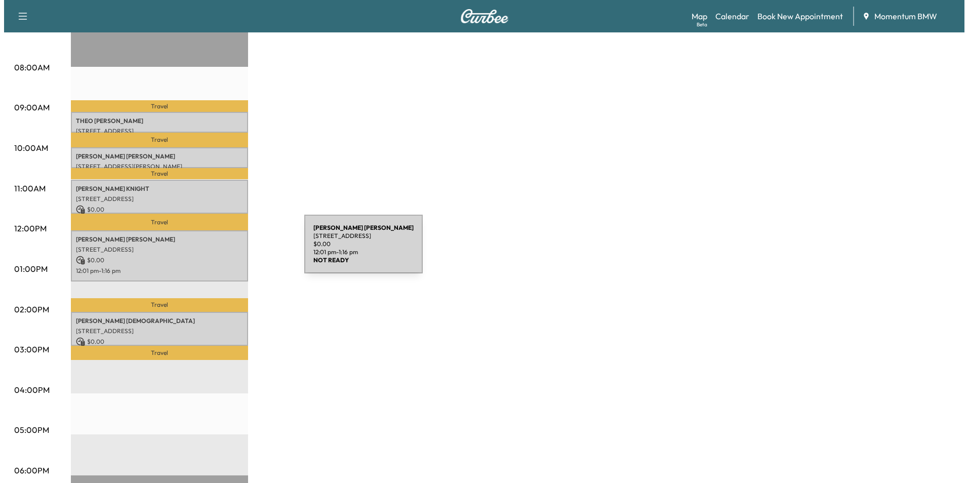
scroll to position [253, 0]
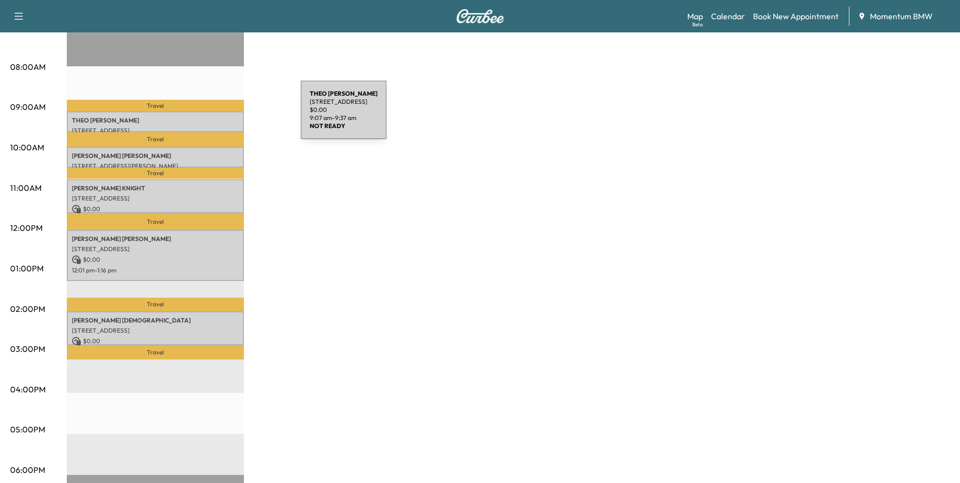
click at [225, 116] on p "[PERSON_NAME]" at bounding box center [155, 120] width 167 height 8
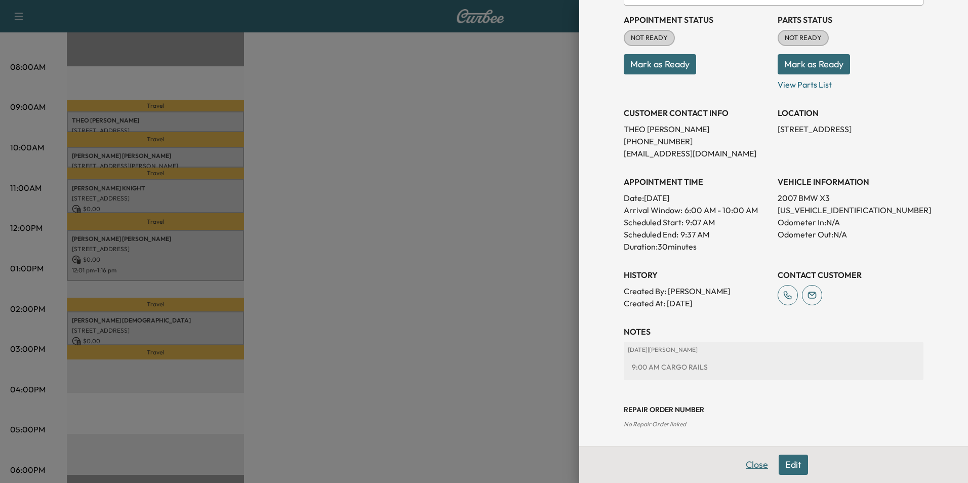
scroll to position [116, 0]
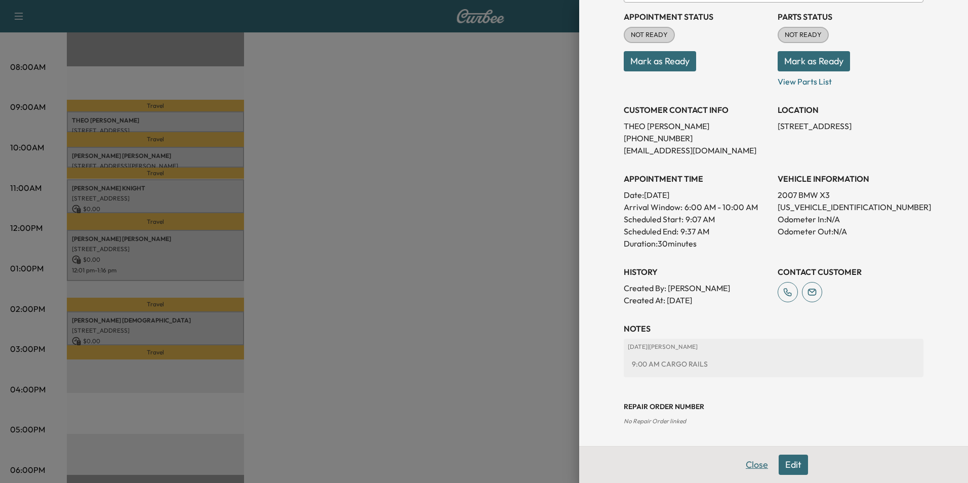
click at [751, 466] on button "Close" at bounding box center [756, 465] width 35 height 20
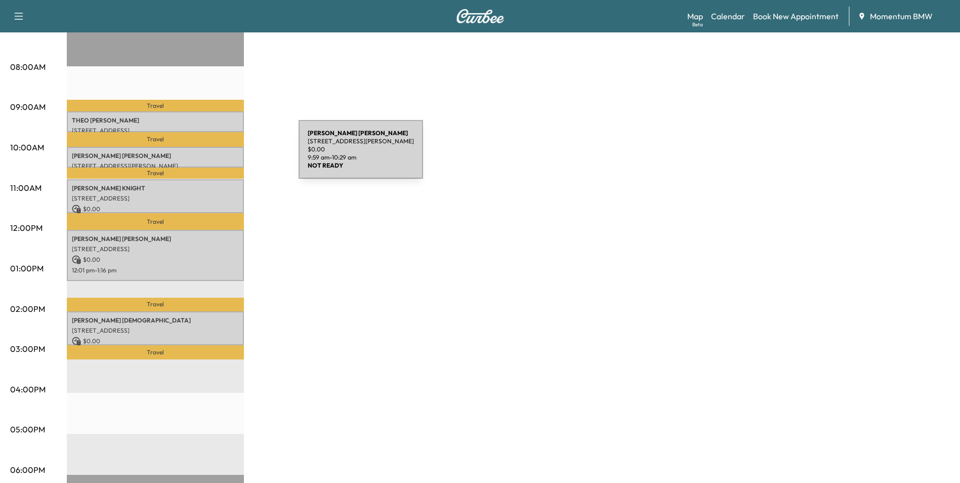
click at [223, 155] on p "[PERSON_NAME]" at bounding box center [155, 156] width 167 height 8
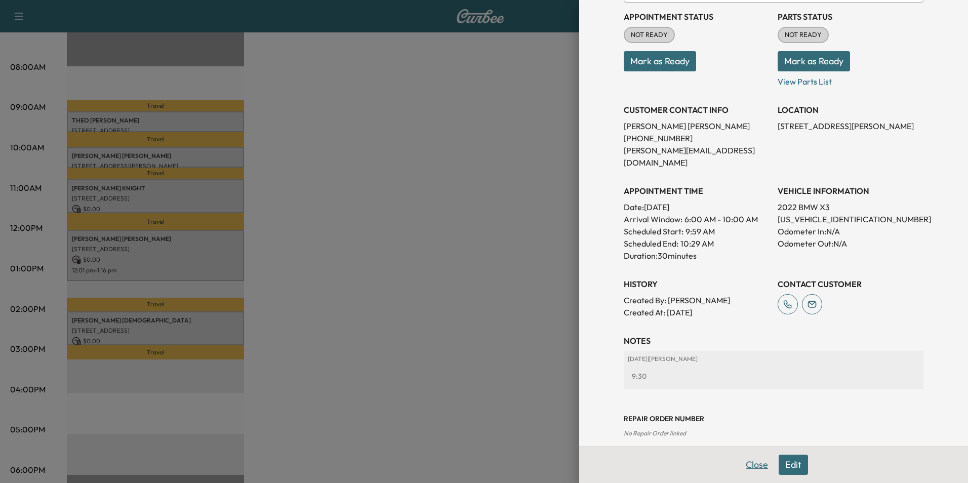
click at [740, 462] on button "Close" at bounding box center [756, 465] width 35 height 20
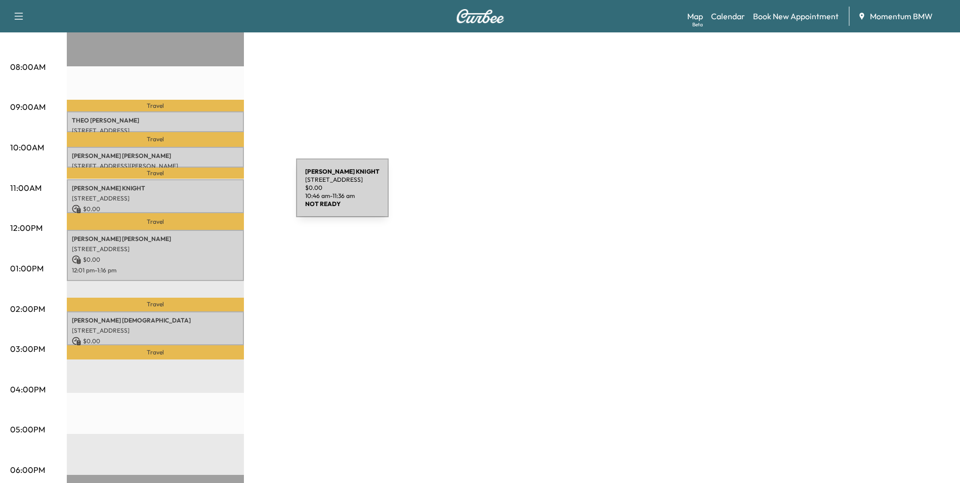
click at [220, 194] on p "[STREET_ADDRESS]" at bounding box center [155, 198] width 167 height 8
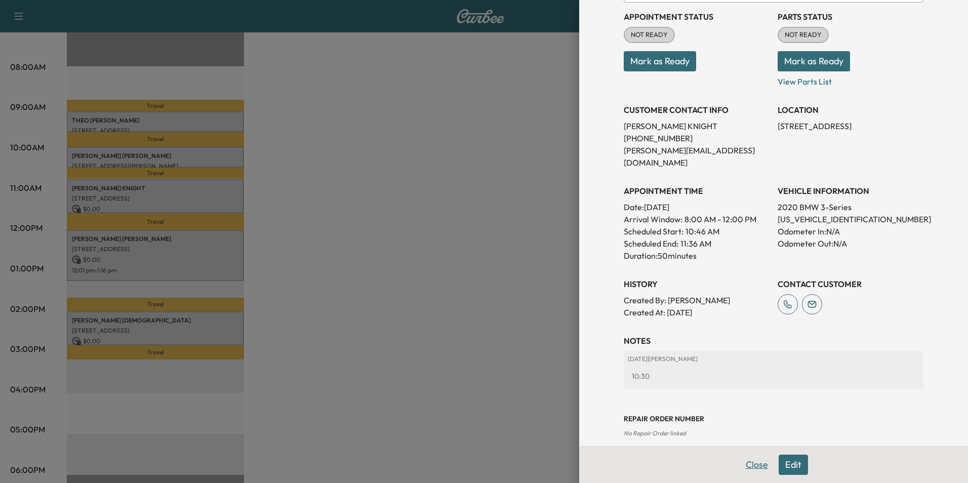
click at [748, 465] on button "Close" at bounding box center [756, 465] width 35 height 20
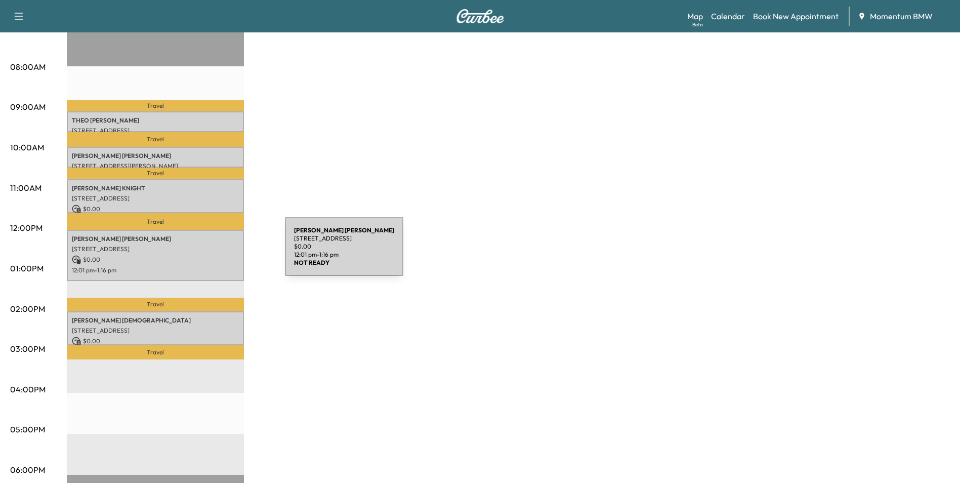
click at [210, 255] on p "$ 0.00" at bounding box center [155, 259] width 167 height 9
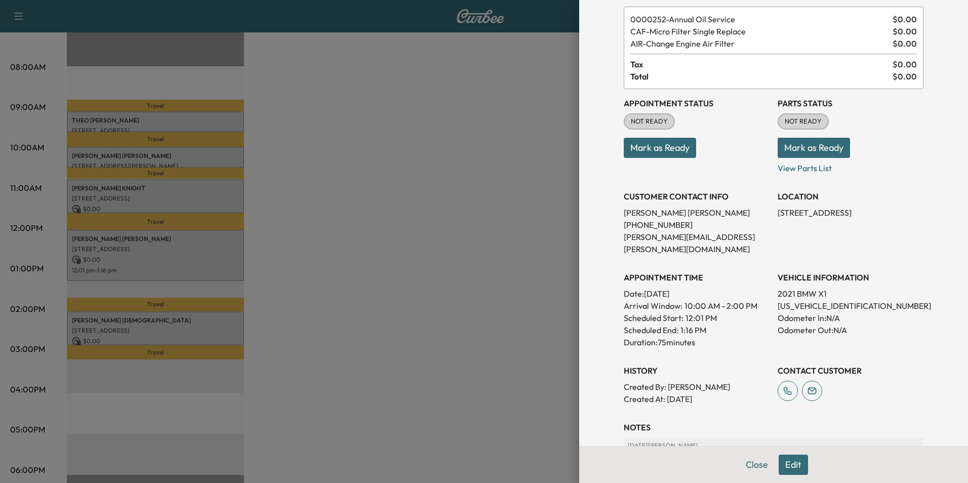
scroll to position [141, 0]
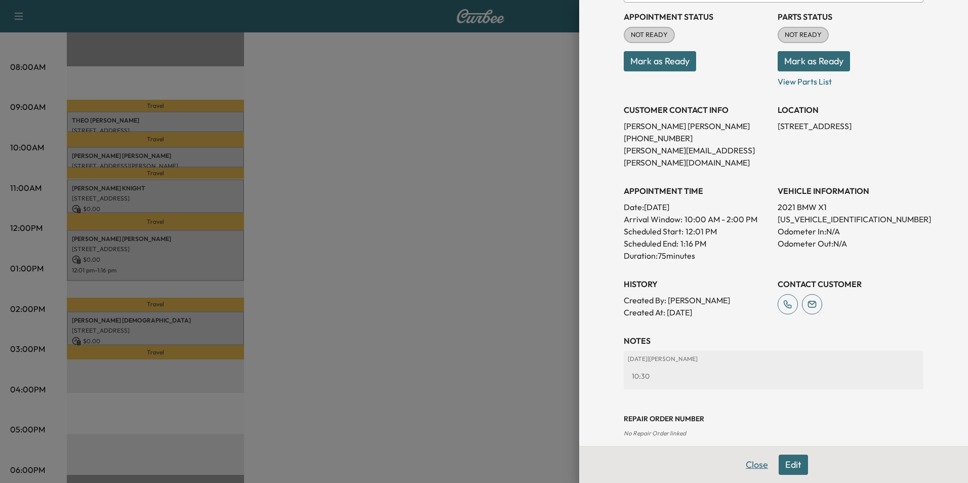
click at [749, 462] on button "Close" at bounding box center [756, 465] width 35 height 20
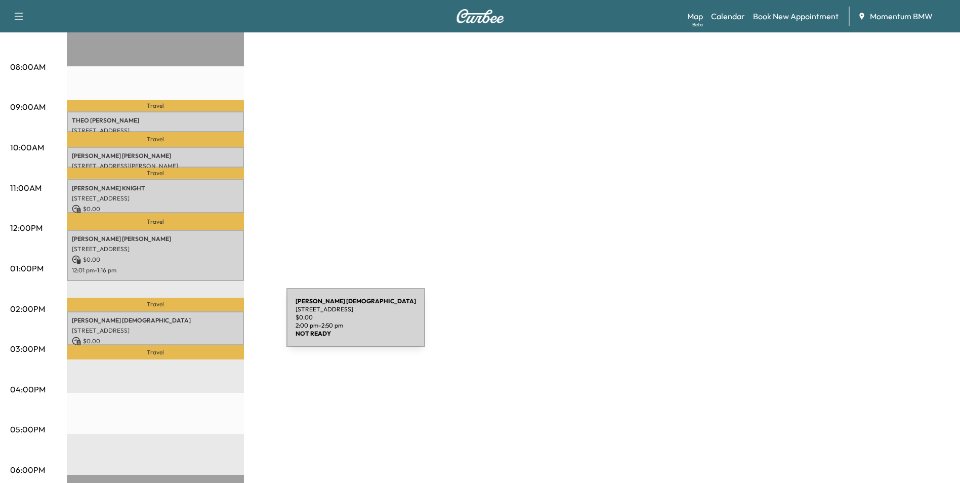
click at [211, 327] on p "[STREET_ADDRESS]" at bounding box center [155, 331] width 167 height 8
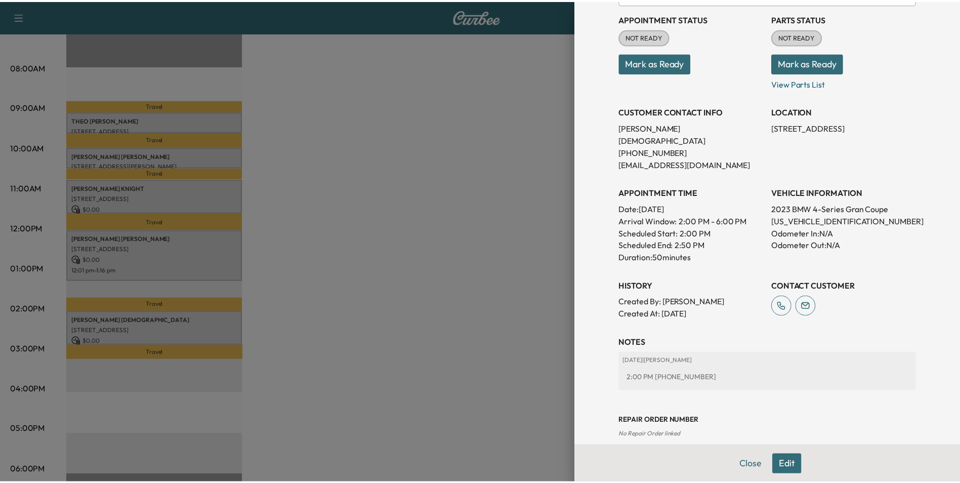
scroll to position [116, 0]
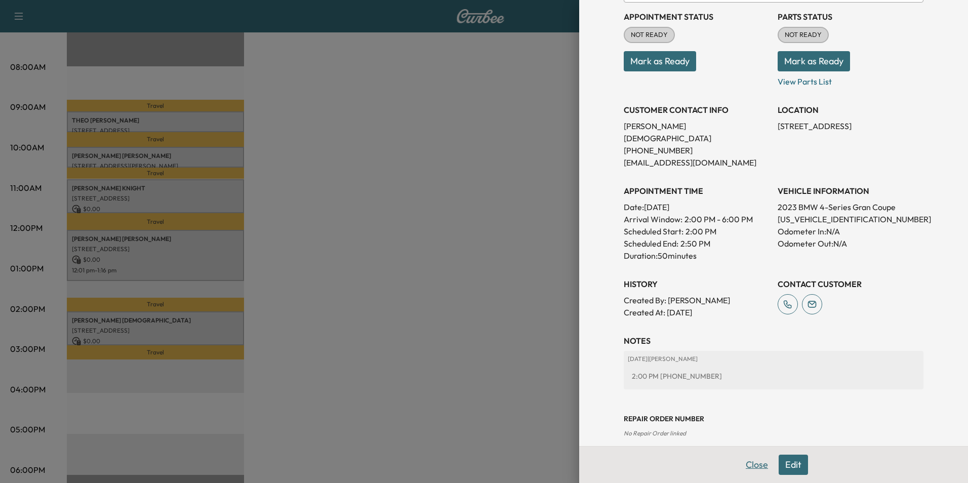
click at [753, 467] on button "Close" at bounding box center [756, 465] width 35 height 20
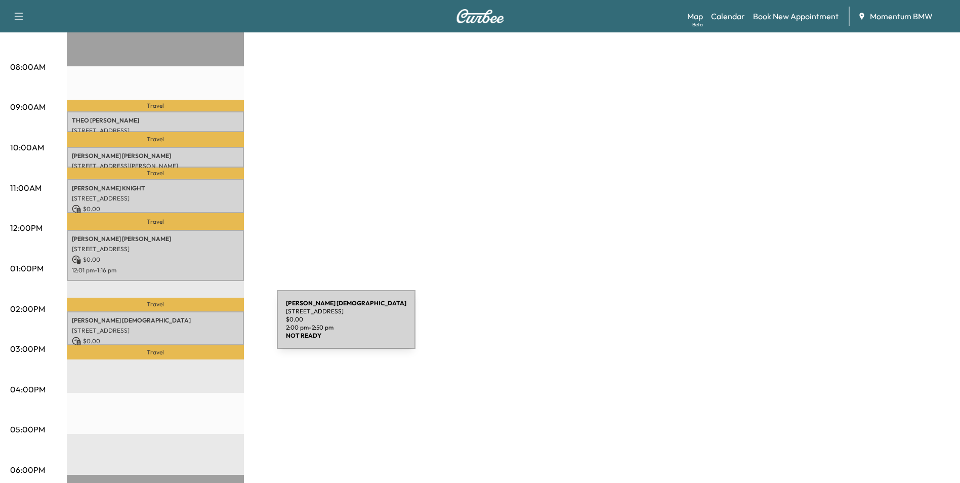
click at [201, 327] on p "[STREET_ADDRESS]" at bounding box center [155, 331] width 167 height 8
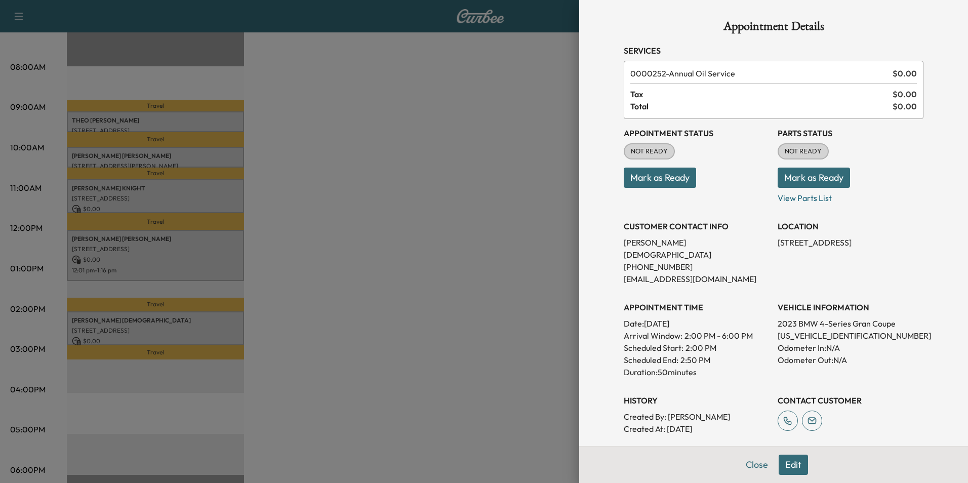
click at [787, 468] on button "Edit" at bounding box center [793, 465] width 29 height 20
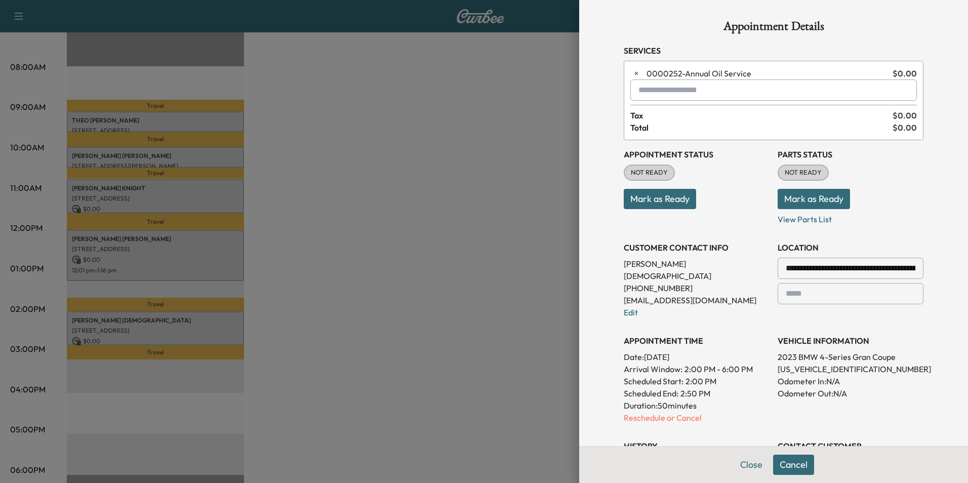
click at [683, 412] on p "Reschedule or Cancel" at bounding box center [697, 418] width 146 height 12
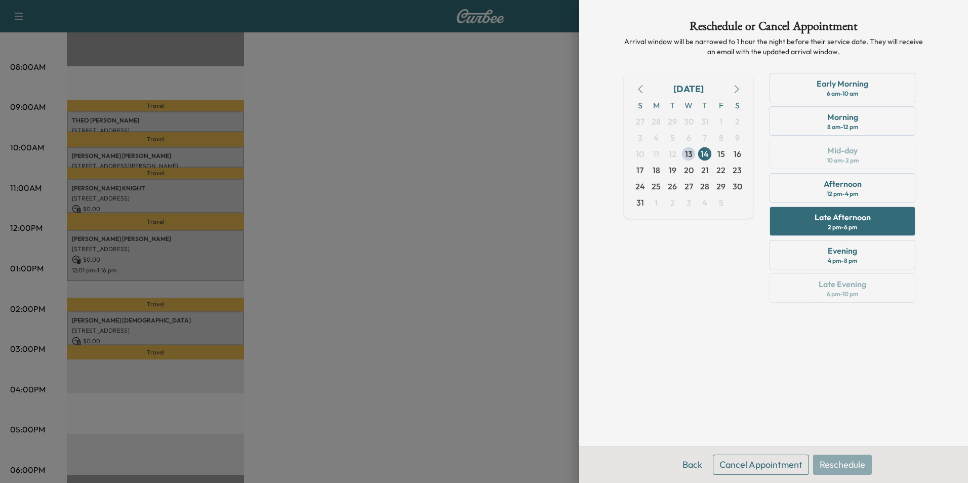
click at [764, 467] on button "Cancel Appointment" at bounding box center [761, 465] width 96 height 20
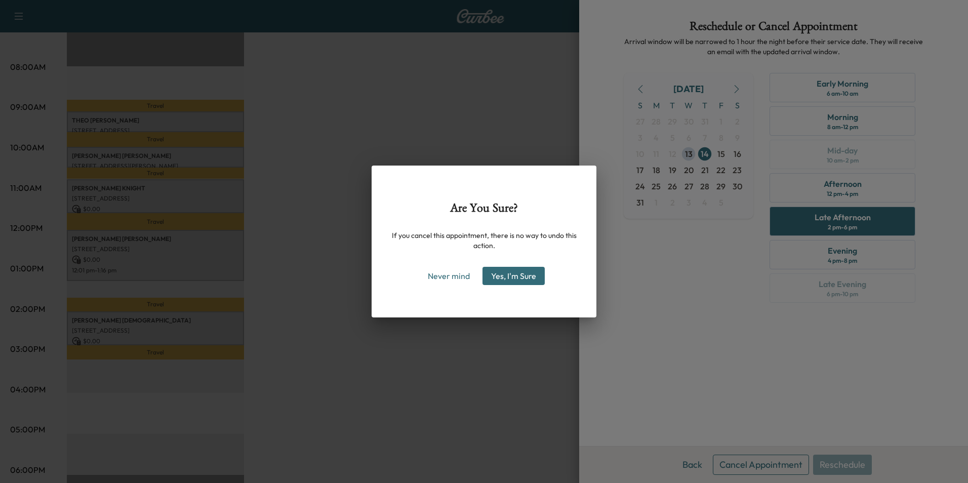
click at [506, 277] on button "Yes, I'm Sure" at bounding box center [513, 276] width 62 height 18
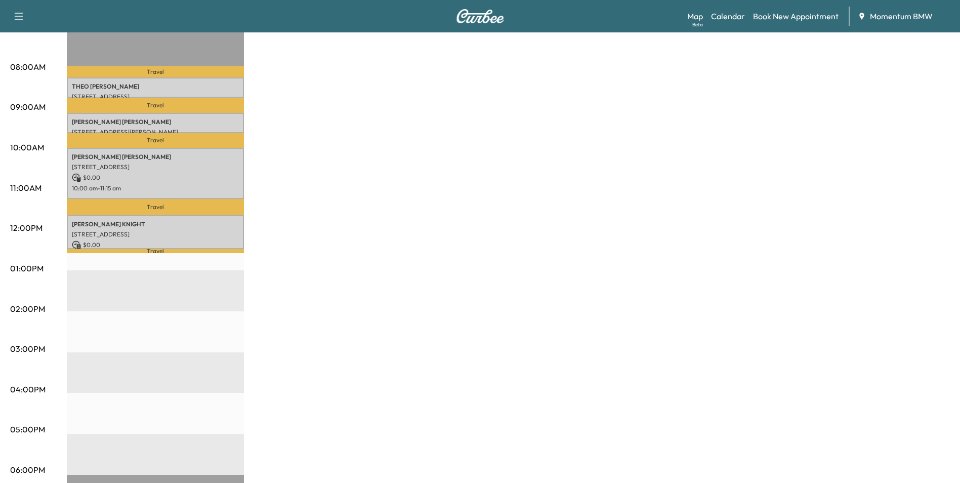
click at [806, 15] on link "Book New Appointment" at bounding box center [796, 16] width 86 height 12
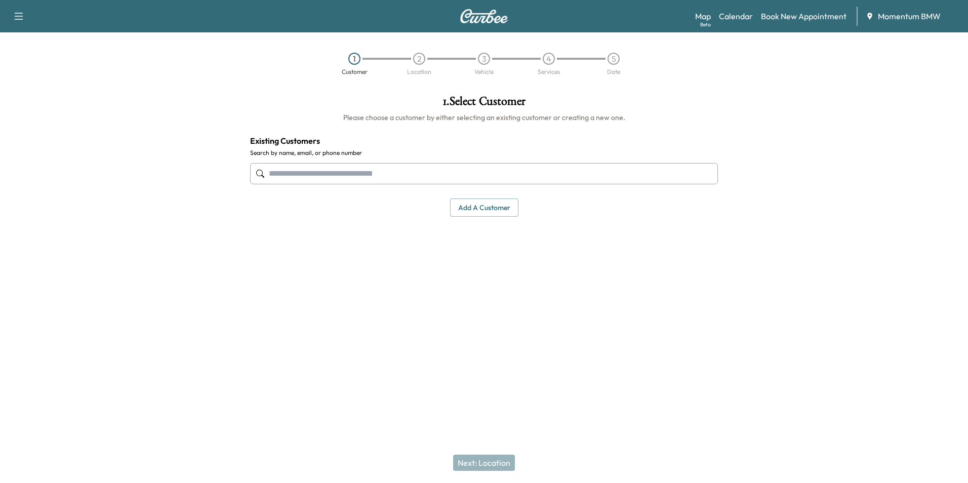
click at [450, 177] on input "text" at bounding box center [484, 173] width 468 height 21
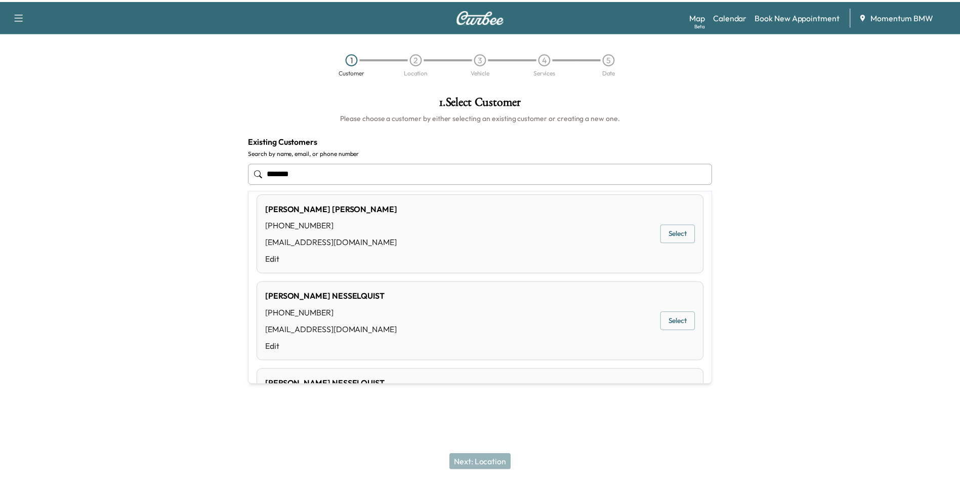
scroll to position [202, 0]
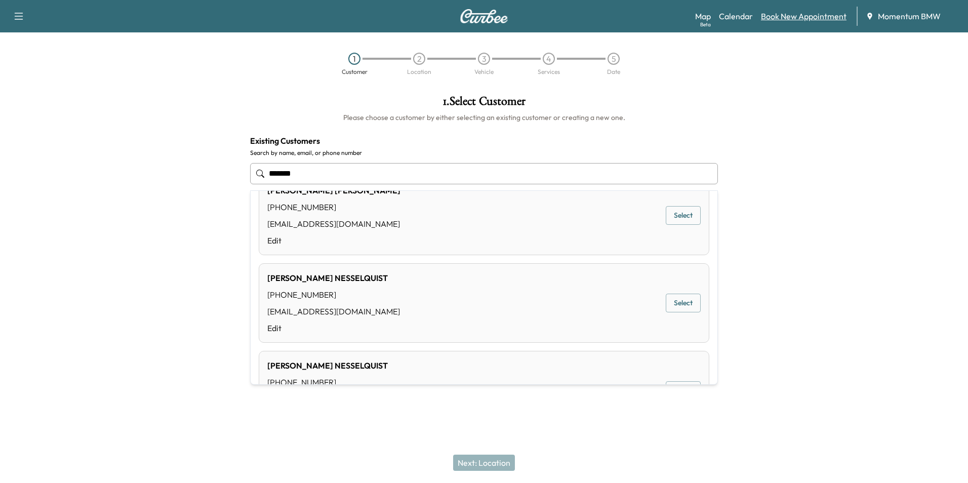
type input "*******"
click at [807, 16] on link "Book New Appointment" at bounding box center [804, 16] width 86 height 12
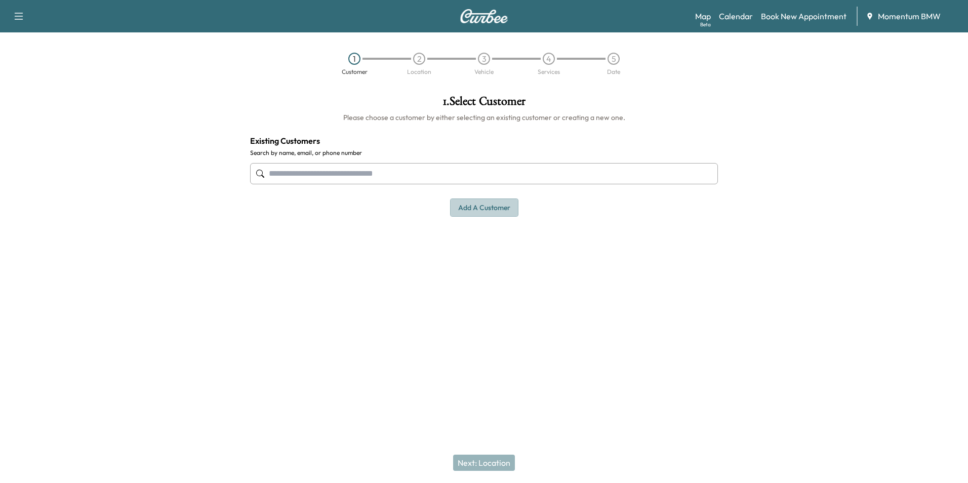
click at [500, 210] on button "Add a customer" at bounding box center [484, 207] width 68 height 19
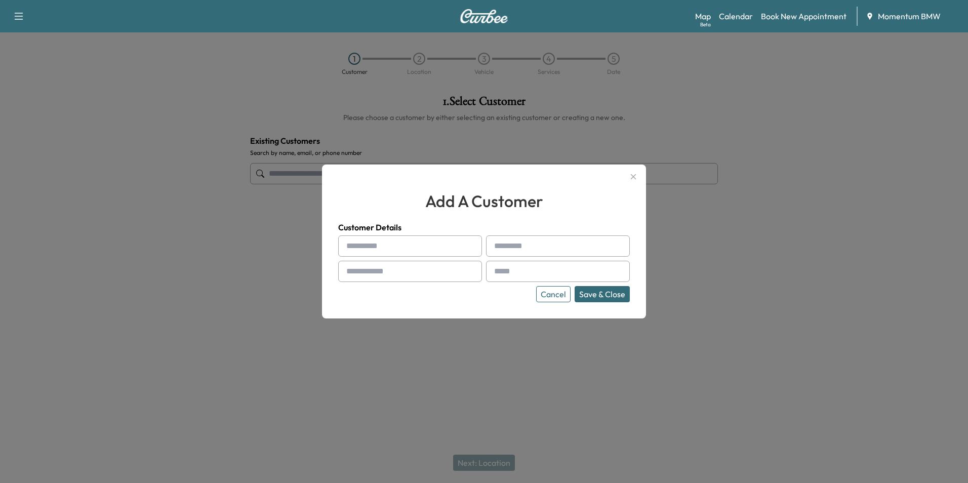
click at [432, 249] on input "text" at bounding box center [410, 245] width 144 height 21
type input "*******"
type input "******"
type input "**********"
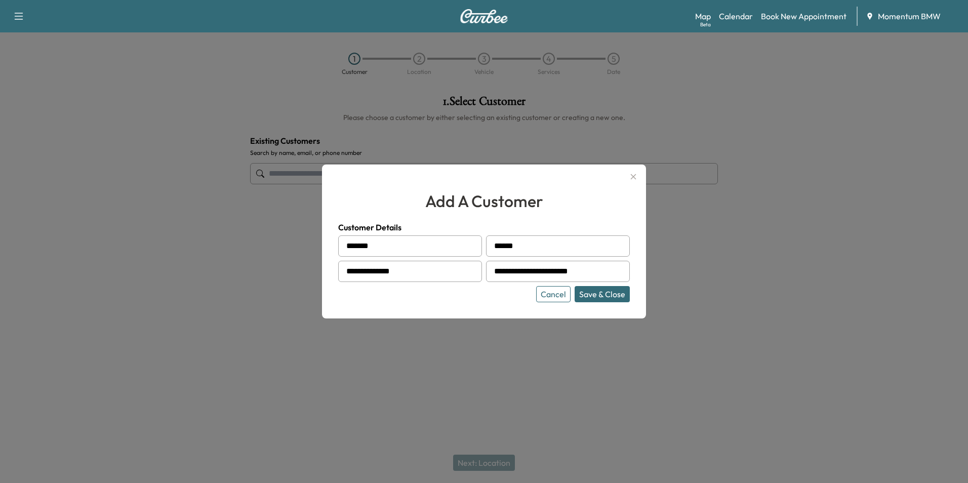
click at [617, 291] on button "Save & Close" at bounding box center [602, 294] width 55 height 16
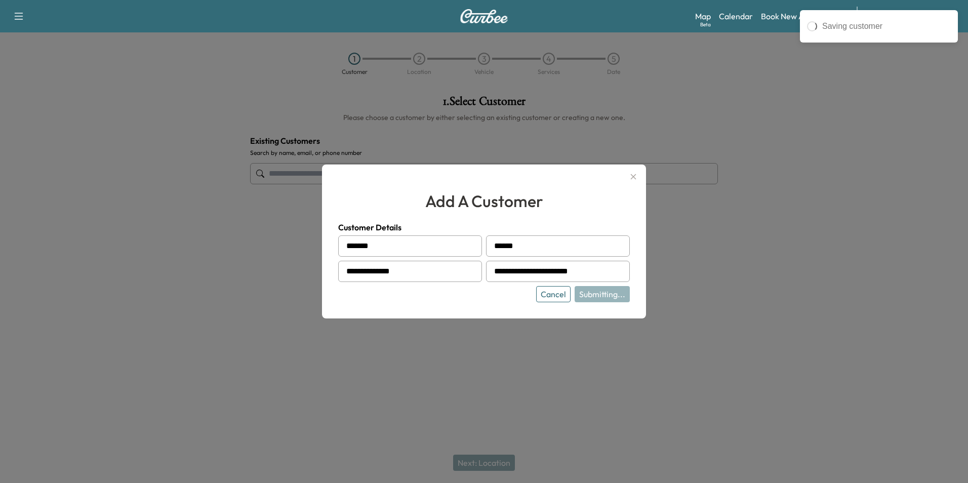
type input "**********"
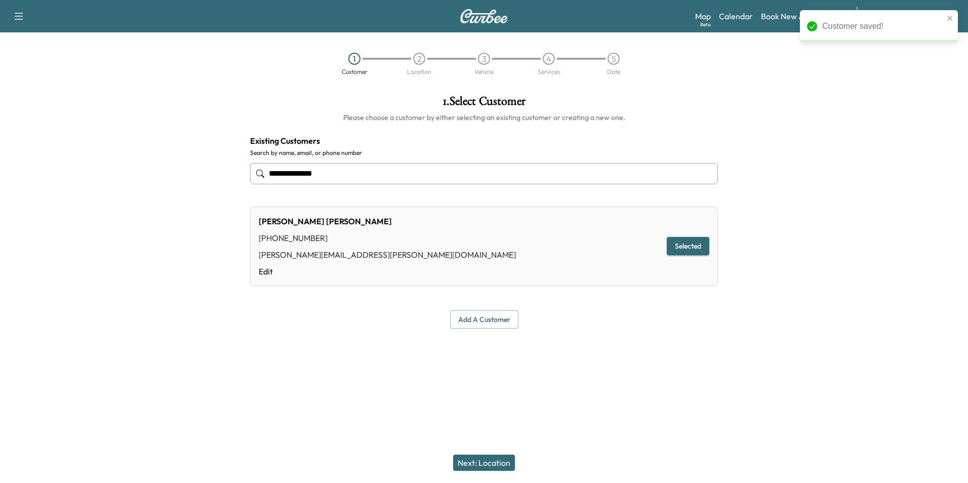
click at [495, 467] on button "Next: Location" at bounding box center [484, 463] width 62 height 16
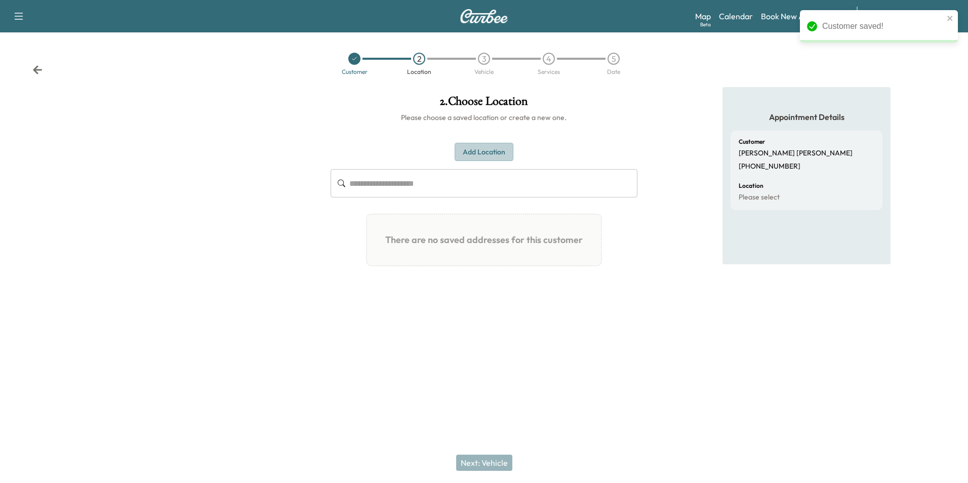
click at [503, 150] on button "Add Location" at bounding box center [484, 152] width 59 height 19
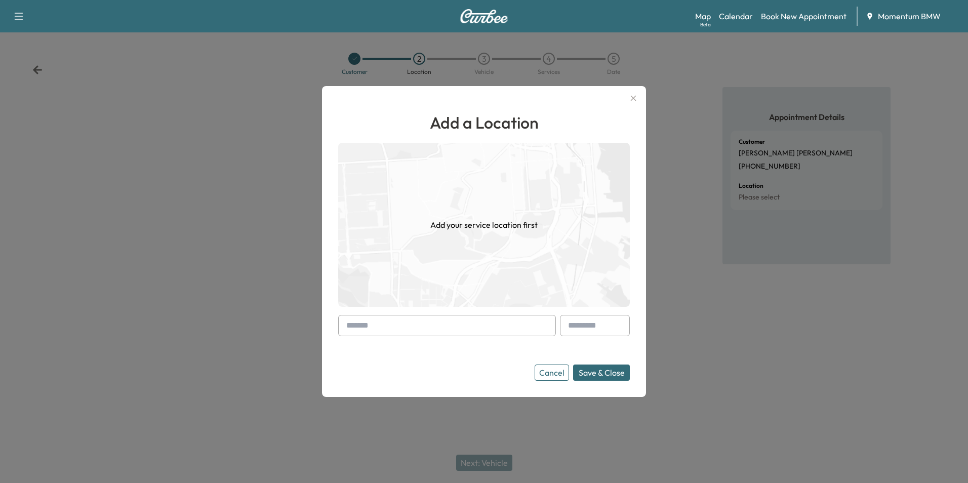
click at [511, 329] on input "text" at bounding box center [447, 325] width 218 height 21
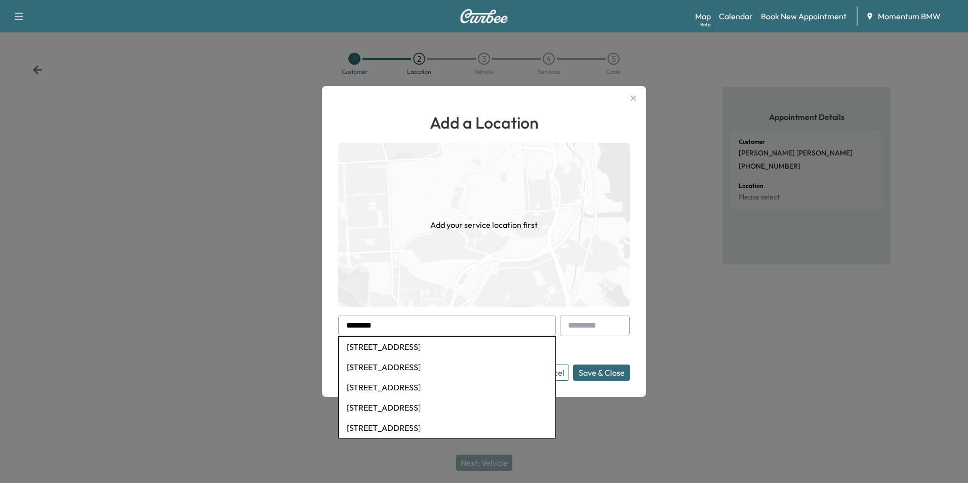
click at [479, 348] on li "[STREET_ADDRESS]" at bounding box center [447, 347] width 217 height 20
type input "**********"
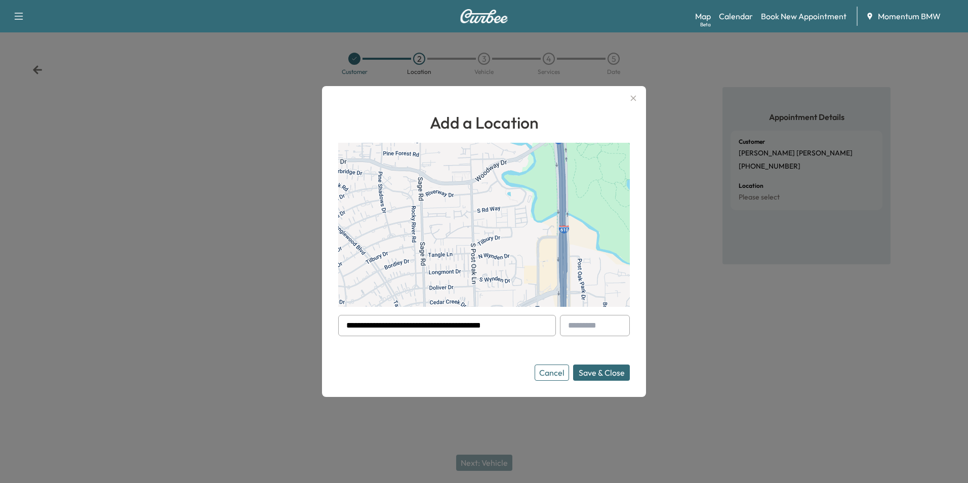
click at [607, 374] on button "Save & Close" at bounding box center [601, 372] width 57 height 16
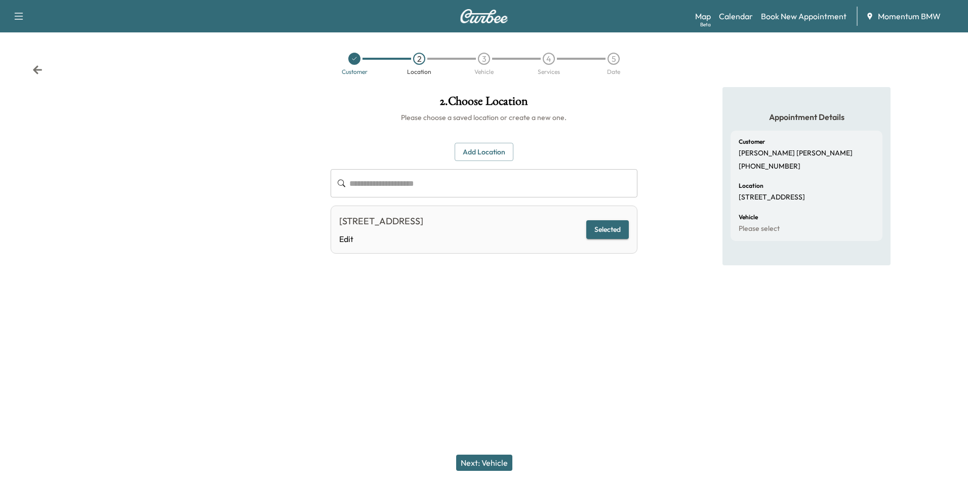
click at [485, 459] on button "Next: Vehicle" at bounding box center [484, 463] width 56 height 16
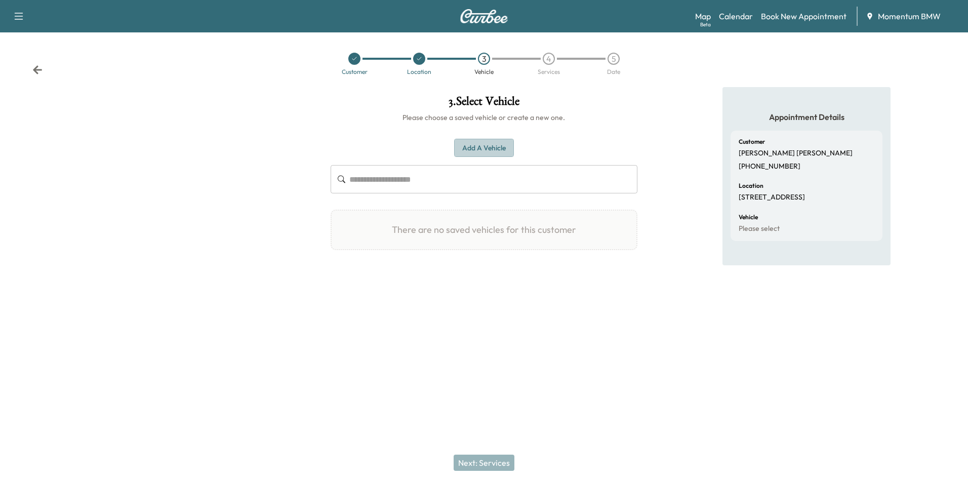
click at [487, 152] on button "Add a Vehicle" at bounding box center [484, 148] width 60 height 19
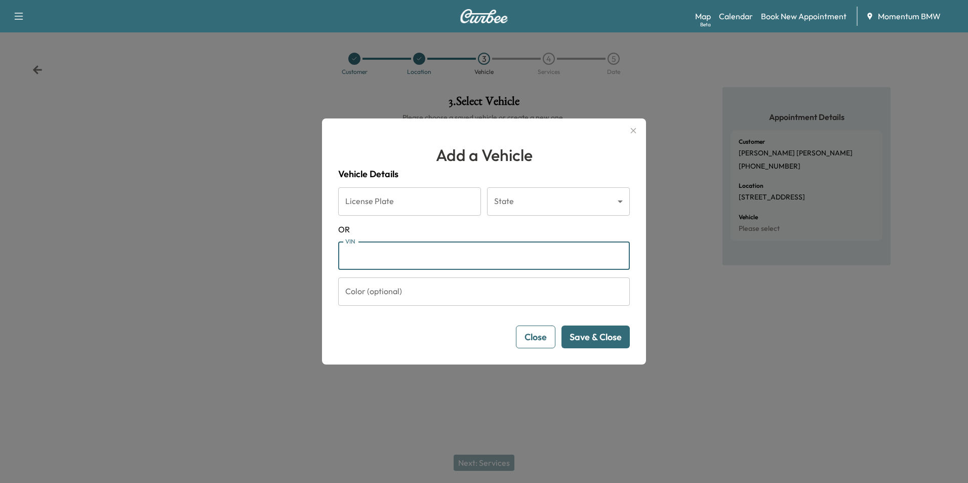
paste input "**********"
type input "**********"
click at [608, 342] on button "Save & Close" at bounding box center [595, 336] width 68 height 23
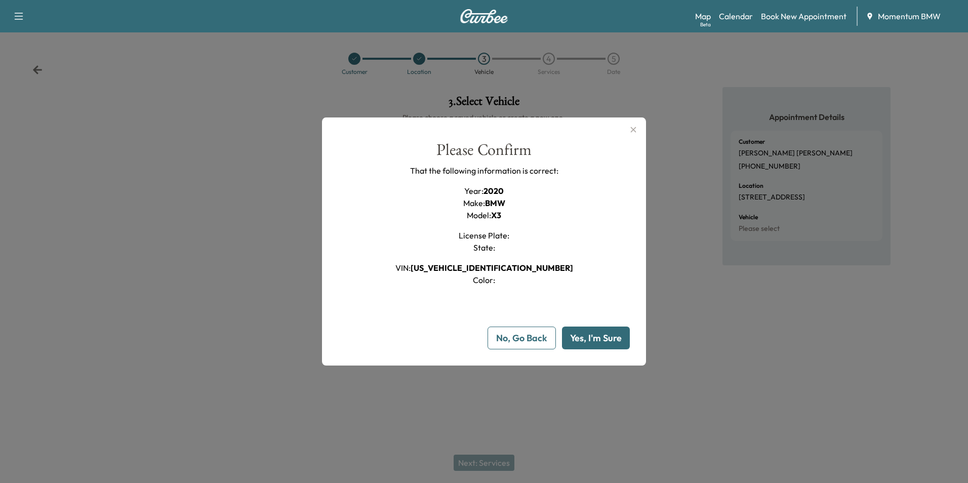
click at [499, 461] on div at bounding box center [484, 241] width 968 height 483
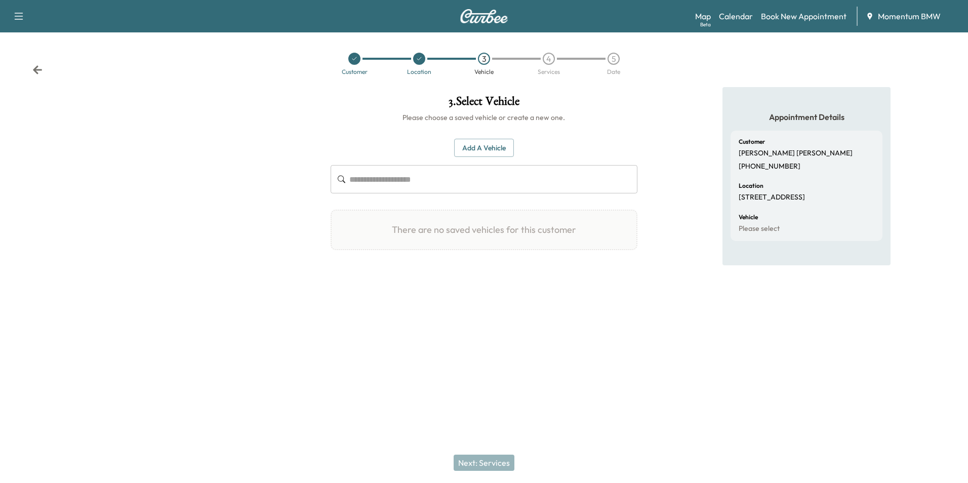
click at [496, 464] on div "Next: Services" at bounding box center [484, 462] width 968 height 40
click at [479, 146] on button "Add a Vehicle" at bounding box center [484, 148] width 60 height 19
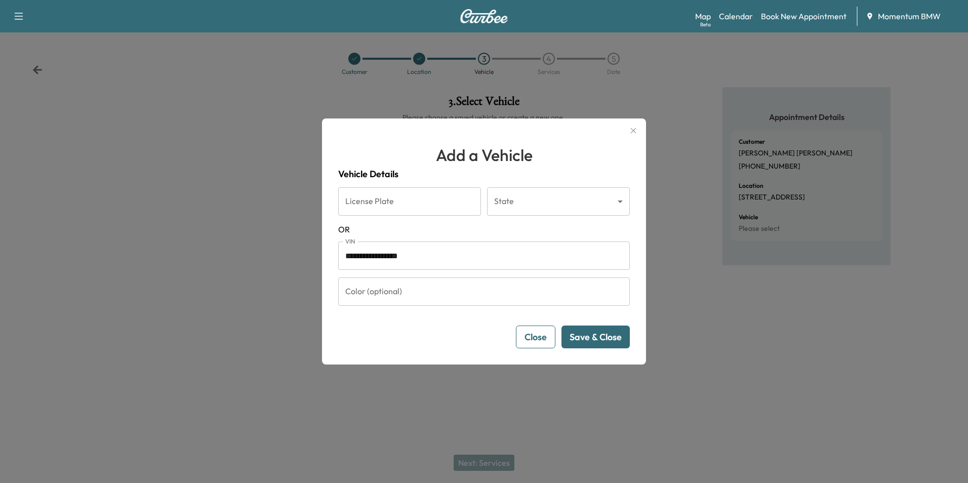
click at [601, 337] on button "Save & Close" at bounding box center [595, 336] width 68 height 23
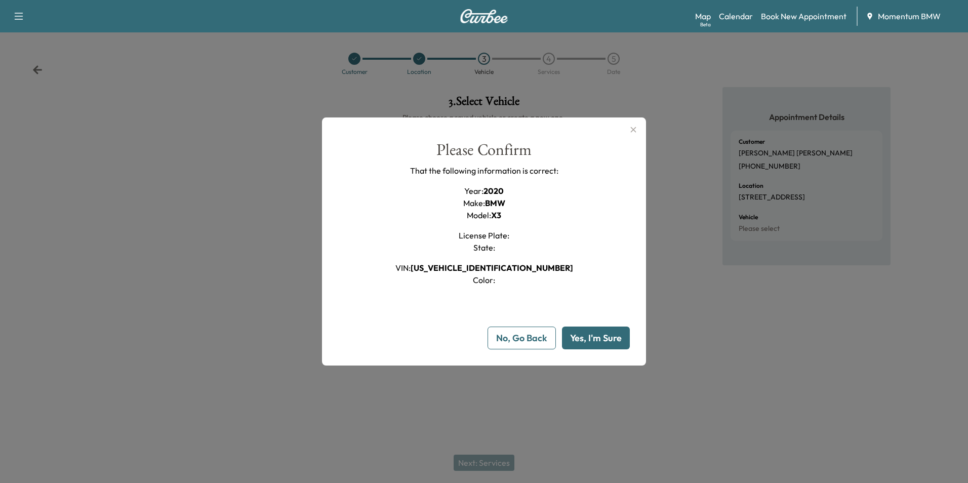
click at [601, 337] on button "Yes, I'm Sure" at bounding box center [596, 338] width 68 height 23
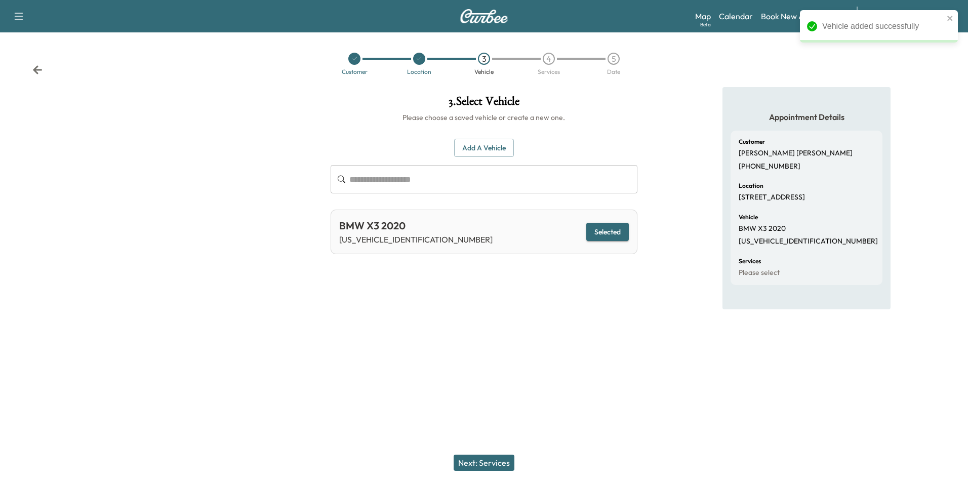
click at [493, 463] on button "Next: Services" at bounding box center [484, 463] width 61 height 16
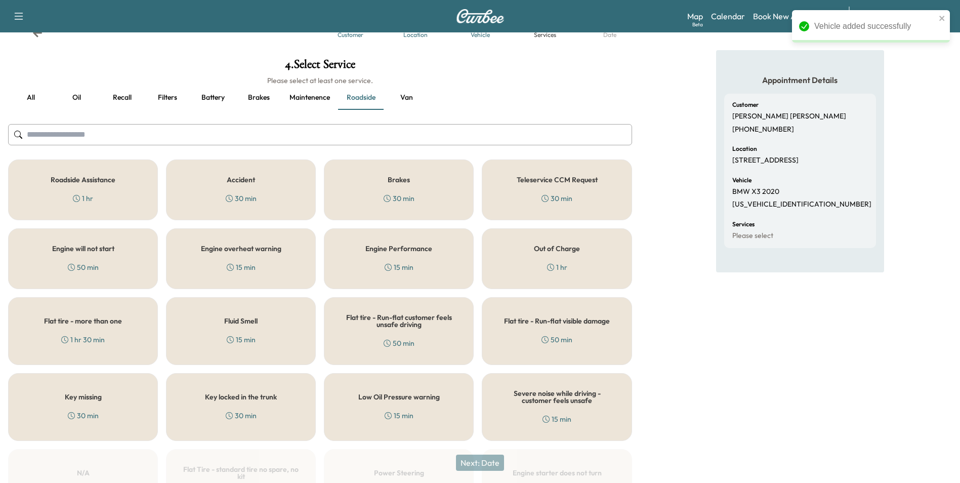
scroll to position [152, 0]
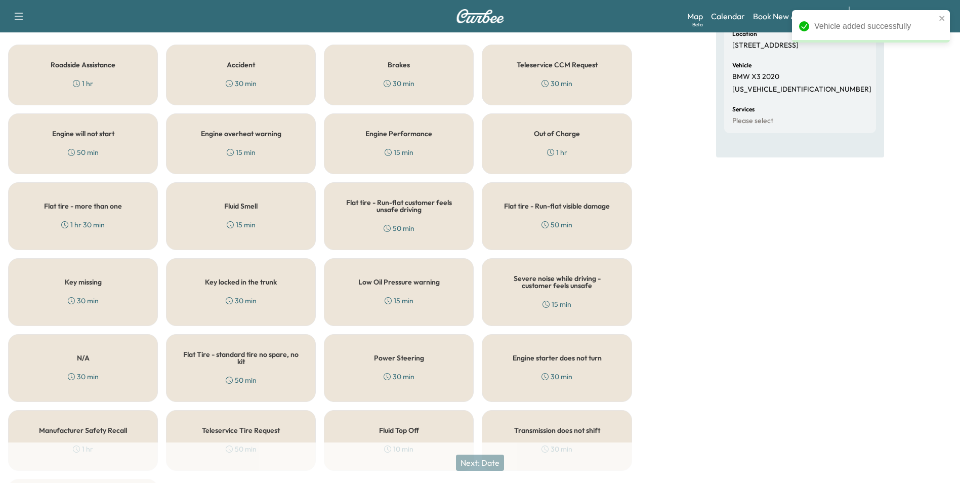
click at [134, 351] on div "N/A 30 min" at bounding box center [83, 368] width 150 height 68
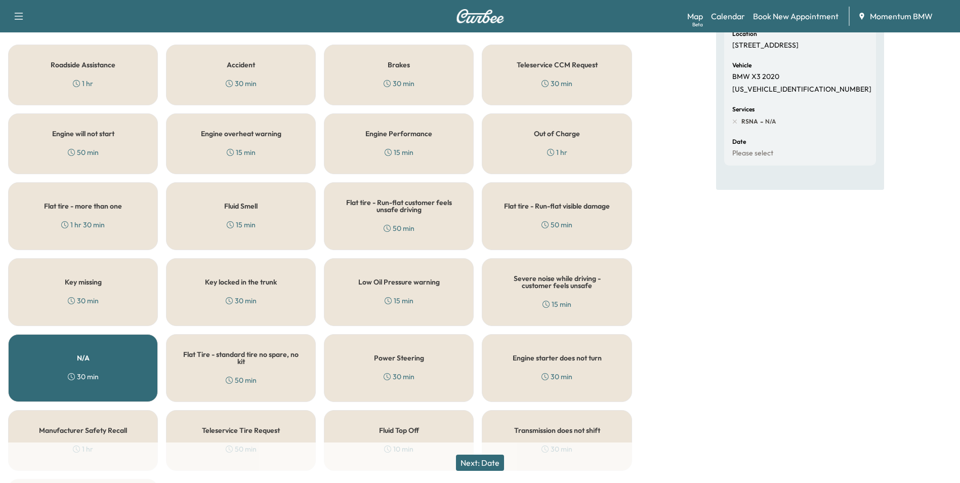
click at [493, 464] on button "Next: Date" at bounding box center [480, 463] width 48 height 16
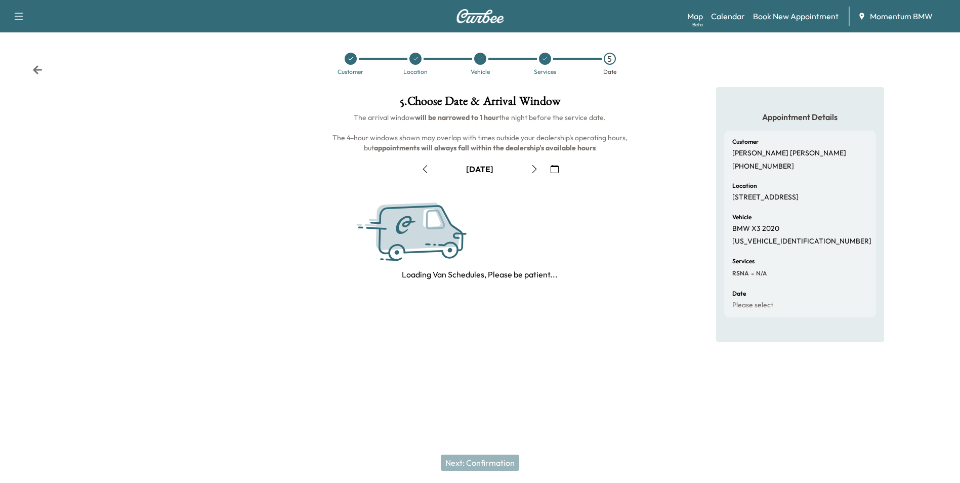
scroll to position [0, 0]
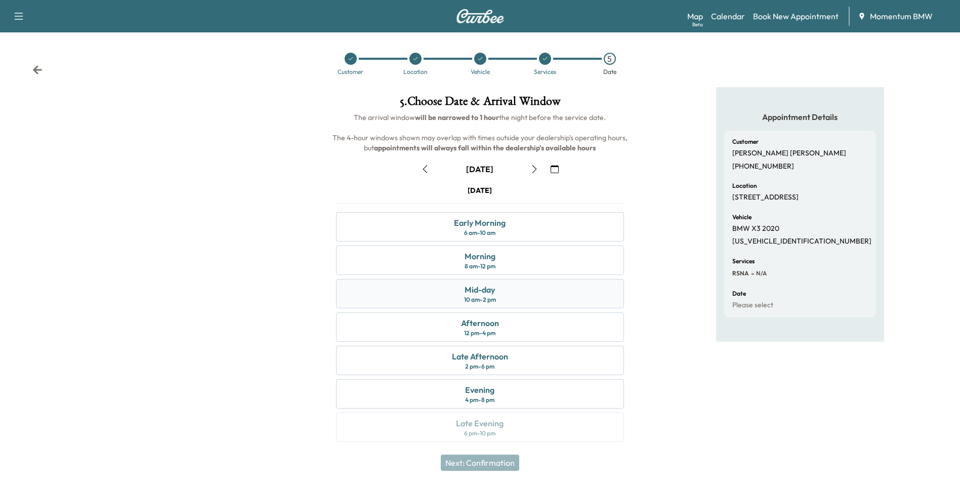
click at [509, 293] on div "Mid-day 10 am - 2 pm" at bounding box center [480, 293] width 288 height 29
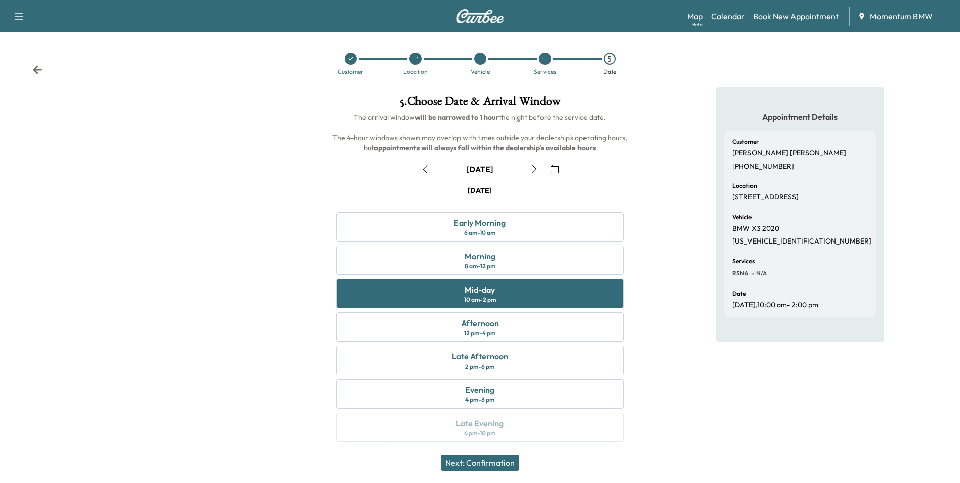
click at [504, 464] on button "Next: Confirmation" at bounding box center [480, 463] width 78 height 16
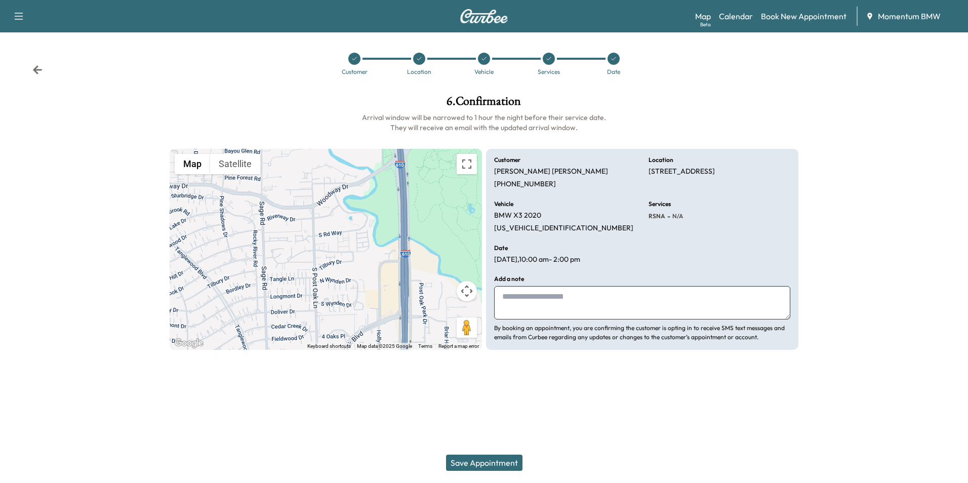
click at [641, 307] on textarea at bounding box center [642, 302] width 296 height 33
type textarea "**********"
click at [494, 462] on button "Save Appointment" at bounding box center [484, 463] width 76 height 16
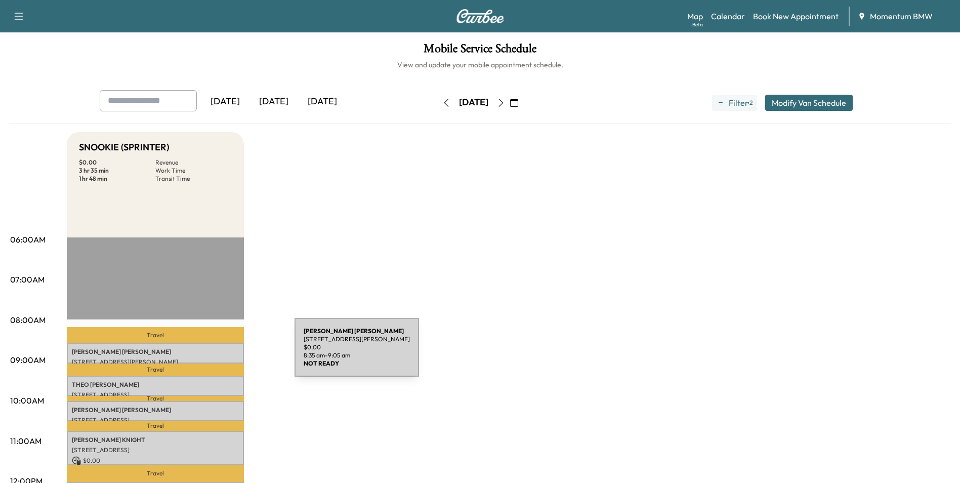
click at [219, 353] on p "[PERSON_NAME]" at bounding box center [155, 352] width 167 height 8
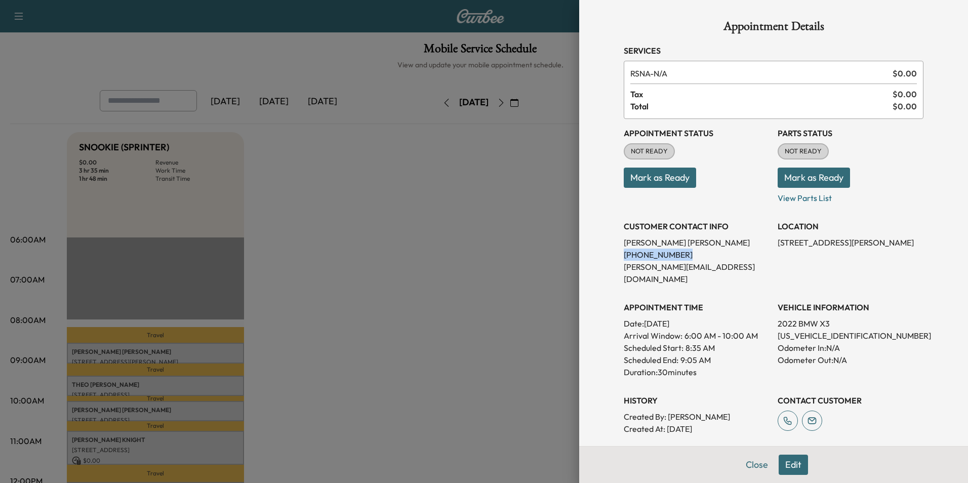
drag, startPoint x: 672, startPoint y: 258, endPoint x: 617, endPoint y: 259, distance: 54.7
click at [624, 259] on p "[PHONE_NUMBER]" at bounding box center [697, 255] width 146 height 12
drag, startPoint x: 617, startPoint y: 259, endPoint x: 665, endPoint y: 257, distance: 48.1
copy p "[PHONE_NUMBER]"
click at [666, 180] on button "Mark as Ready" at bounding box center [660, 178] width 72 height 20
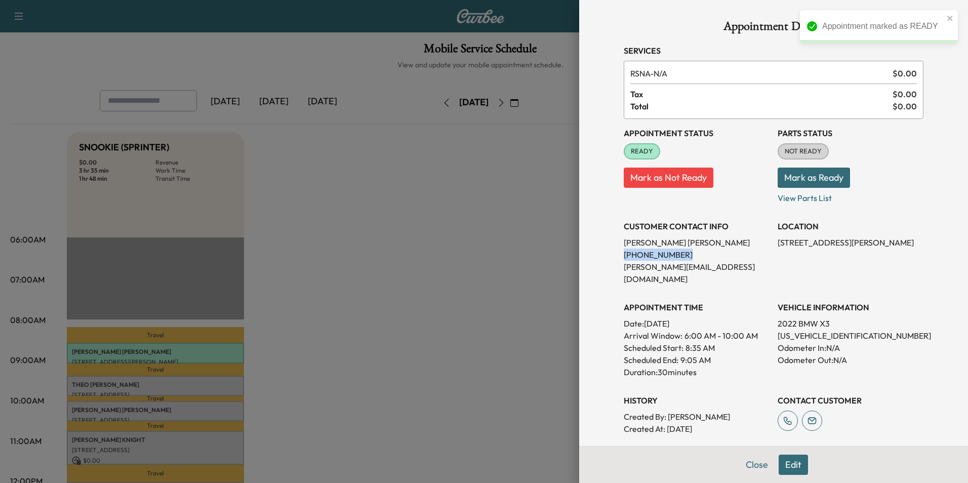
click at [756, 467] on button "Close" at bounding box center [756, 465] width 35 height 20
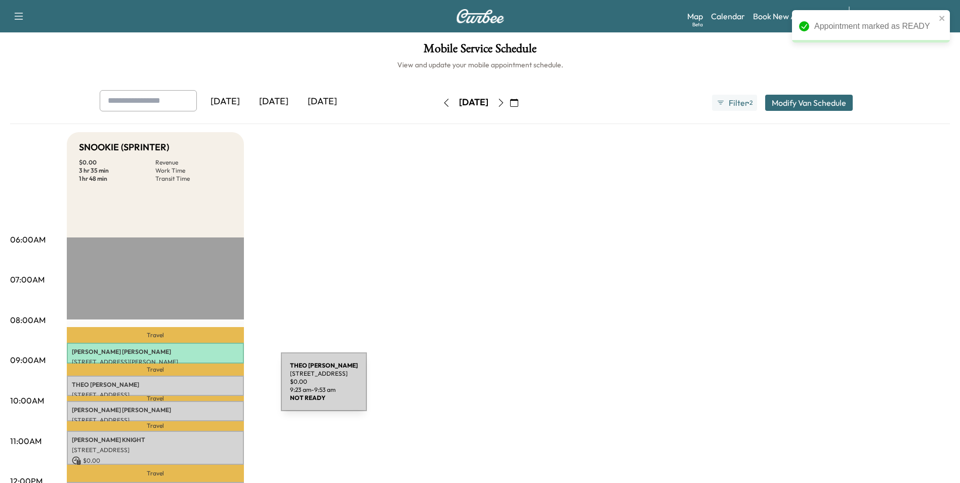
click at [206, 388] on div "[PERSON_NAME] [STREET_ADDRESS] $ 0.00 9:23 am - 9:53 am" at bounding box center [155, 386] width 177 height 20
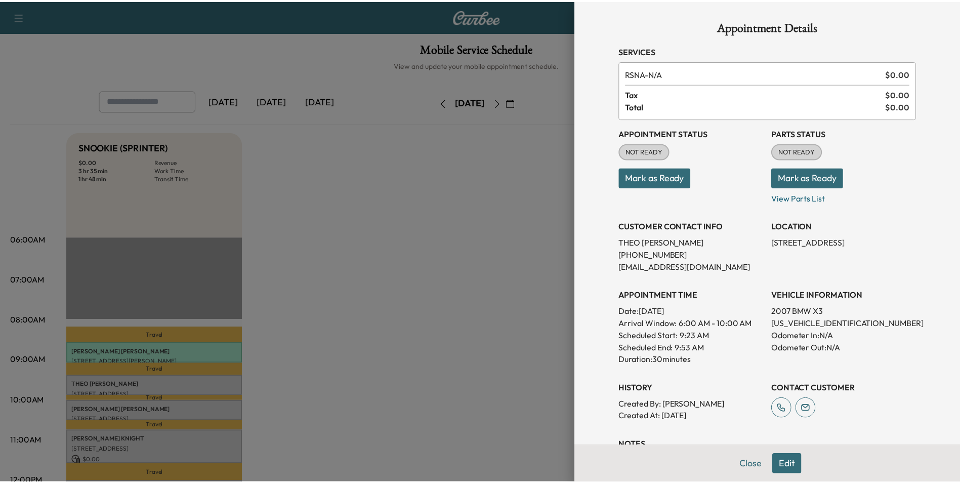
scroll to position [101, 0]
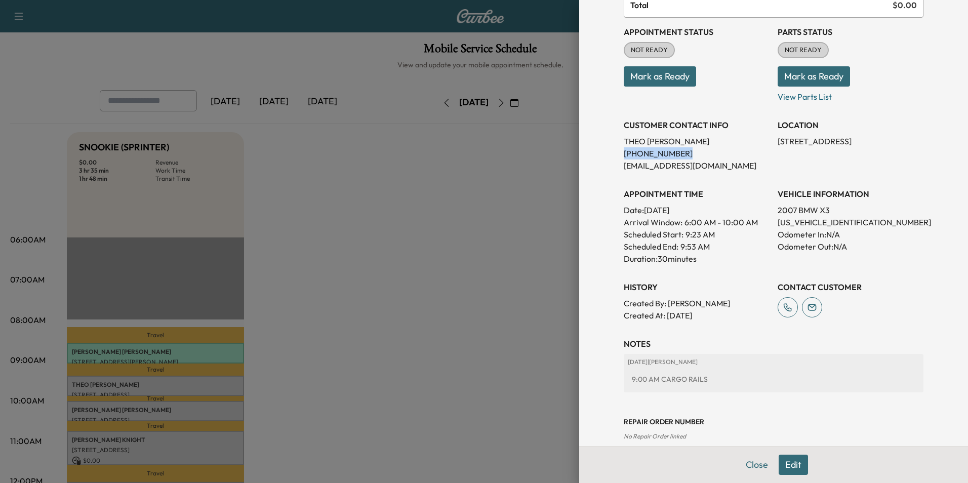
drag, startPoint x: 669, startPoint y: 155, endPoint x: 617, endPoint y: 158, distance: 52.2
click at [624, 158] on p "[PHONE_NUMBER]" at bounding box center [697, 153] width 146 height 12
drag, startPoint x: 617, startPoint y: 158, endPoint x: 664, endPoint y: 155, distance: 46.6
copy p "[PHONE_NUMBER]"
click at [663, 77] on button "Mark as Ready" at bounding box center [660, 76] width 72 height 20
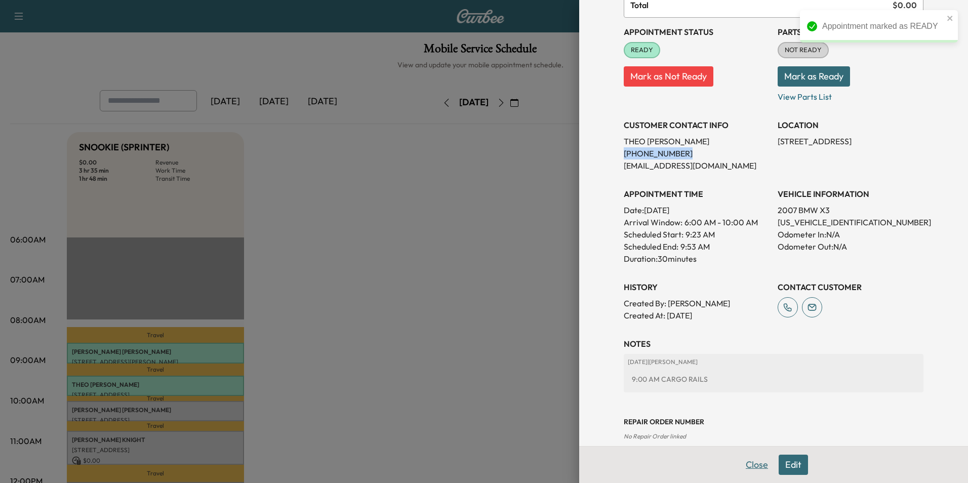
click at [751, 463] on button "Close" at bounding box center [756, 465] width 35 height 20
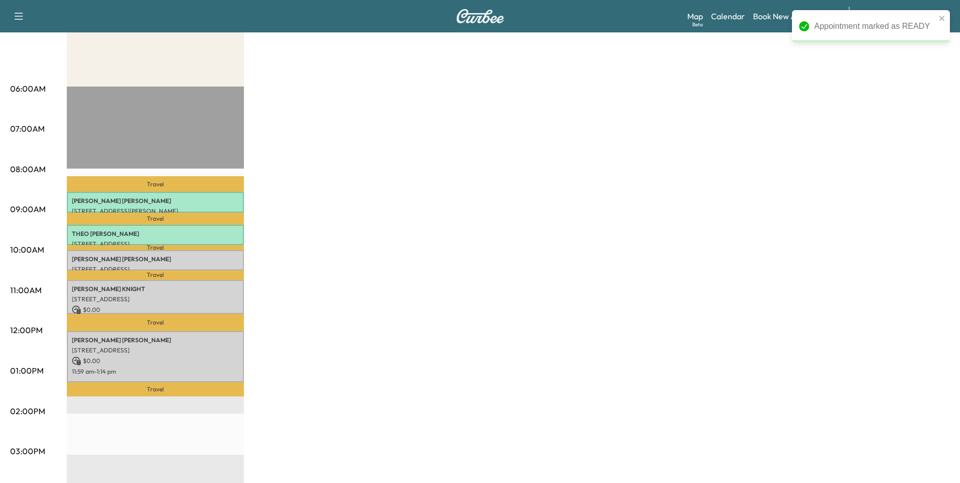
scroll to position [152, 0]
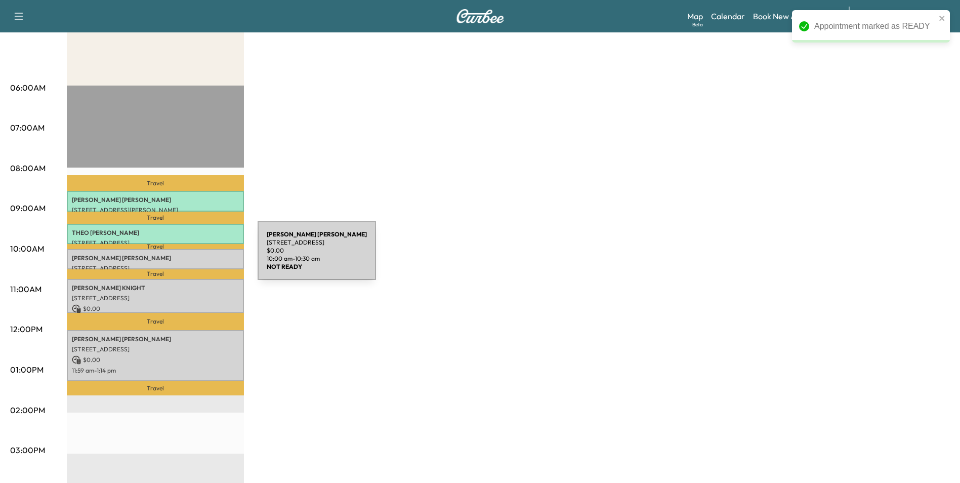
click at [182, 257] on p "[PERSON_NAME]" at bounding box center [155, 258] width 167 height 8
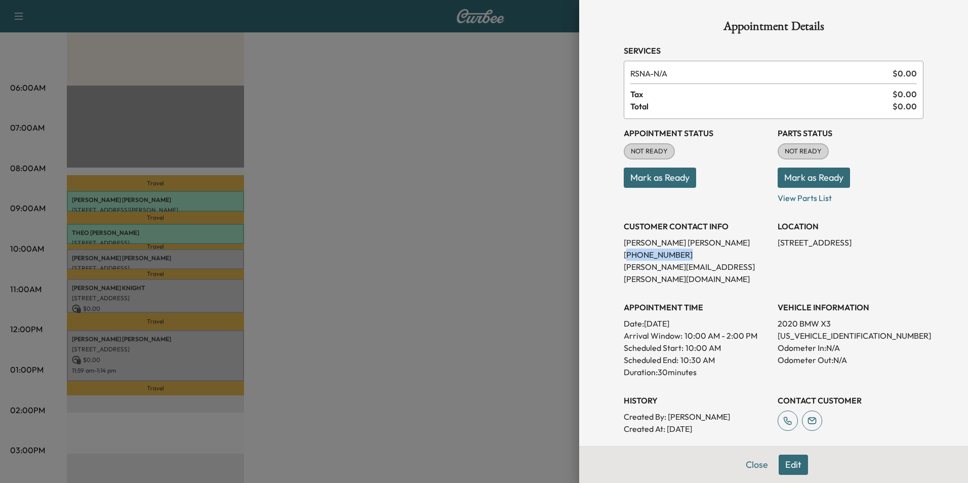
drag, startPoint x: 672, startPoint y: 257, endPoint x: 619, endPoint y: 258, distance: 53.7
click at [624, 258] on p "[PHONE_NUMBER]" at bounding box center [697, 255] width 146 height 12
drag, startPoint x: 619, startPoint y: 258, endPoint x: 661, endPoint y: 256, distance: 42.6
copy p "925) 577-5565"
click at [671, 176] on button "Mark as Ready" at bounding box center [660, 178] width 72 height 20
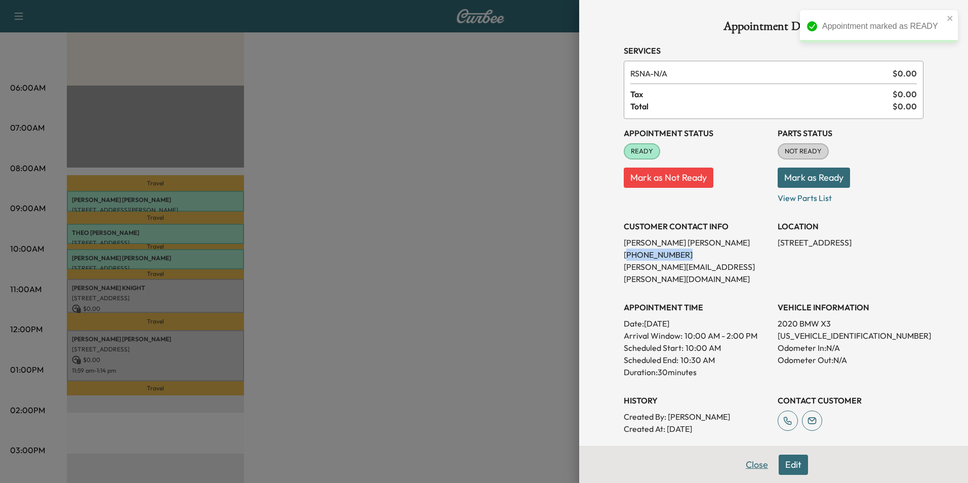
click at [750, 469] on button "Close" at bounding box center [756, 465] width 35 height 20
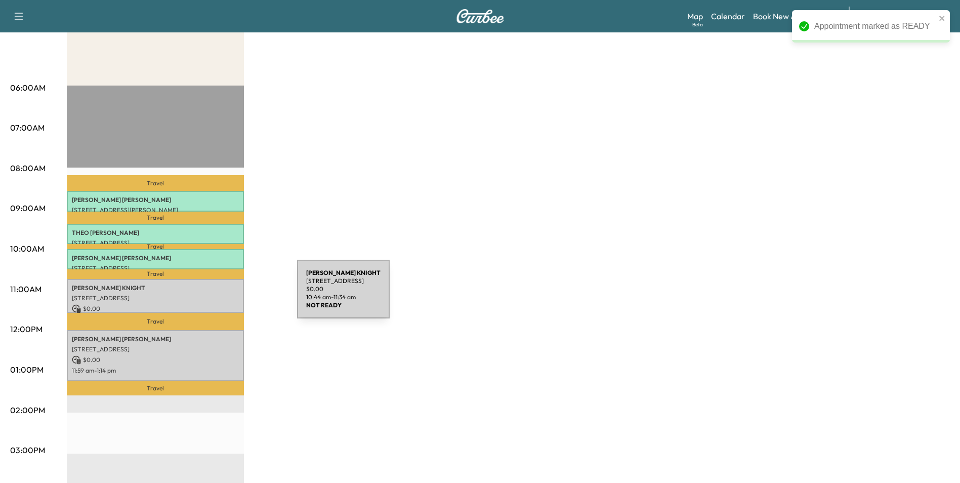
click at [221, 295] on p "[STREET_ADDRESS]" at bounding box center [155, 298] width 167 height 8
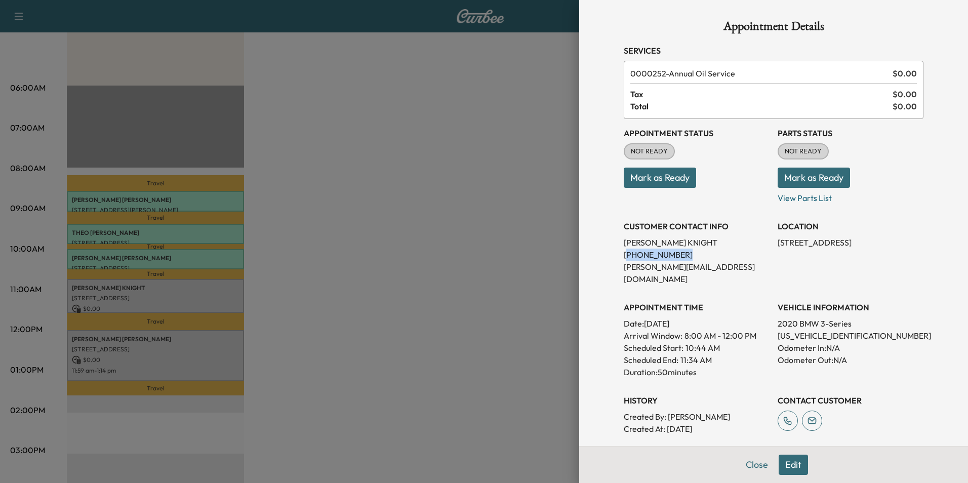
drag, startPoint x: 672, startPoint y: 257, endPoint x: 618, endPoint y: 258, distance: 53.7
click at [624, 258] on p "[PHONE_NUMBER]" at bounding box center [697, 255] width 146 height 12
drag, startPoint x: 618, startPoint y: 258, endPoint x: 666, endPoint y: 256, distance: 48.1
copy p "346) 262-8912"
click at [669, 173] on button "Mark as Ready" at bounding box center [660, 178] width 72 height 20
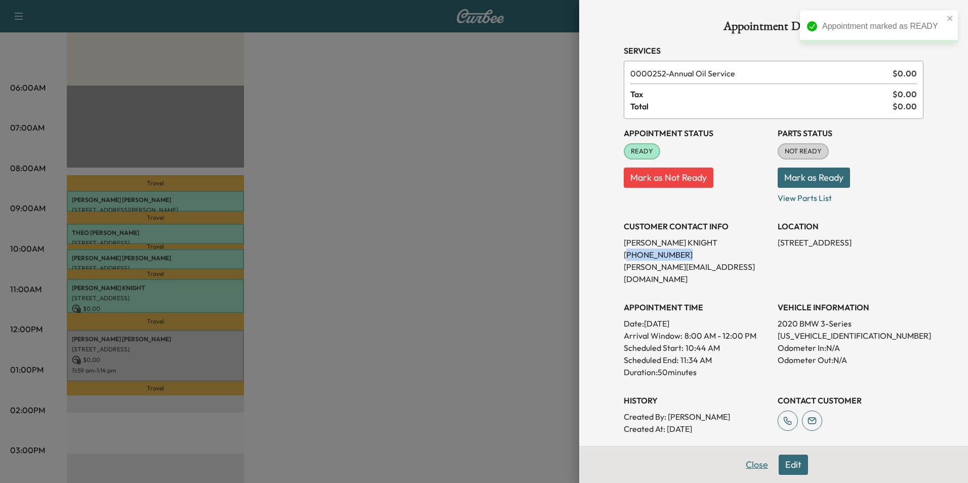
click at [750, 466] on button "Close" at bounding box center [756, 465] width 35 height 20
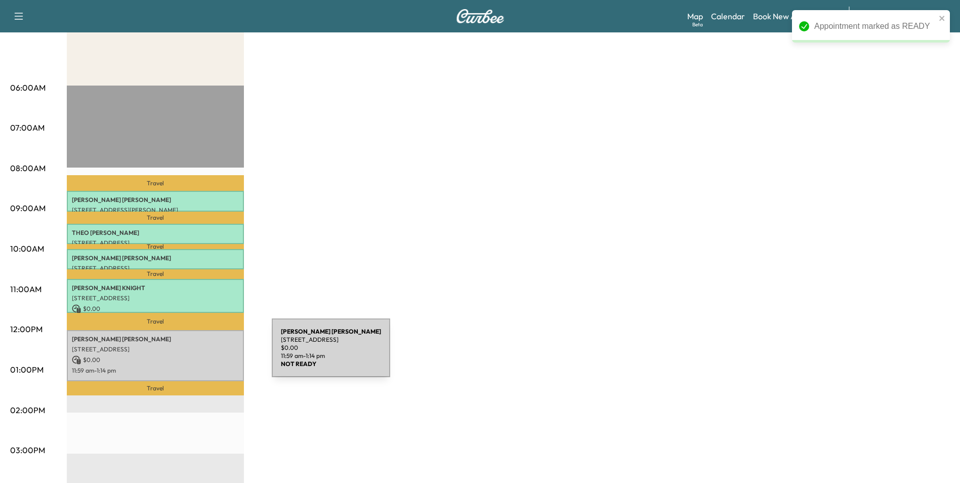
click at [196, 355] on p "$ 0.00" at bounding box center [155, 359] width 167 height 9
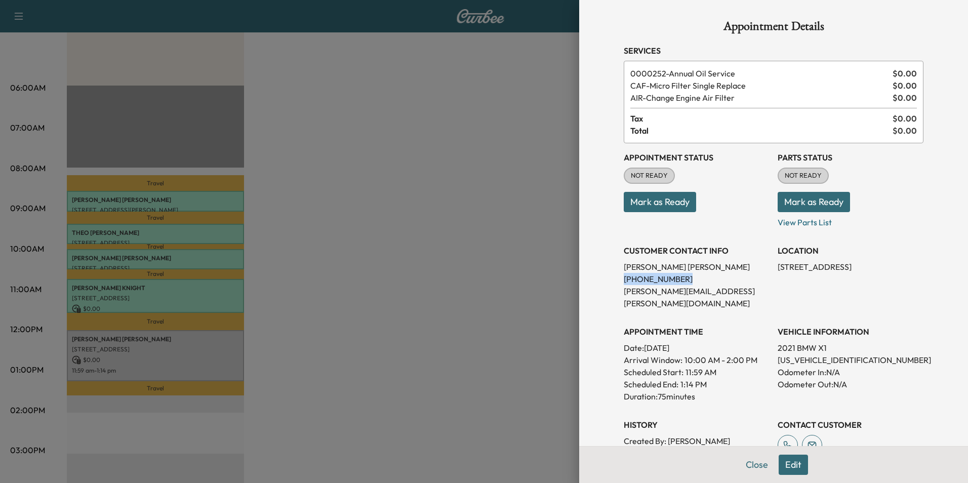
drag, startPoint x: 671, startPoint y: 278, endPoint x: 617, endPoint y: 279, distance: 54.2
click at [624, 279] on p "[PHONE_NUMBER]" at bounding box center [697, 279] width 146 height 12
drag, startPoint x: 617, startPoint y: 279, endPoint x: 658, endPoint y: 280, distance: 40.5
copy p "[PHONE_NUMBER]"
click at [670, 203] on button "Mark as Ready" at bounding box center [660, 202] width 72 height 20
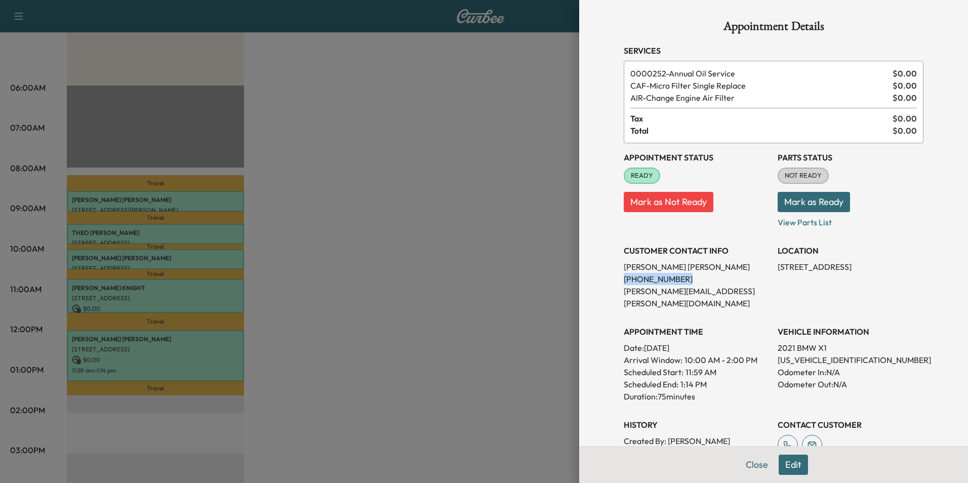
click at [752, 470] on button "Close" at bounding box center [756, 465] width 35 height 20
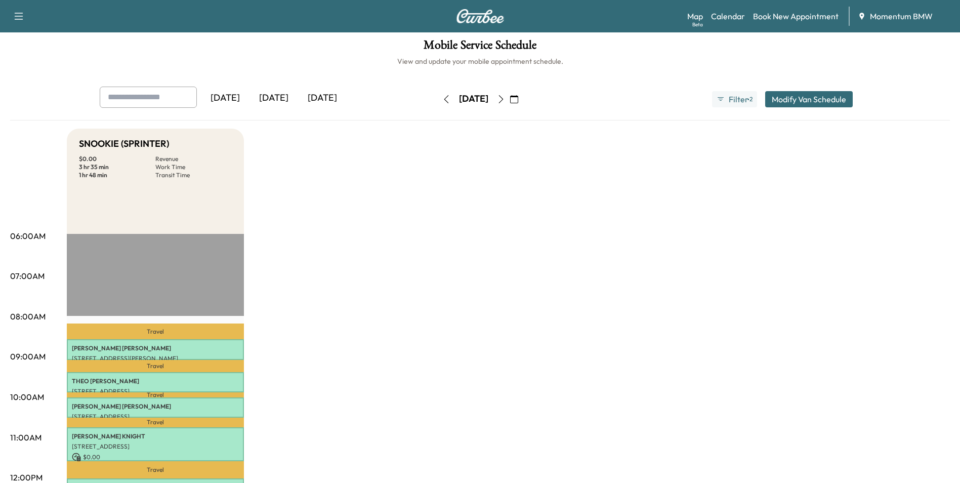
scroll to position [0, 0]
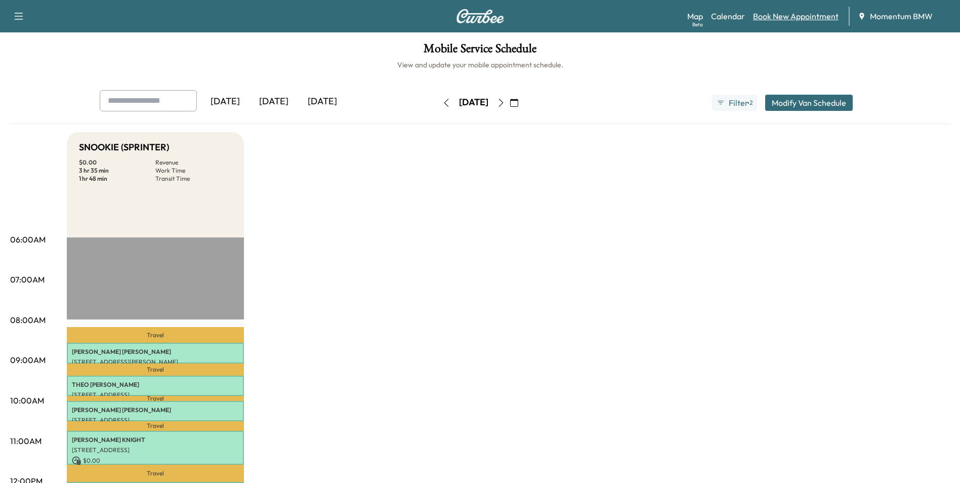
click at [786, 16] on link "Book New Appointment" at bounding box center [796, 16] width 86 height 12
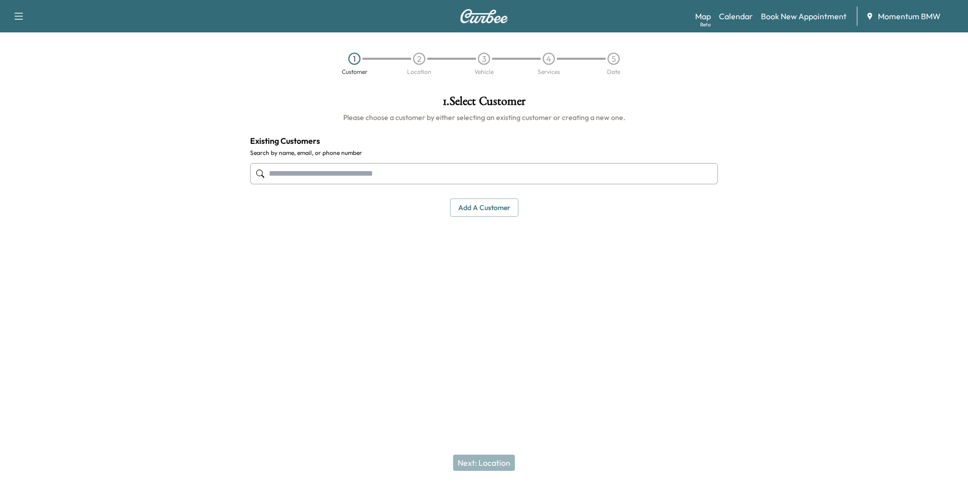
click at [482, 210] on button "Add a customer" at bounding box center [484, 207] width 68 height 19
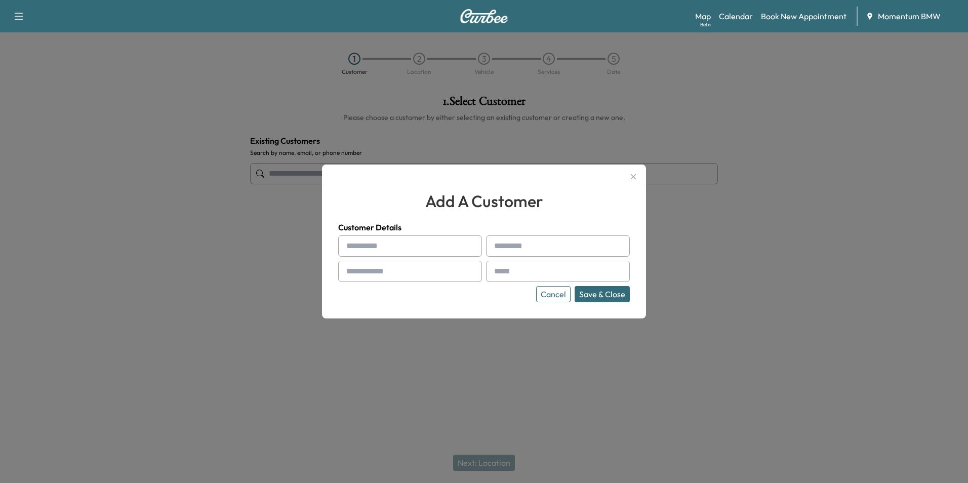
click at [368, 251] on input "text" at bounding box center [410, 245] width 144 height 21
type input "******"
type input "*******"
type input "**********"
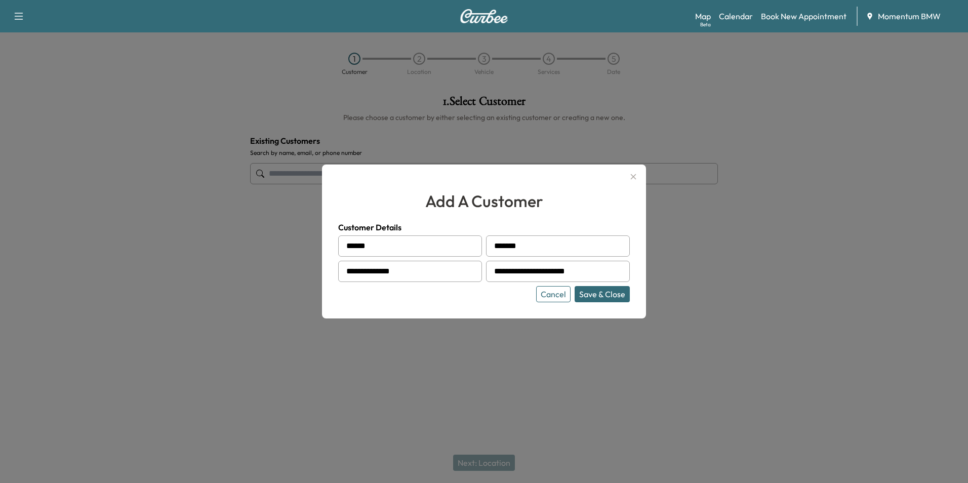
click at [600, 296] on button "Save & Close" at bounding box center [602, 294] width 55 height 16
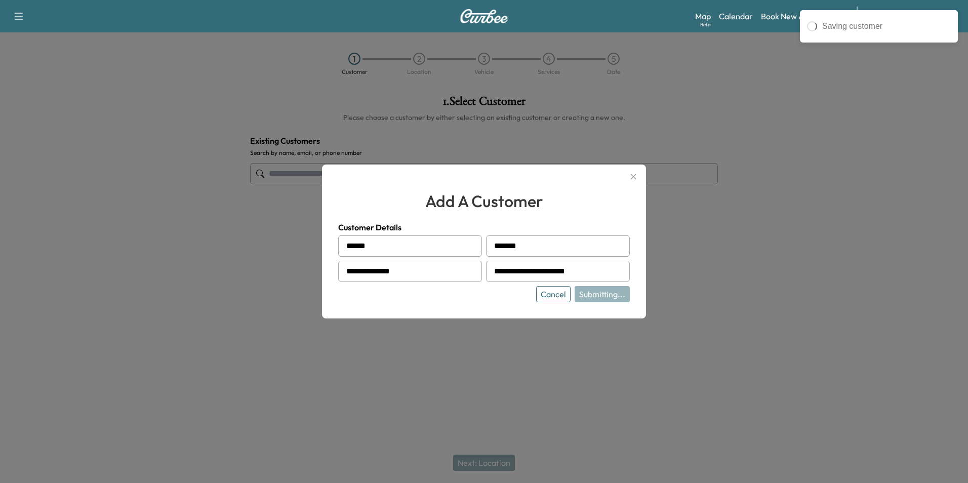
type input "**********"
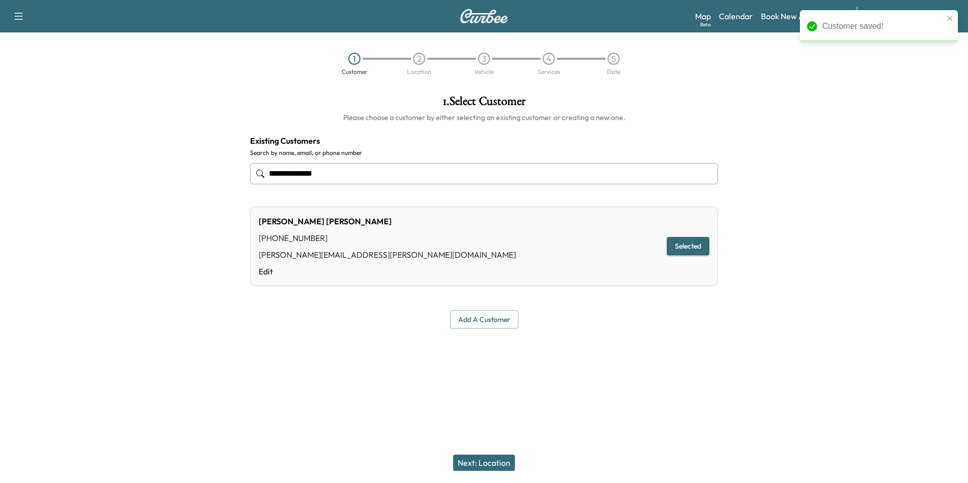
click at [488, 466] on button "Next: Location" at bounding box center [484, 463] width 62 height 16
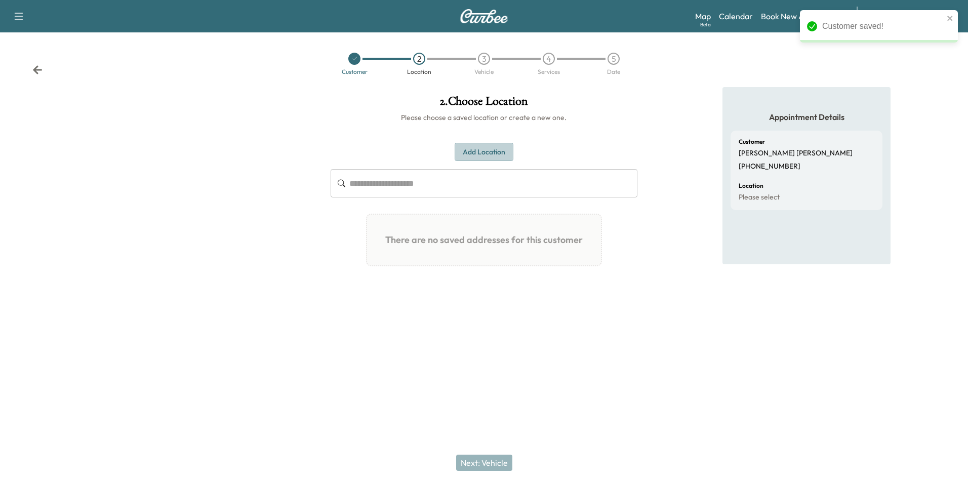
click at [495, 149] on button "Add Location" at bounding box center [484, 152] width 59 height 19
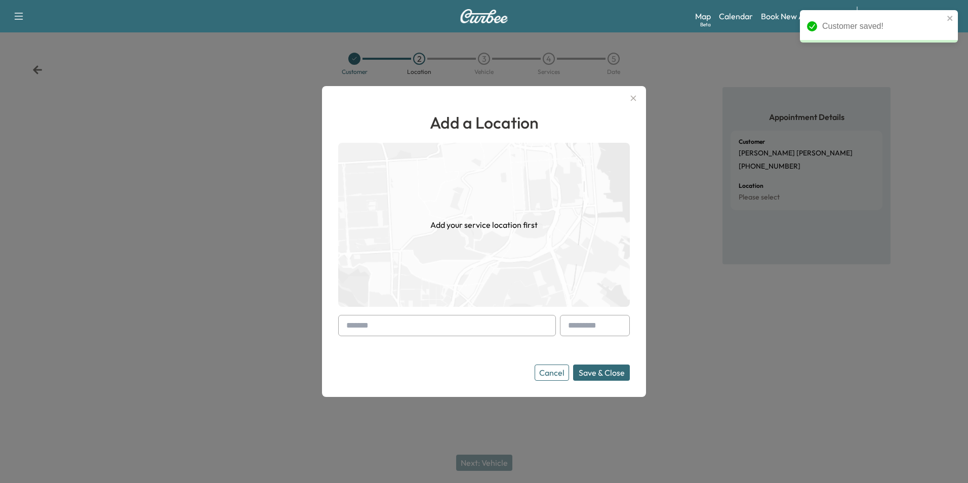
click at [423, 327] on input "text" at bounding box center [447, 325] width 218 height 21
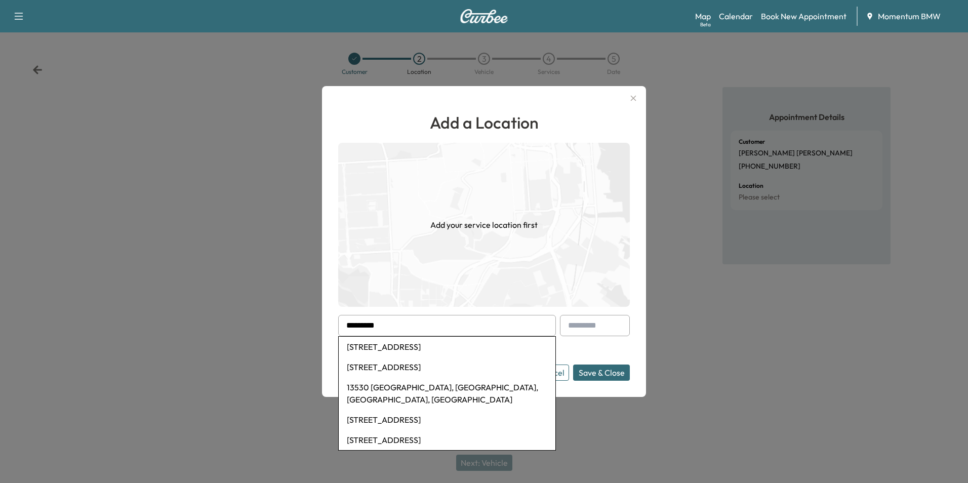
click at [418, 345] on li "[STREET_ADDRESS]" at bounding box center [447, 347] width 217 height 20
type input "**********"
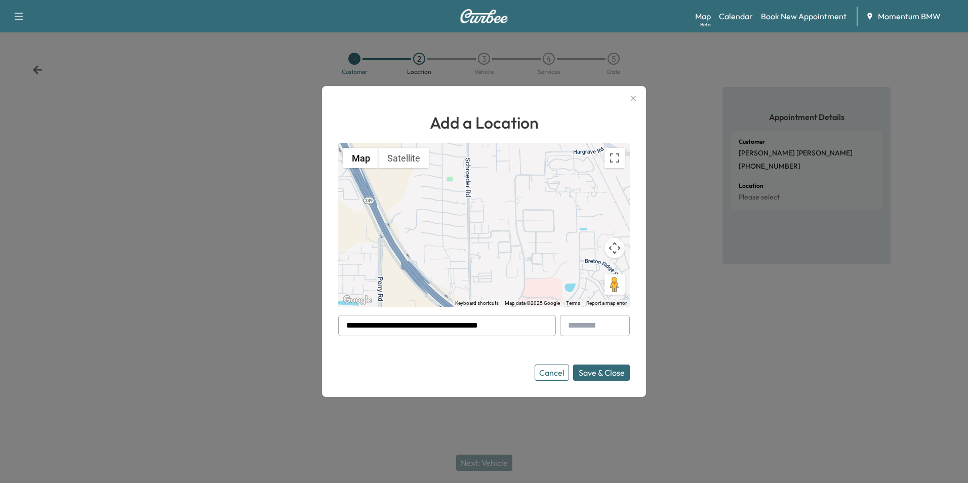
click at [608, 376] on button "Save & Close" at bounding box center [601, 372] width 57 height 16
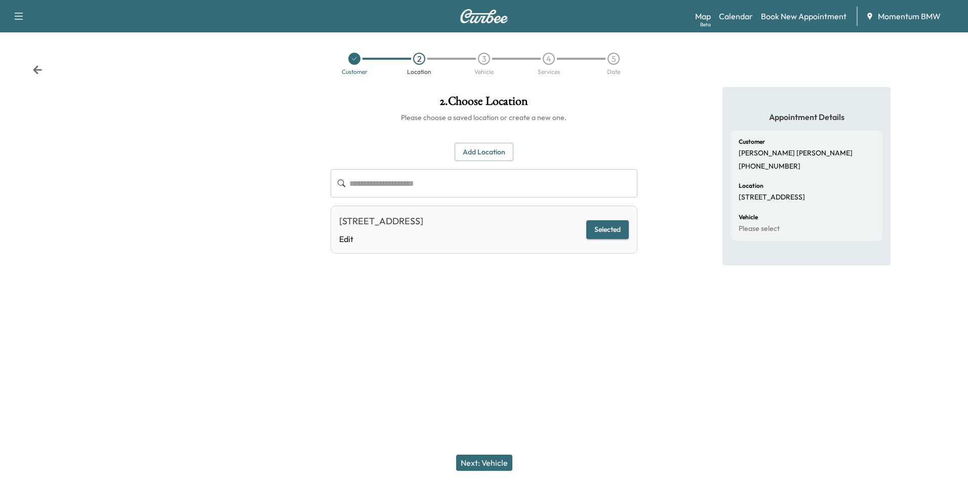
click at [501, 463] on button "Next: Vehicle" at bounding box center [484, 463] width 56 height 16
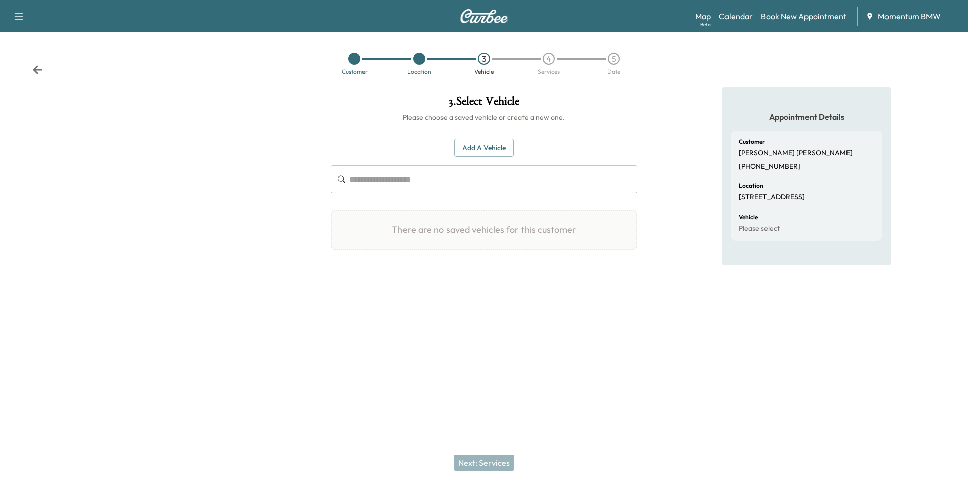
click at [482, 145] on button "Add a Vehicle" at bounding box center [484, 148] width 60 height 19
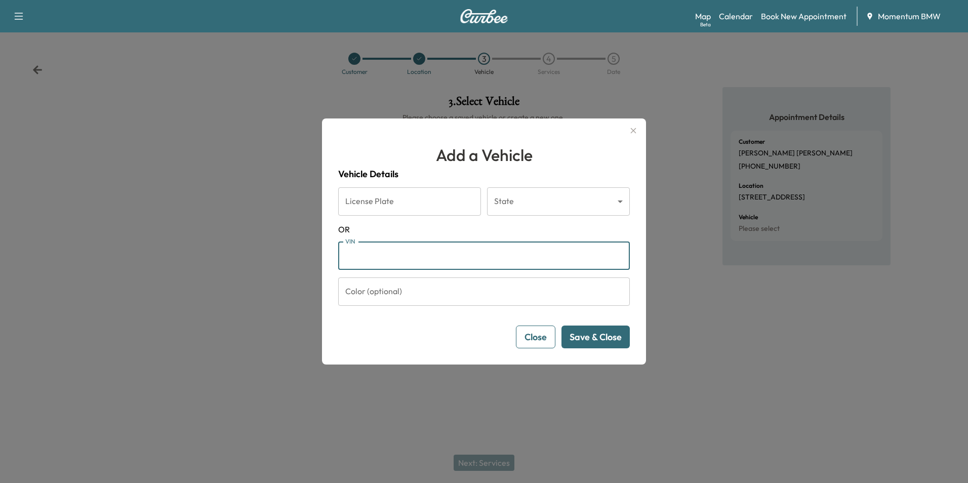
paste input "**********"
type input "**********"
click at [603, 341] on button "Save & Close" at bounding box center [595, 336] width 68 height 23
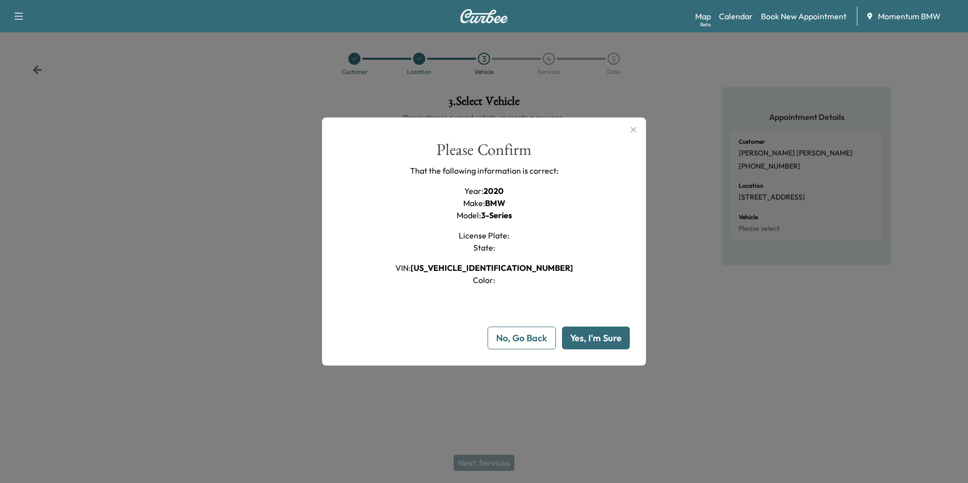
click at [600, 342] on button "Yes, I'm Sure" at bounding box center [596, 338] width 68 height 23
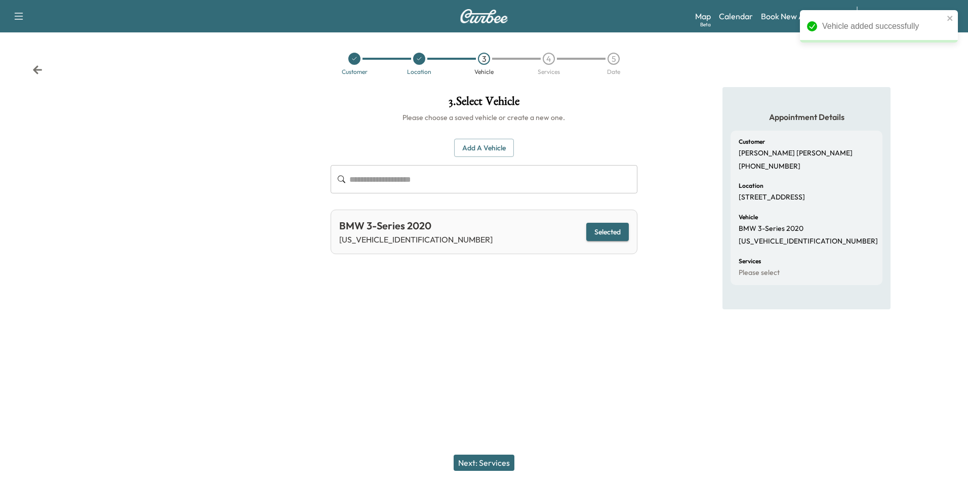
drag, startPoint x: 493, startPoint y: 469, endPoint x: 506, endPoint y: 462, distance: 15.2
click at [493, 468] on button "Next: Services" at bounding box center [484, 463] width 61 height 16
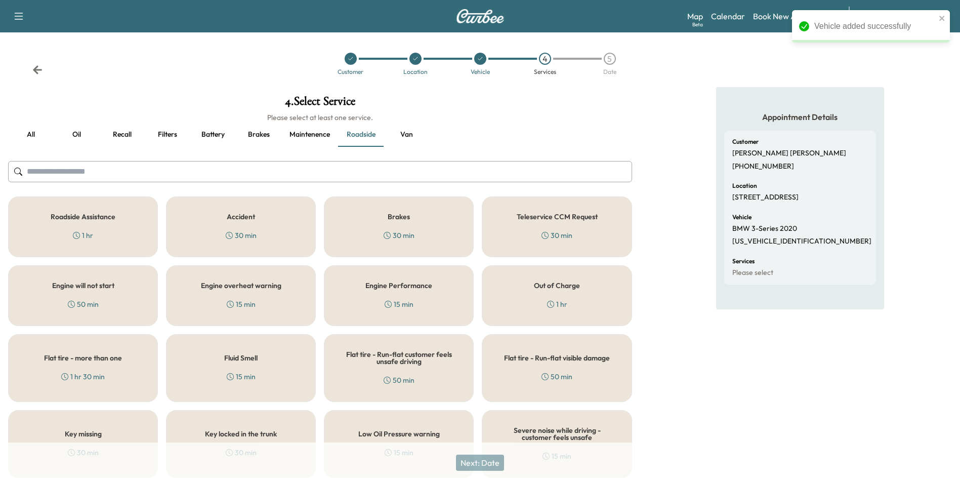
click at [203, 134] on button "Battery" at bounding box center [213, 135] width 46 height 24
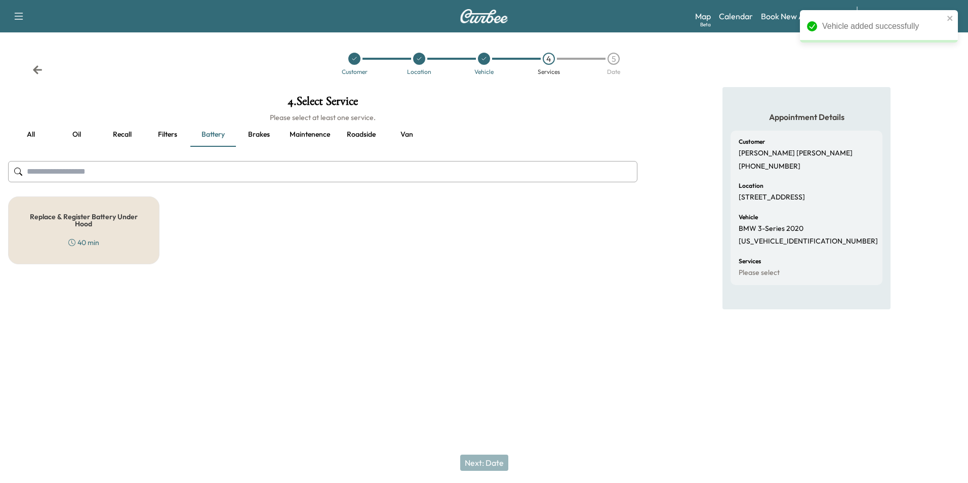
click at [93, 225] on h5 "Replace & Register Battery Under Hood" at bounding box center [84, 220] width 118 height 14
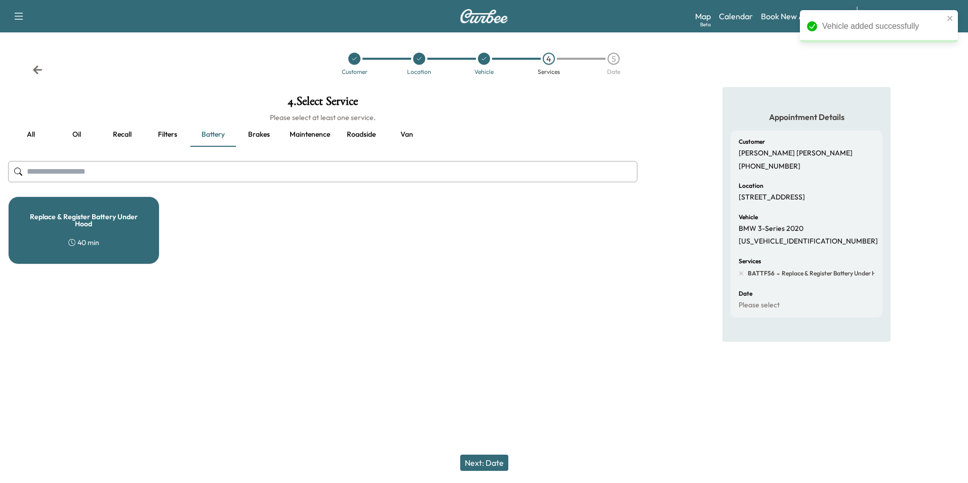
click at [495, 463] on button "Next: Date" at bounding box center [484, 463] width 48 height 16
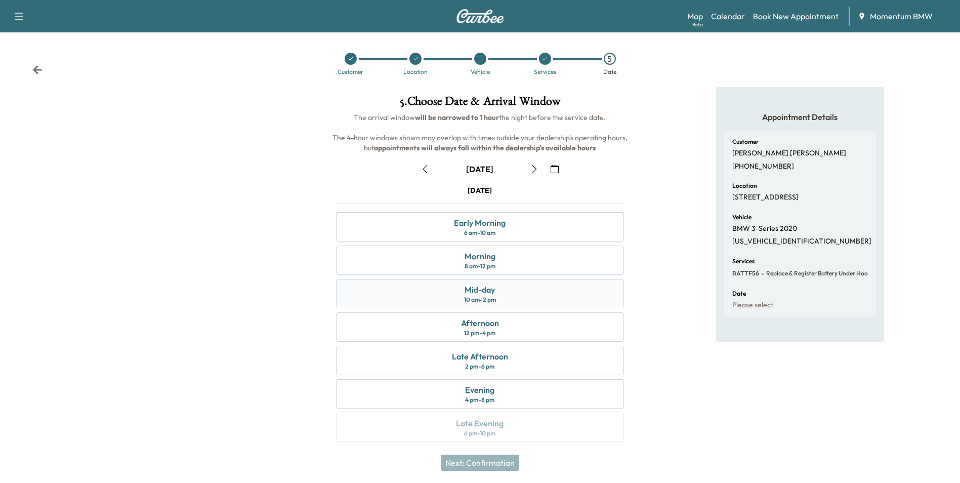
click at [519, 298] on div "Mid-day 10 am - 2 pm" at bounding box center [480, 293] width 288 height 29
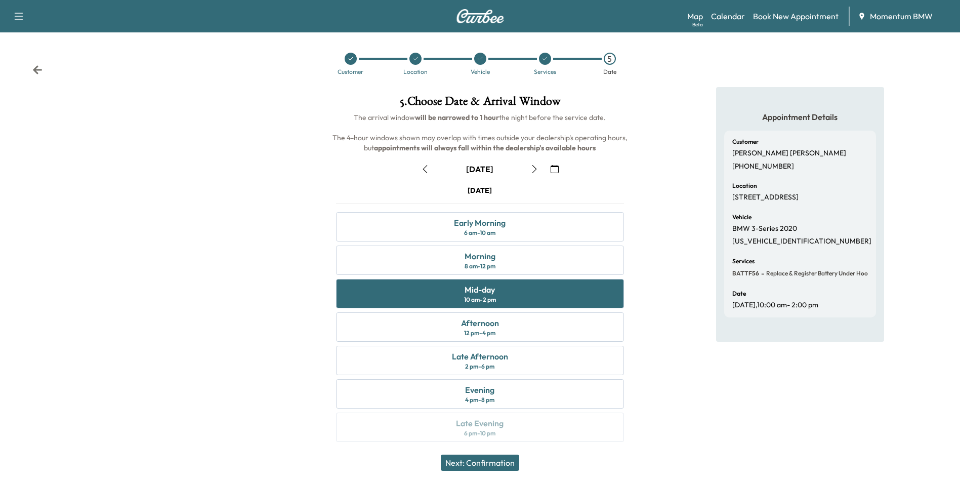
click at [507, 460] on button "Next: Confirmation" at bounding box center [480, 463] width 78 height 16
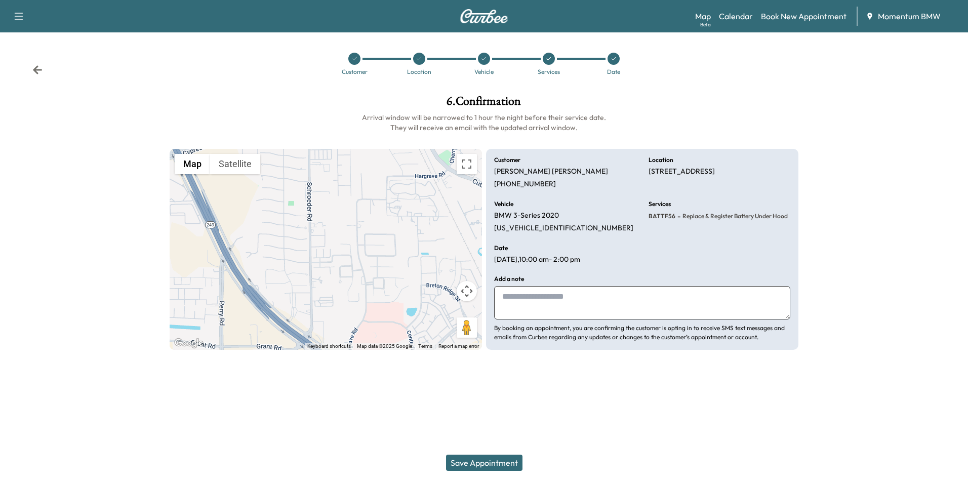
click at [595, 304] on textarea at bounding box center [642, 302] width 296 height 33
type textarea "********"
click at [492, 464] on button "Save Appointment" at bounding box center [484, 463] width 76 height 16
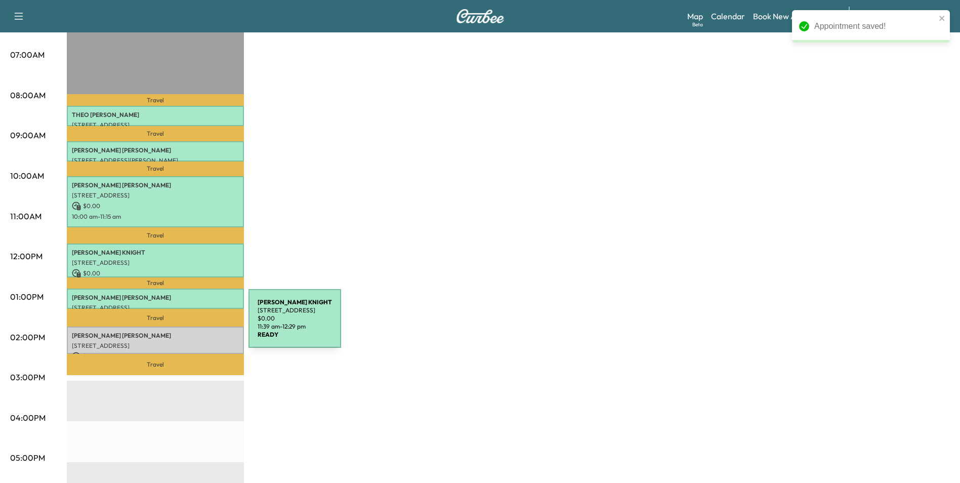
scroll to position [304, 0]
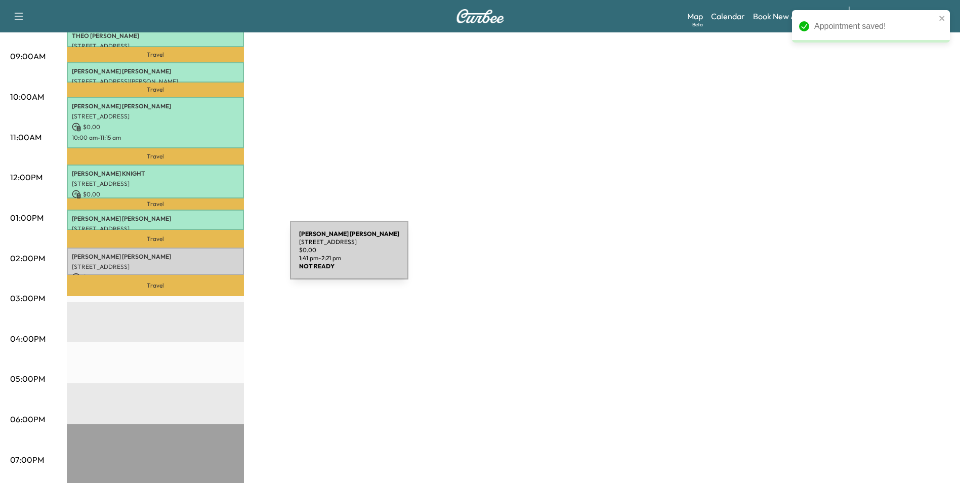
click at [216, 256] on p "[PERSON_NAME]" at bounding box center [155, 257] width 167 height 8
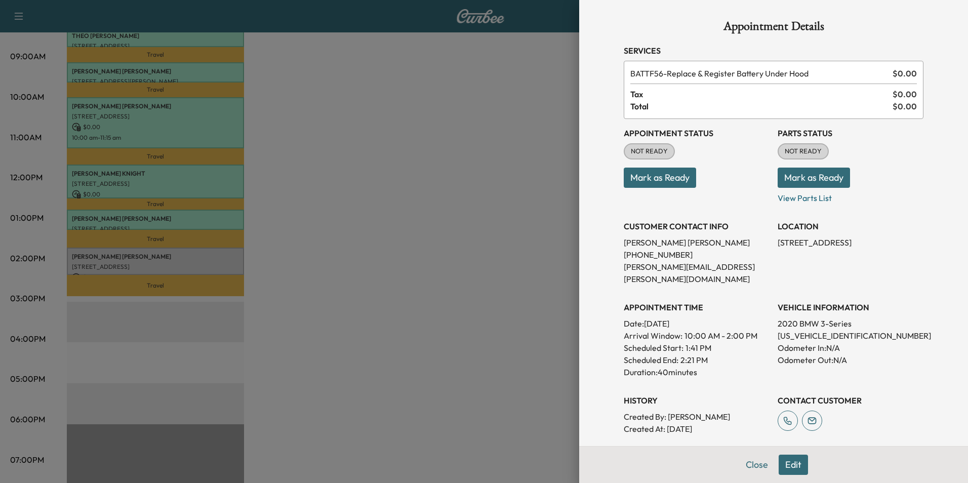
click at [669, 177] on button "Mark as Ready" at bounding box center [660, 178] width 72 height 20
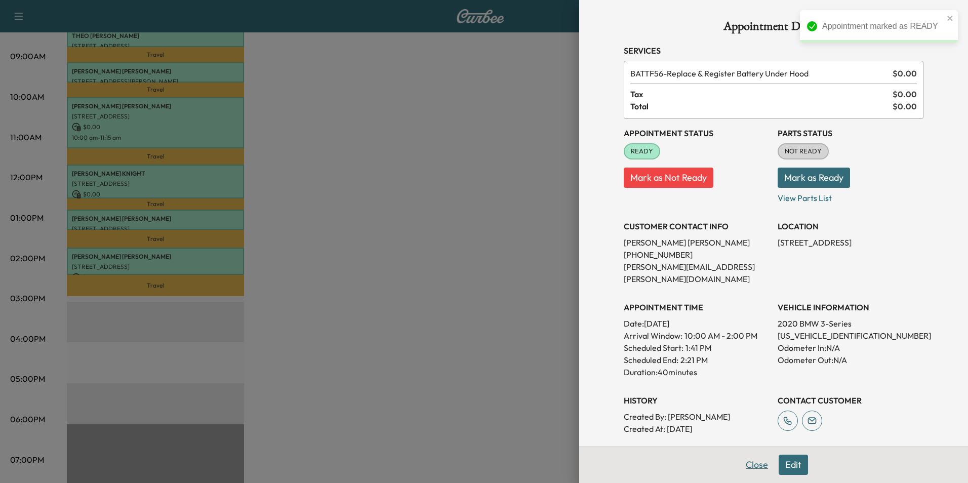
click at [754, 466] on button "Close" at bounding box center [756, 465] width 35 height 20
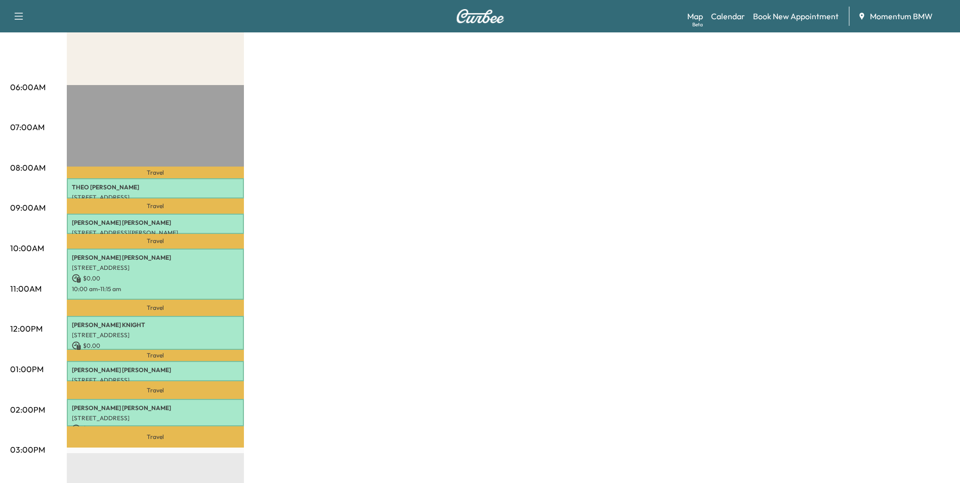
scroll to position [152, 0]
